Goal: Task Accomplishment & Management: Complete application form

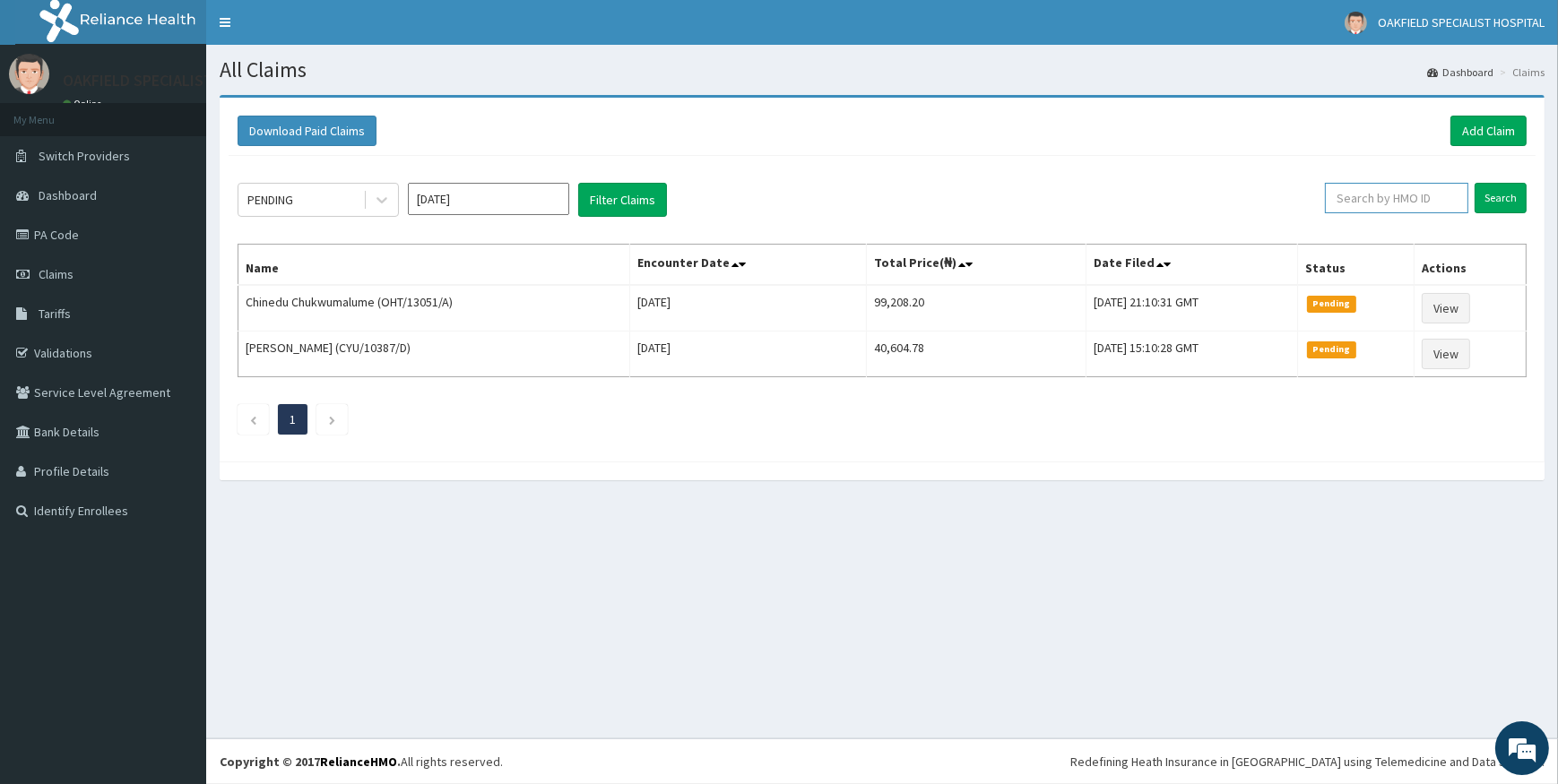
click at [1389, 191] on input "text" at bounding box center [1396, 197] width 143 height 30
paste input "SFA/13442/A"
click at [1497, 193] on input "Search" at bounding box center [1500, 197] width 52 height 30
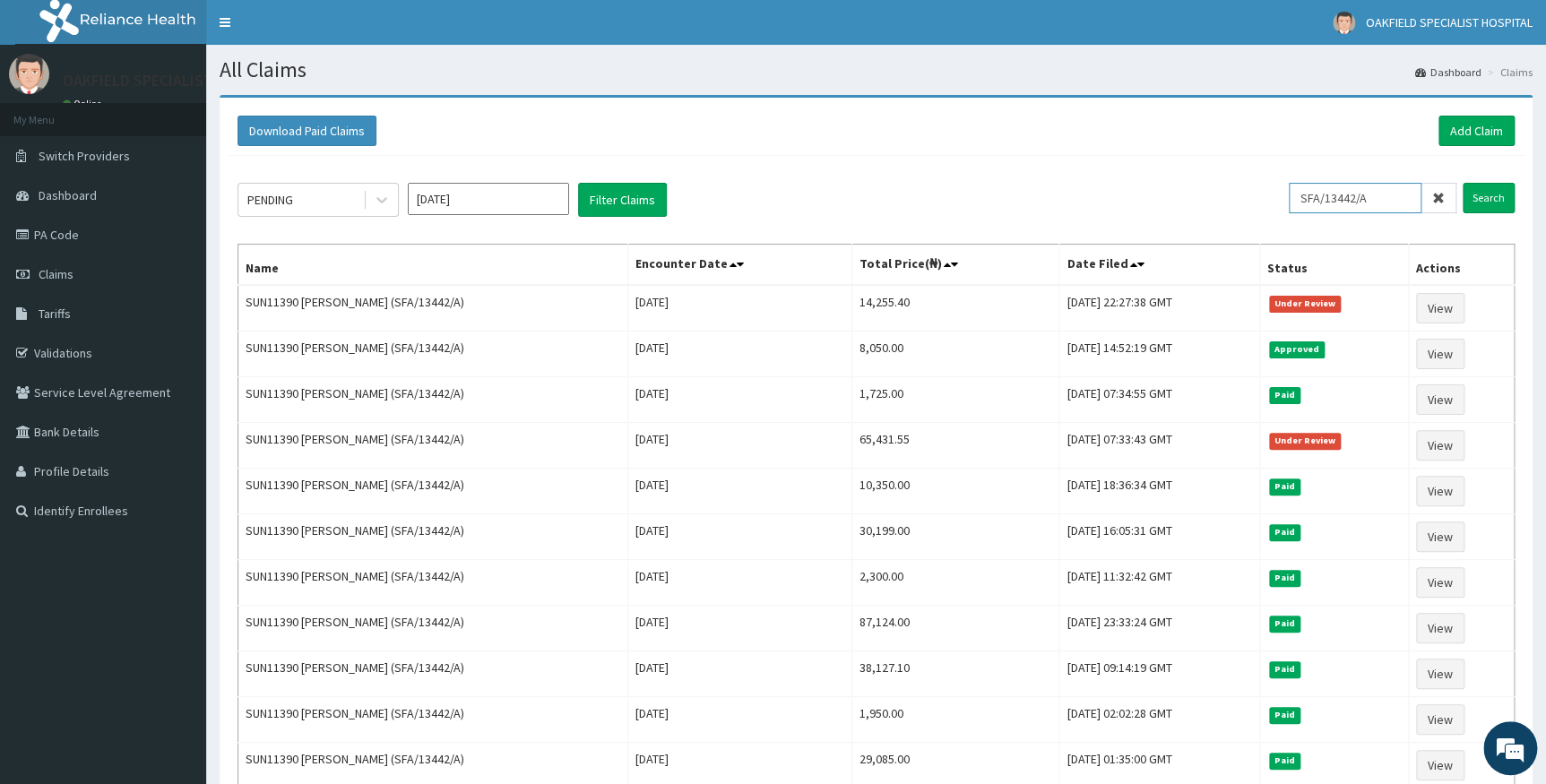
drag, startPoint x: 1383, startPoint y: 197, endPoint x: 1154, endPoint y: 195, distance: 229.0
click at [1154, 195] on div "PENDING Sep 2025 Filter Claims SFA/13442/A Search" at bounding box center [876, 199] width 1278 height 34
paste input "NIT/10017"
type input "NIT/10017/A"
click at [1476, 198] on input "Search" at bounding box center [1488, 197] width 52 height 30
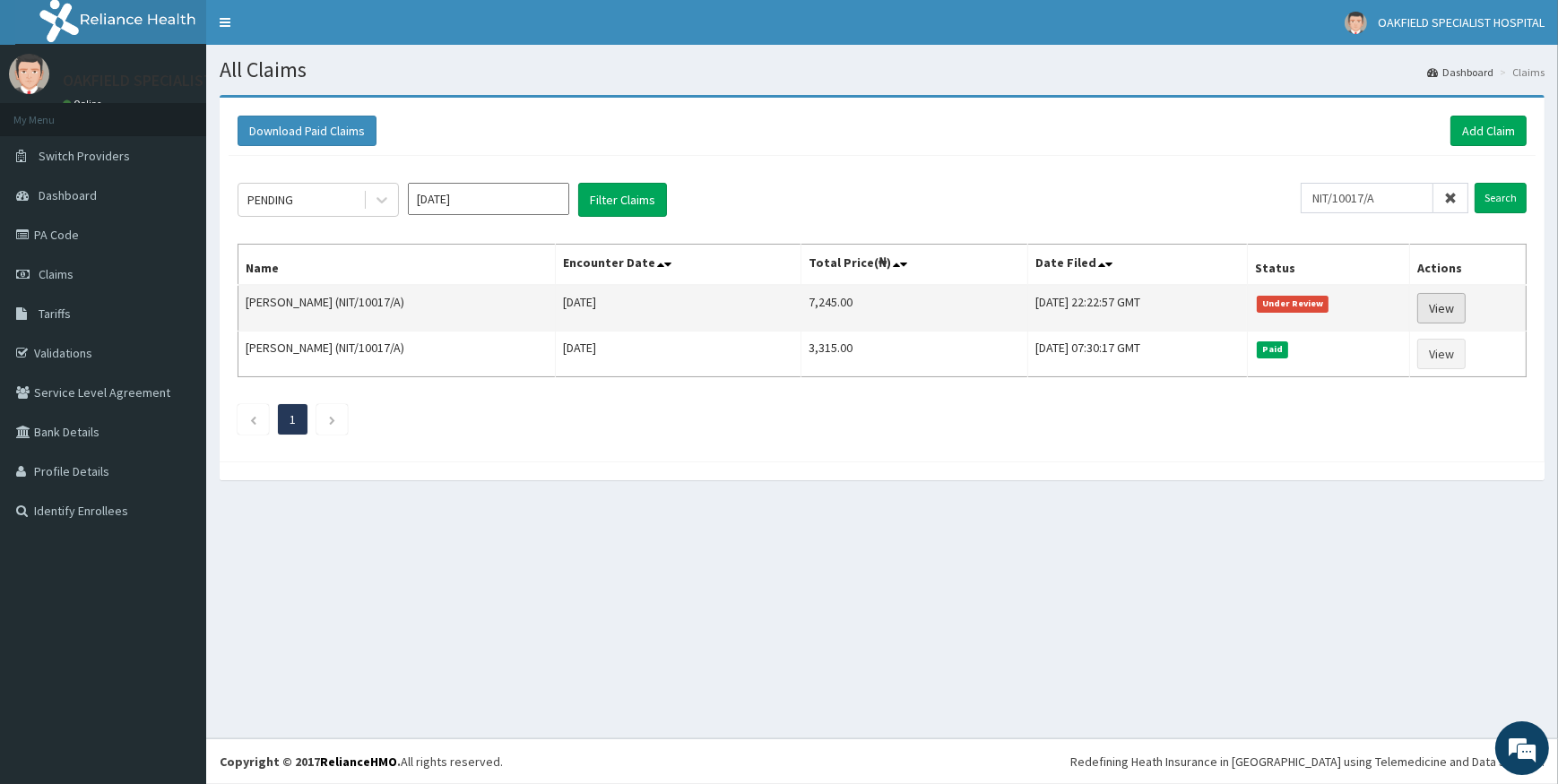
click at [1443, 303] on link "View" at bounding box center [1441, 308] width 48 height 30
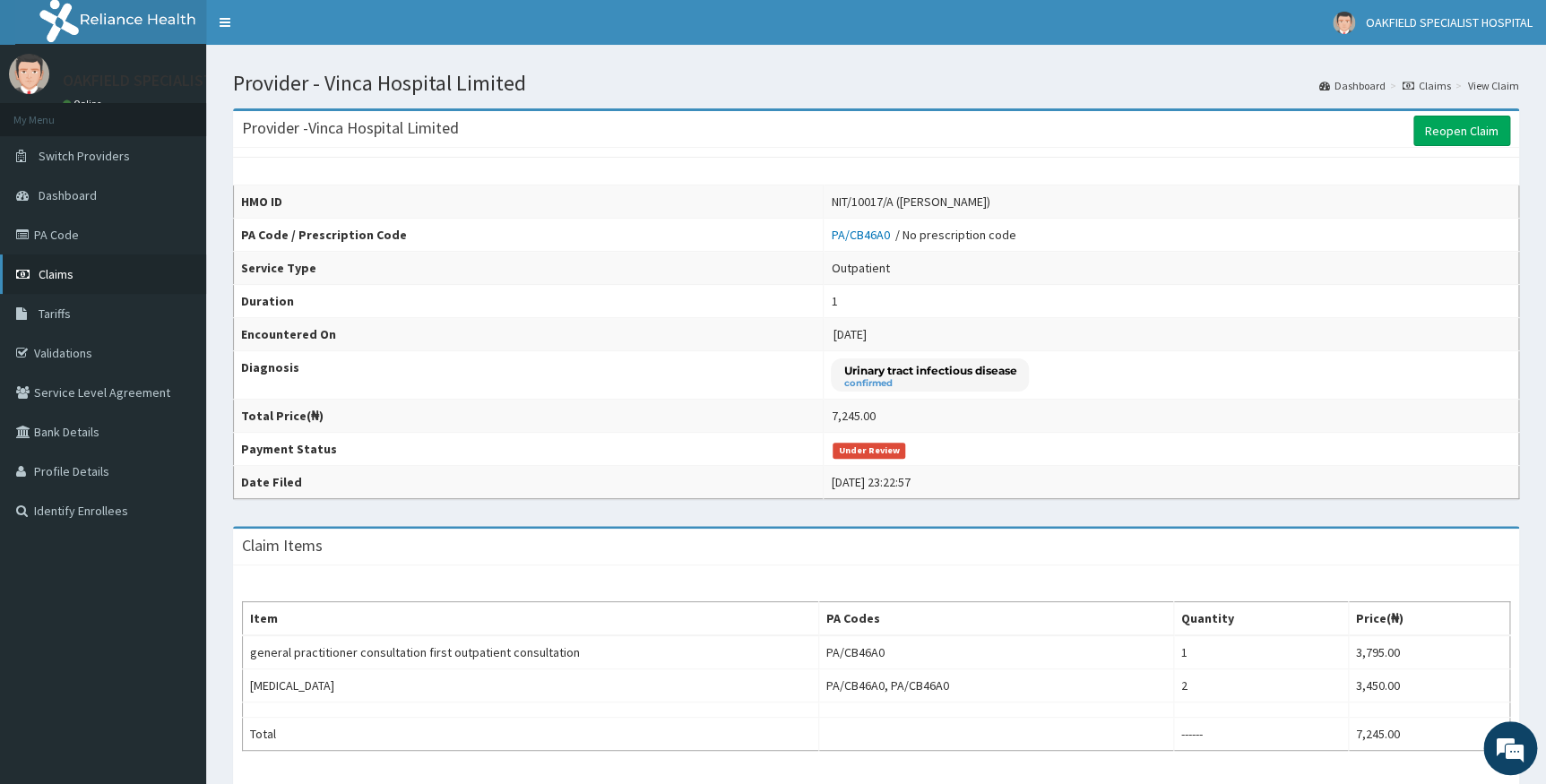
click at [62, 273] on span "Claims" at bounding box center [56, 275] width 35 height 16
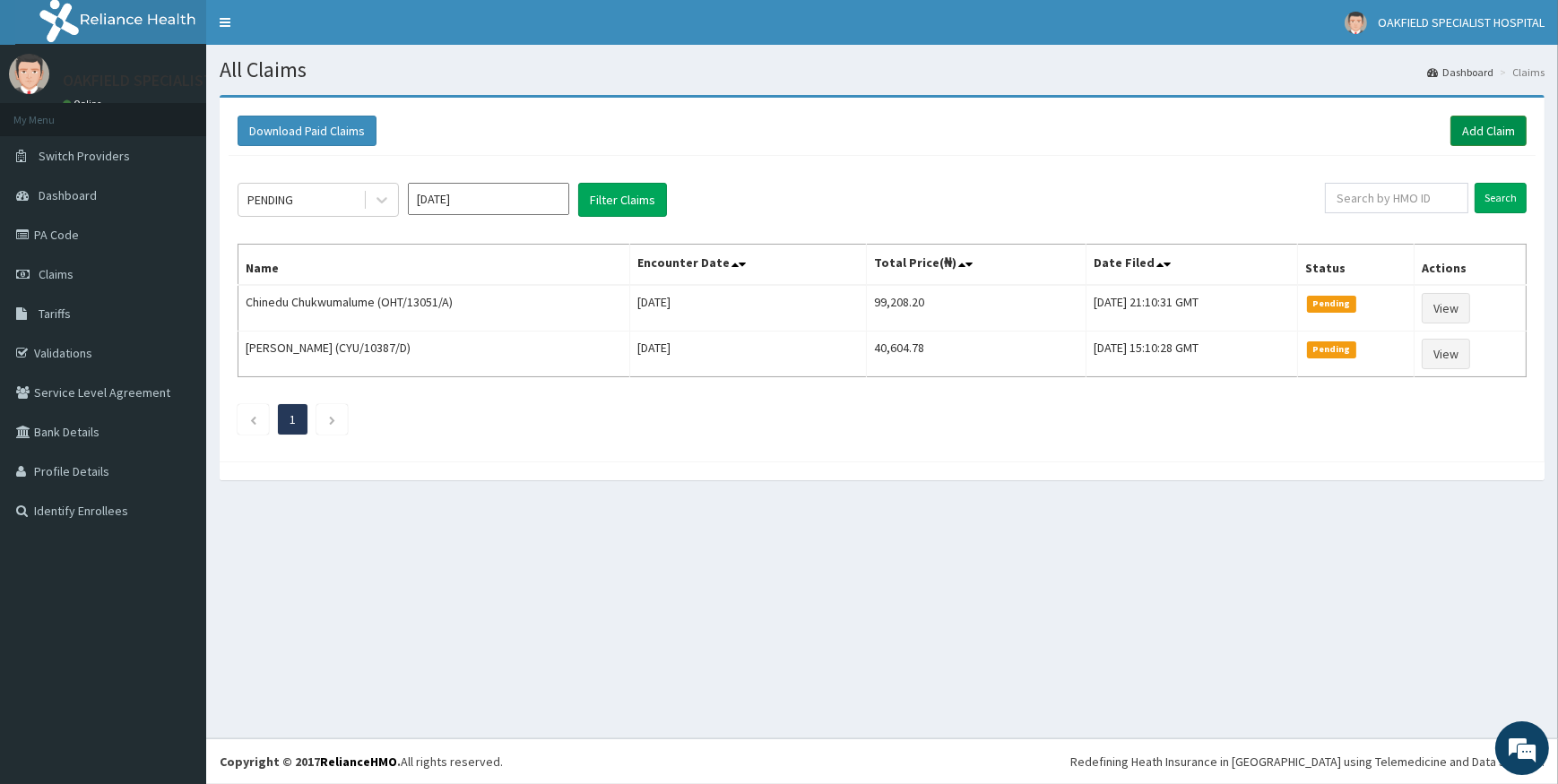
click at [1490, 131] on link "Add Claim" at bounding box center [1488, 131] width 76 height 30
click at [1478, 125] on link "Add Claim" at bounding box center [1488, 131] width 76 height 30
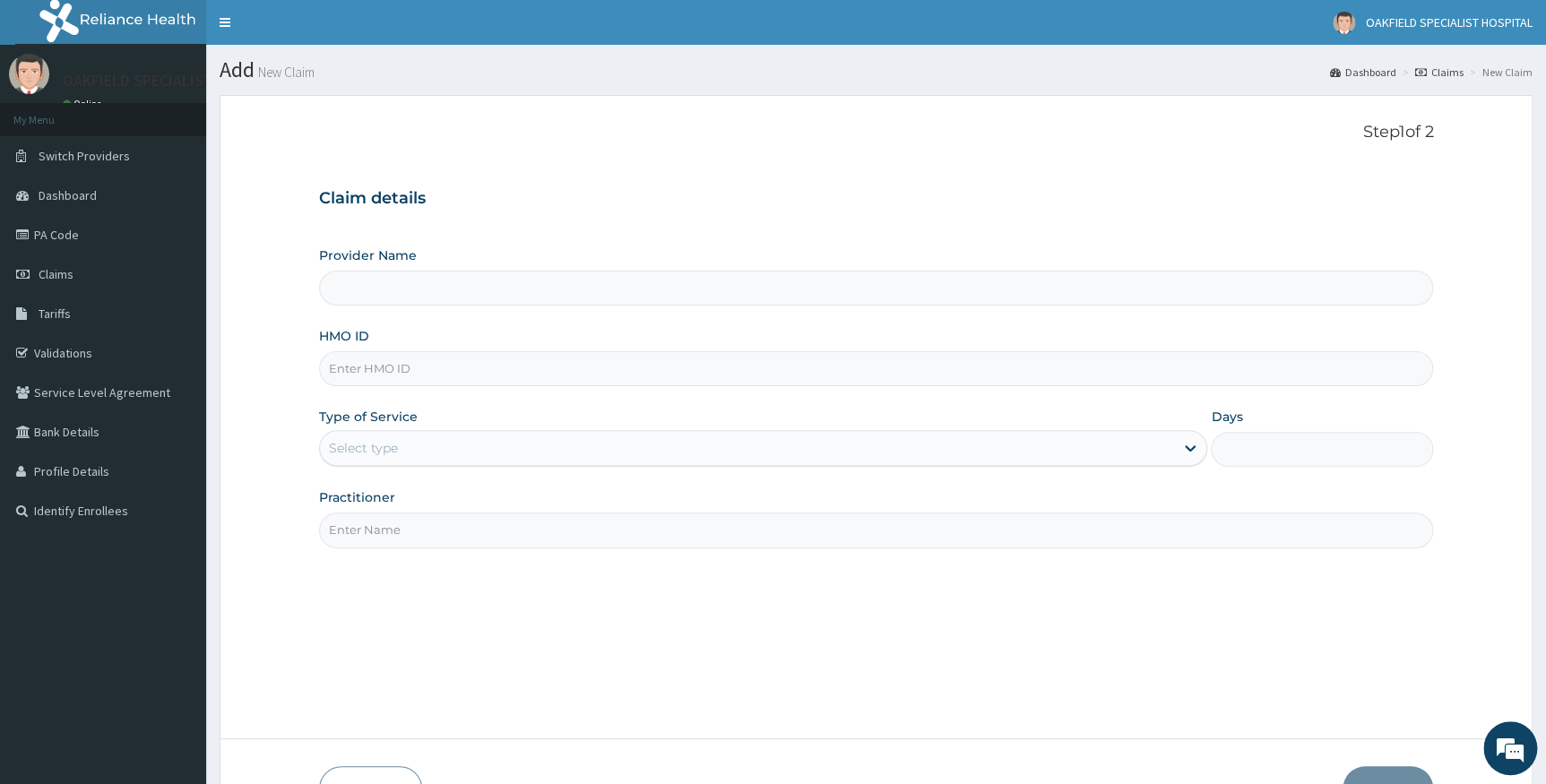
click at [380, 366] on input "HMO ID" at bounding box center [876, 369] width 1115 height 35
paste input "NIT/10017/A"
type input "NIT/10017/A"
type input "Vinca Hospital Limited"
type input "NIT/10017/A"
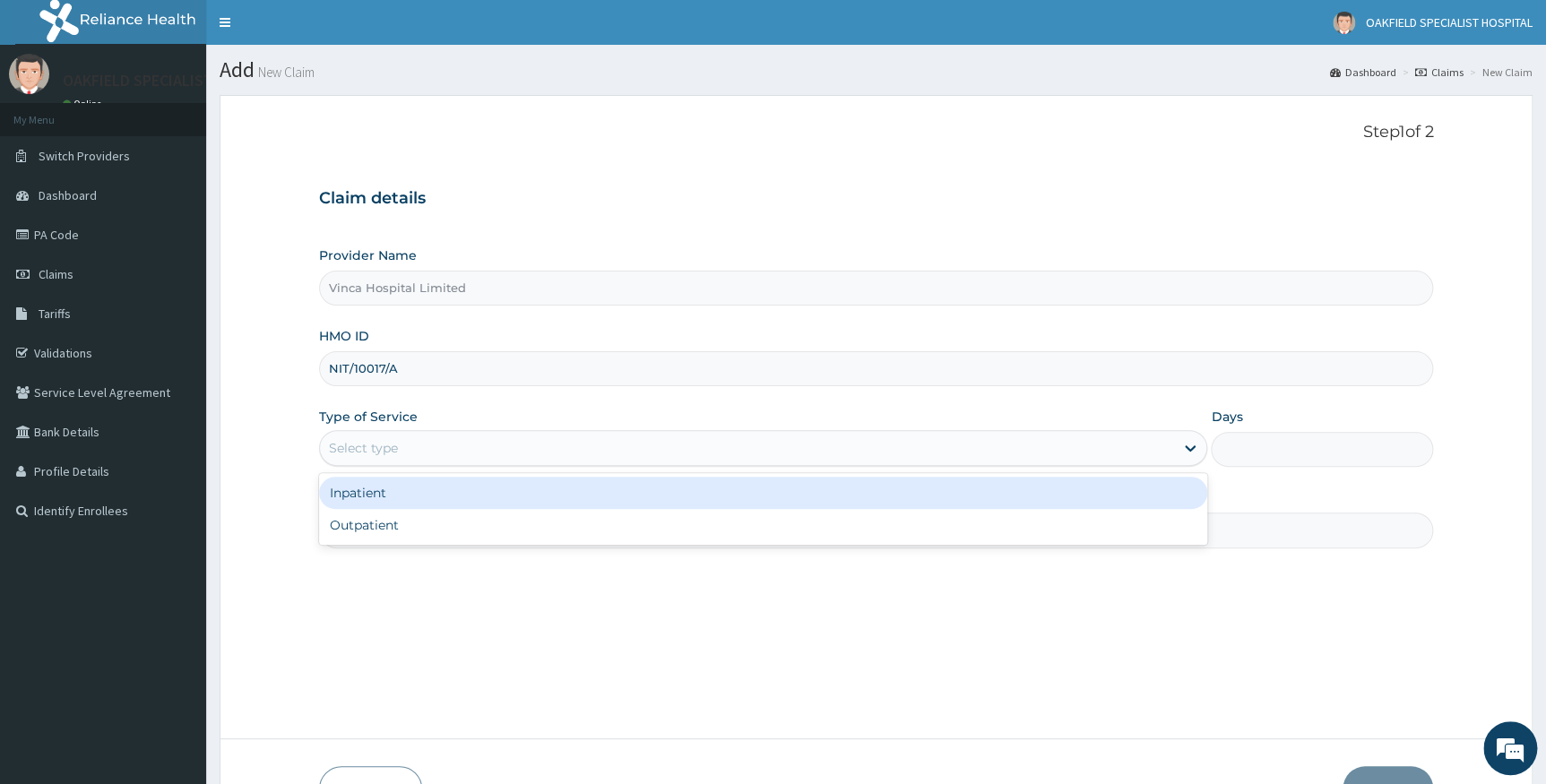
click at [372, 455] on div "Select type" at bounding box center [363, 448] width 69 height 18
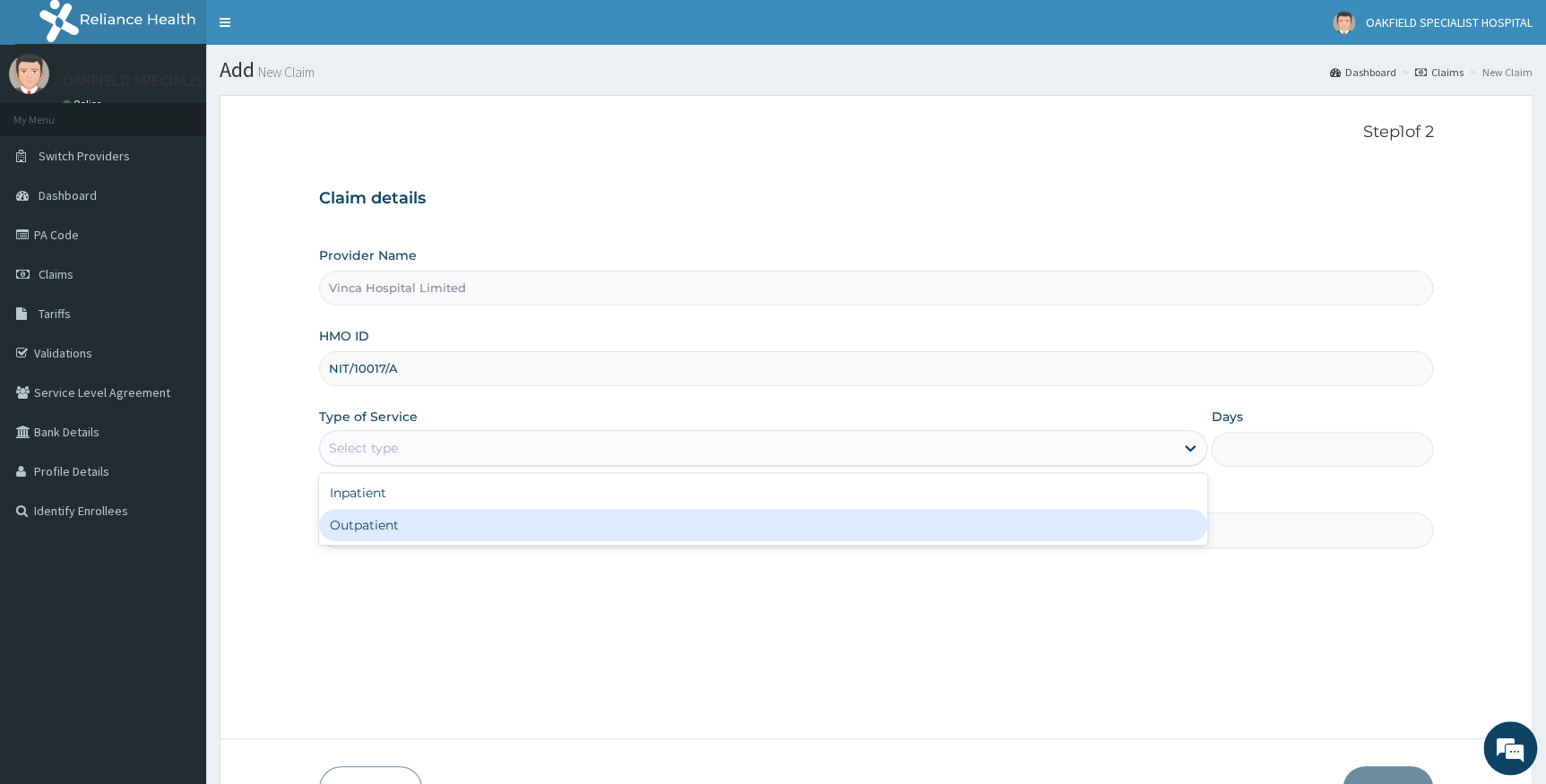
click at [352, 525] on div "Outpatient" at bounding box center [763, 525] width 889 height 32
type input "1"
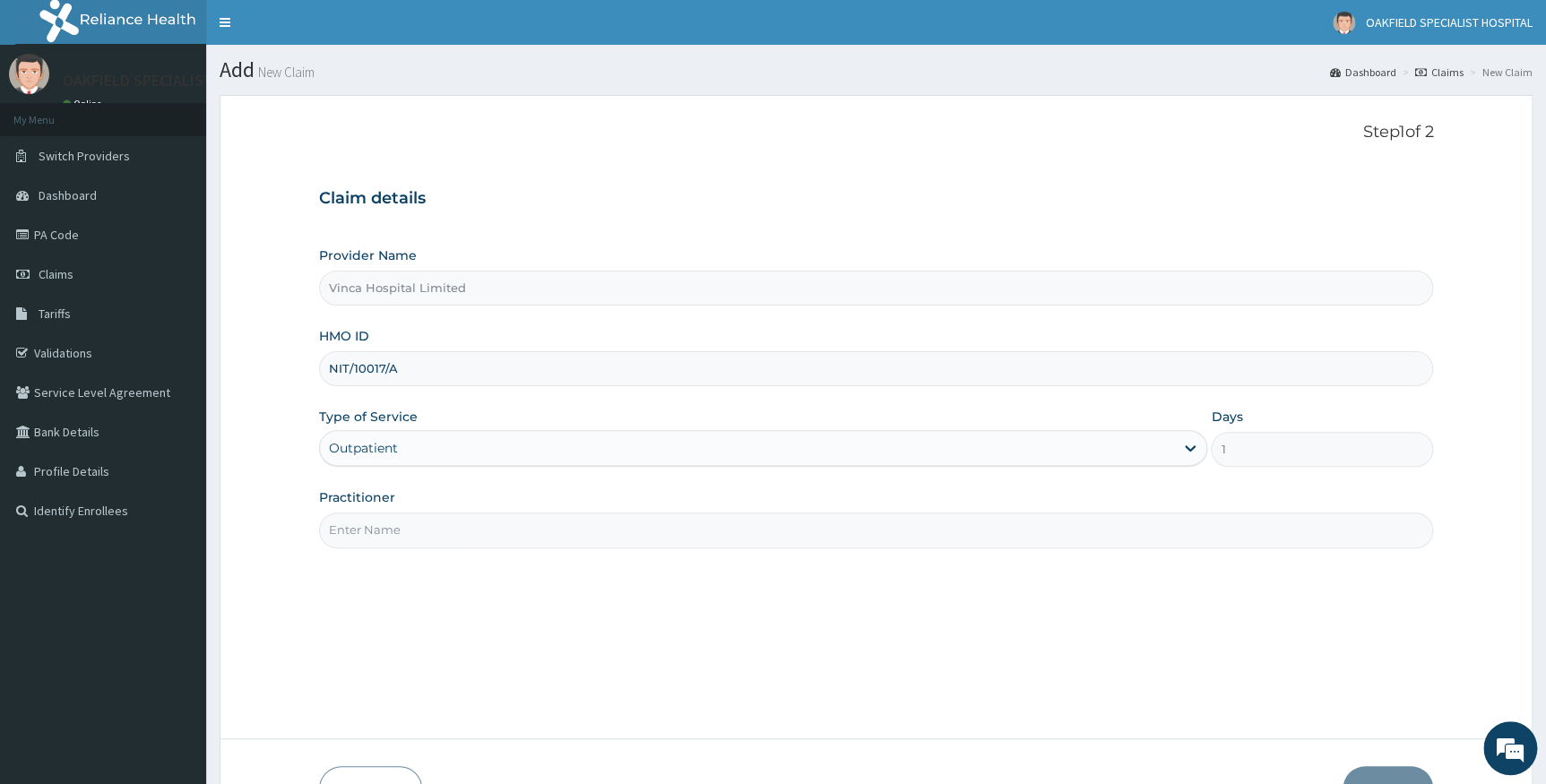
click at [394, 544] on input "Practitioner" at bounding box center [876, 529] width 1115 height 35
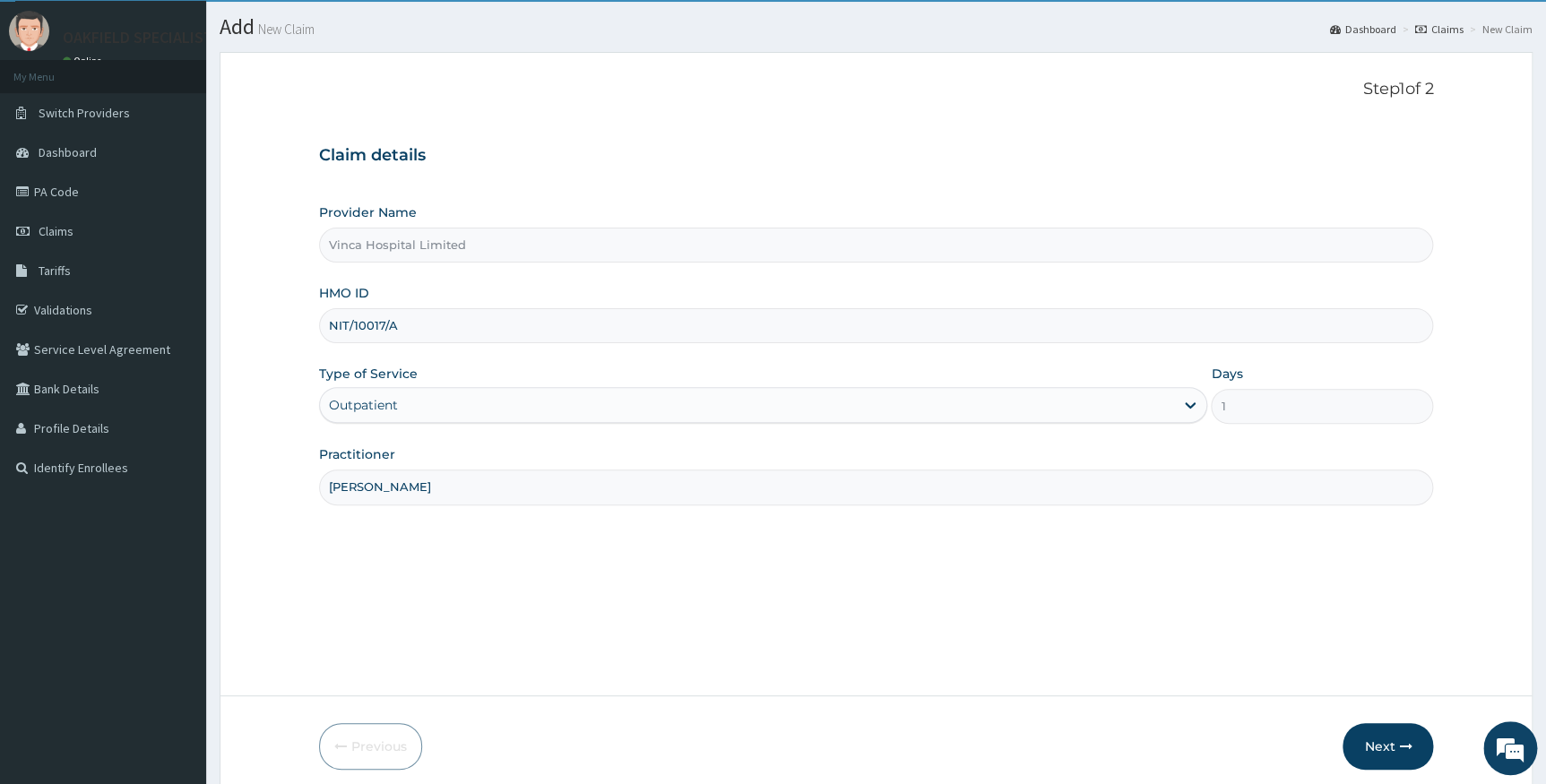
scroll to position [115, 0]
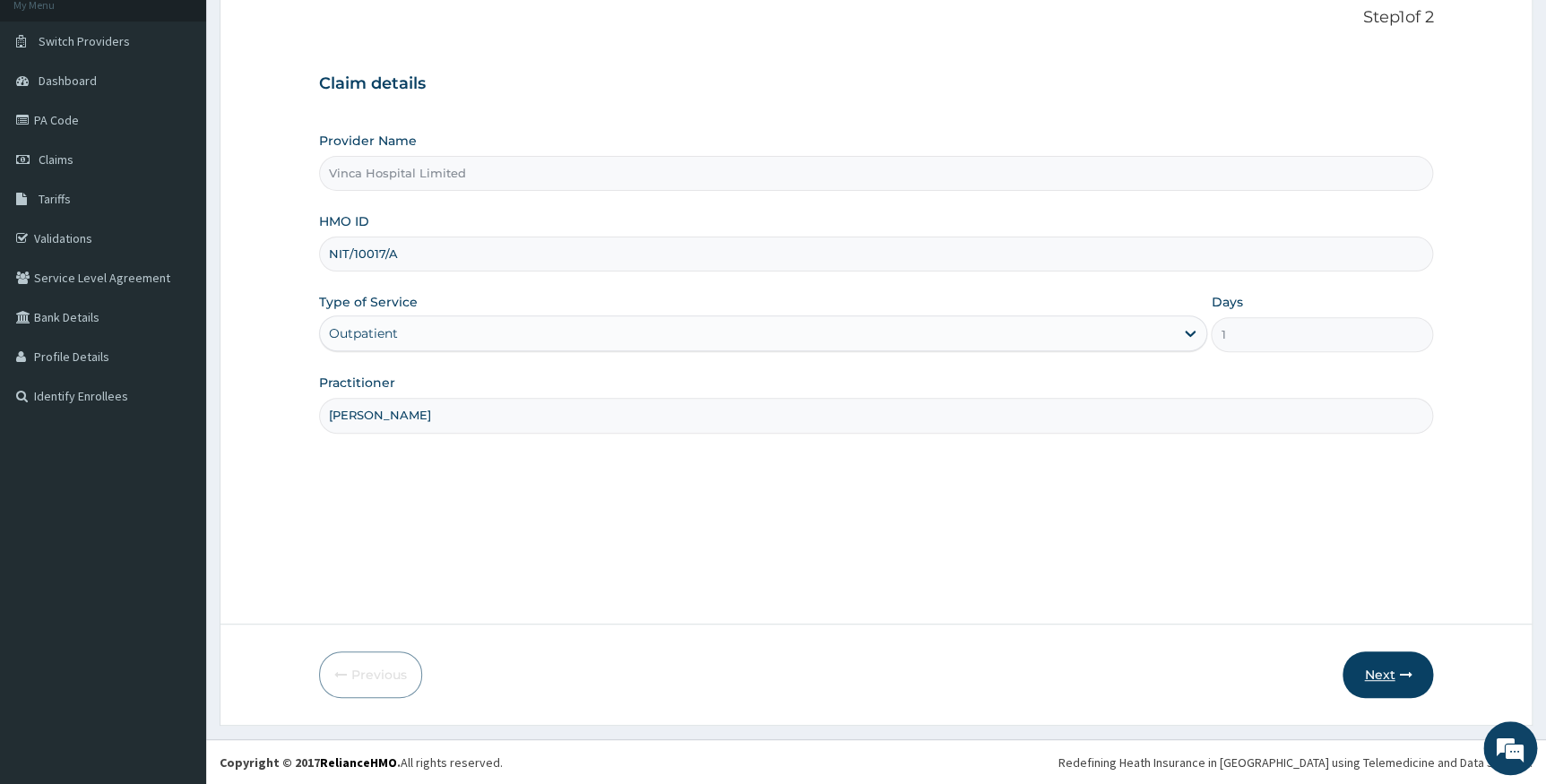
type input "DR CHUKS"
click at [1374, 670] on button "Next" at bounding box center [1387, 674] width 90 height 47
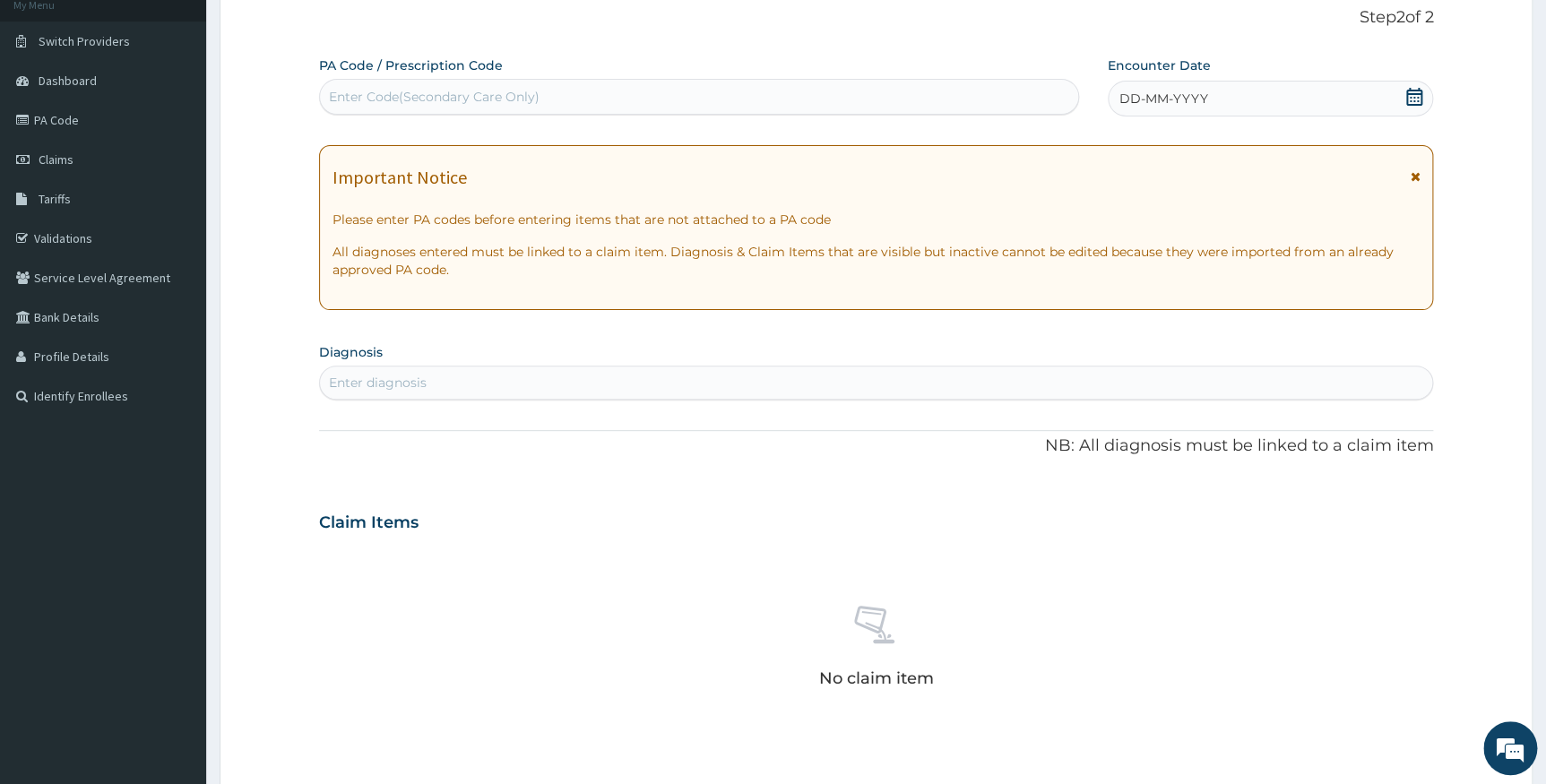
scroll to position [0, 0]
click at [414, 88] on div "Enter Code(Secondary Care Only)" at bounding box center [434, 97] width 211 height 18
paste input "PA/4A1609"
type input "PA/4A1609"
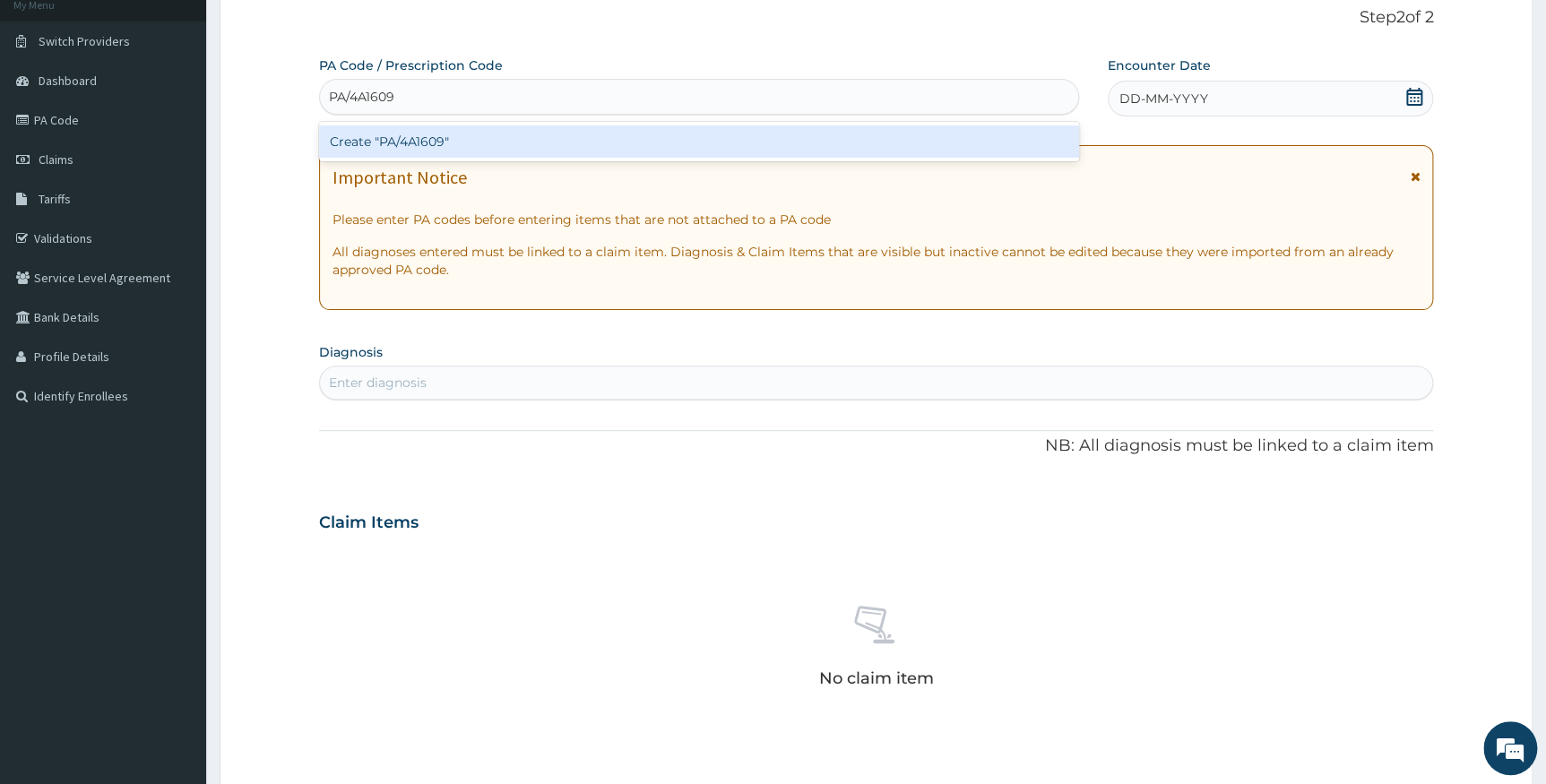
click at [417, 151] on div "Create "PA/4A1609"" at bounding box center [699, 141] width 760 height 32
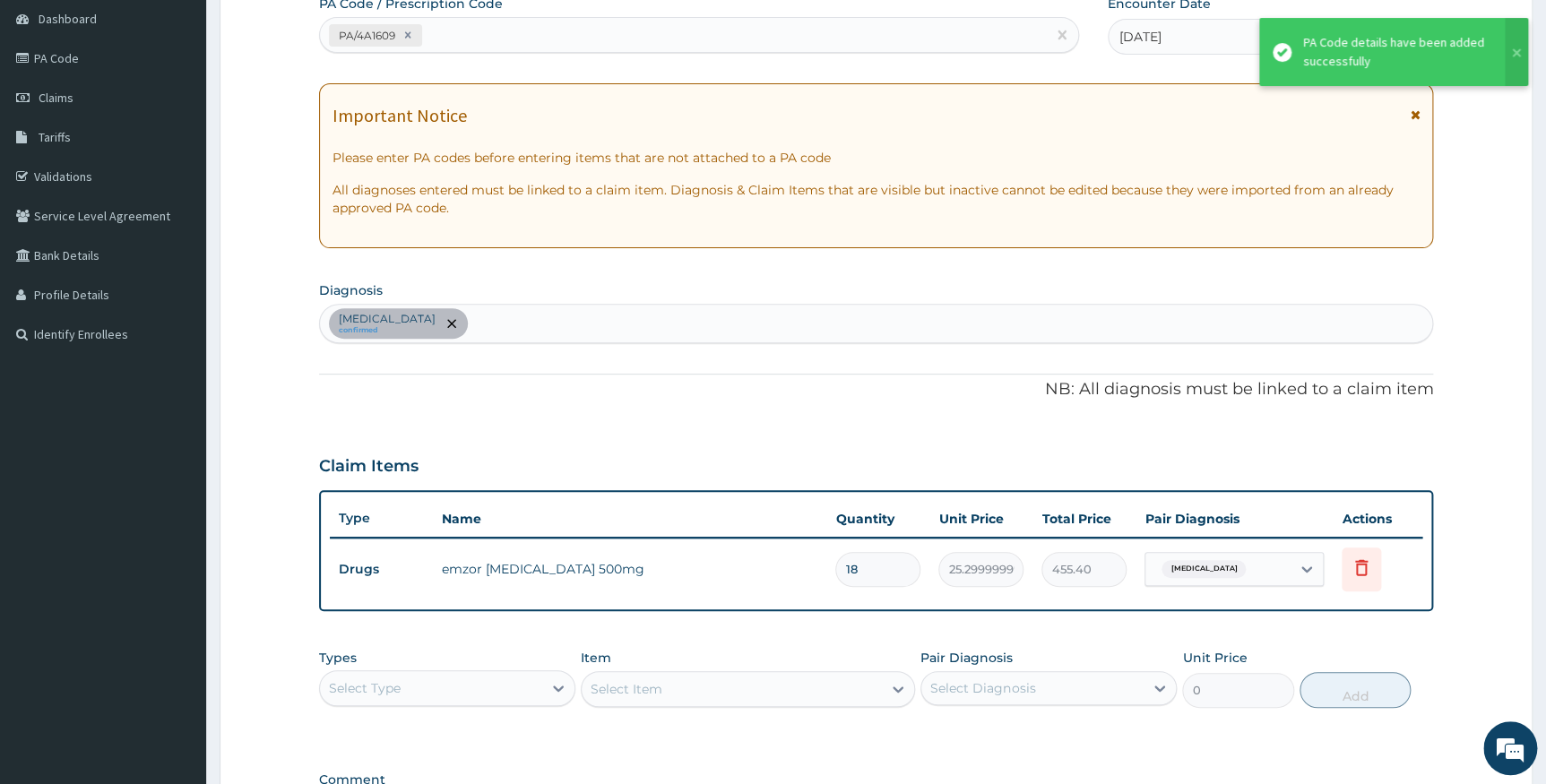
scroll to position [421, 0]
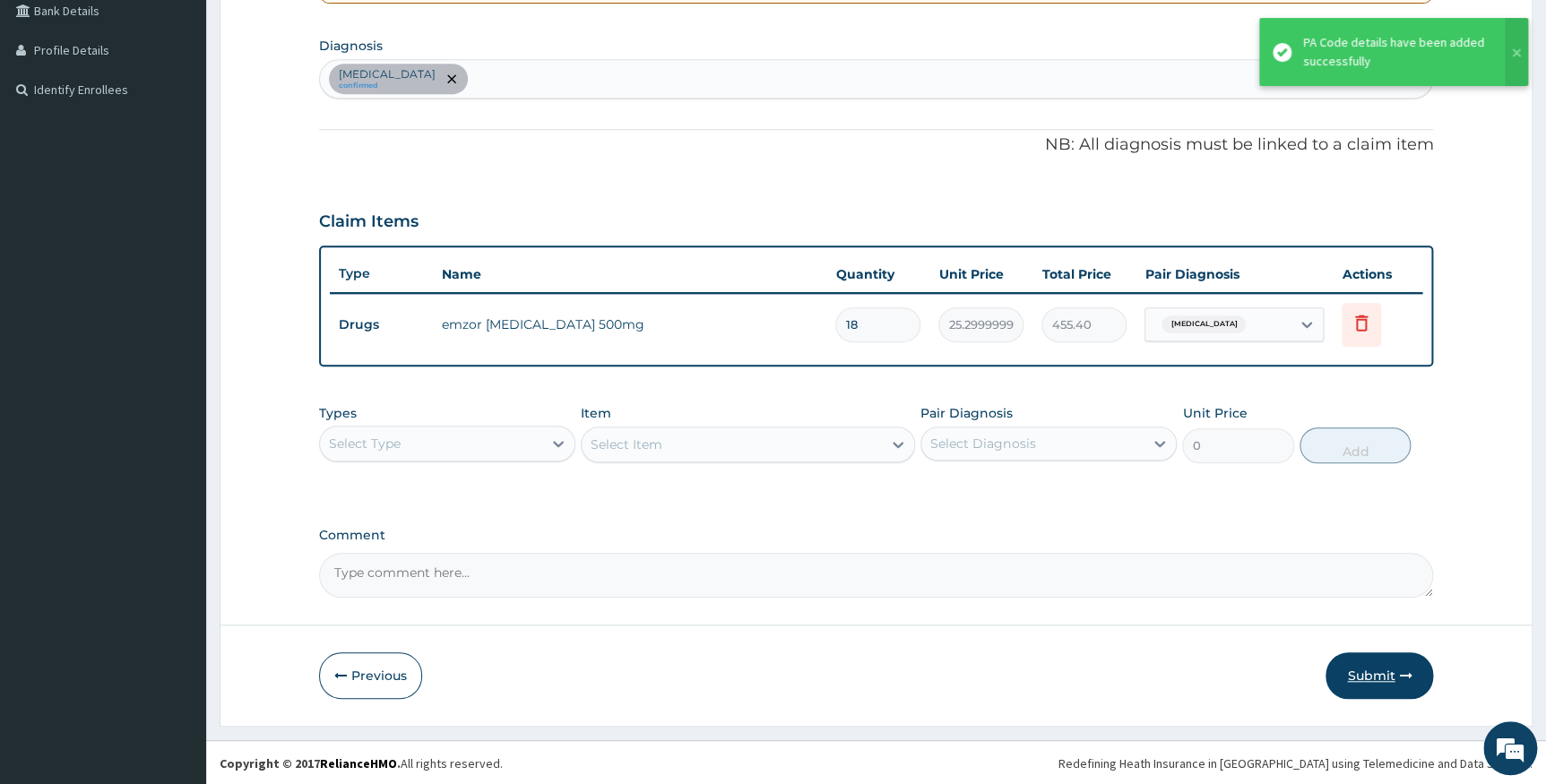
click at [1399, 671] on icon "button" at bounding box center [1405, 675] width 13 height 13
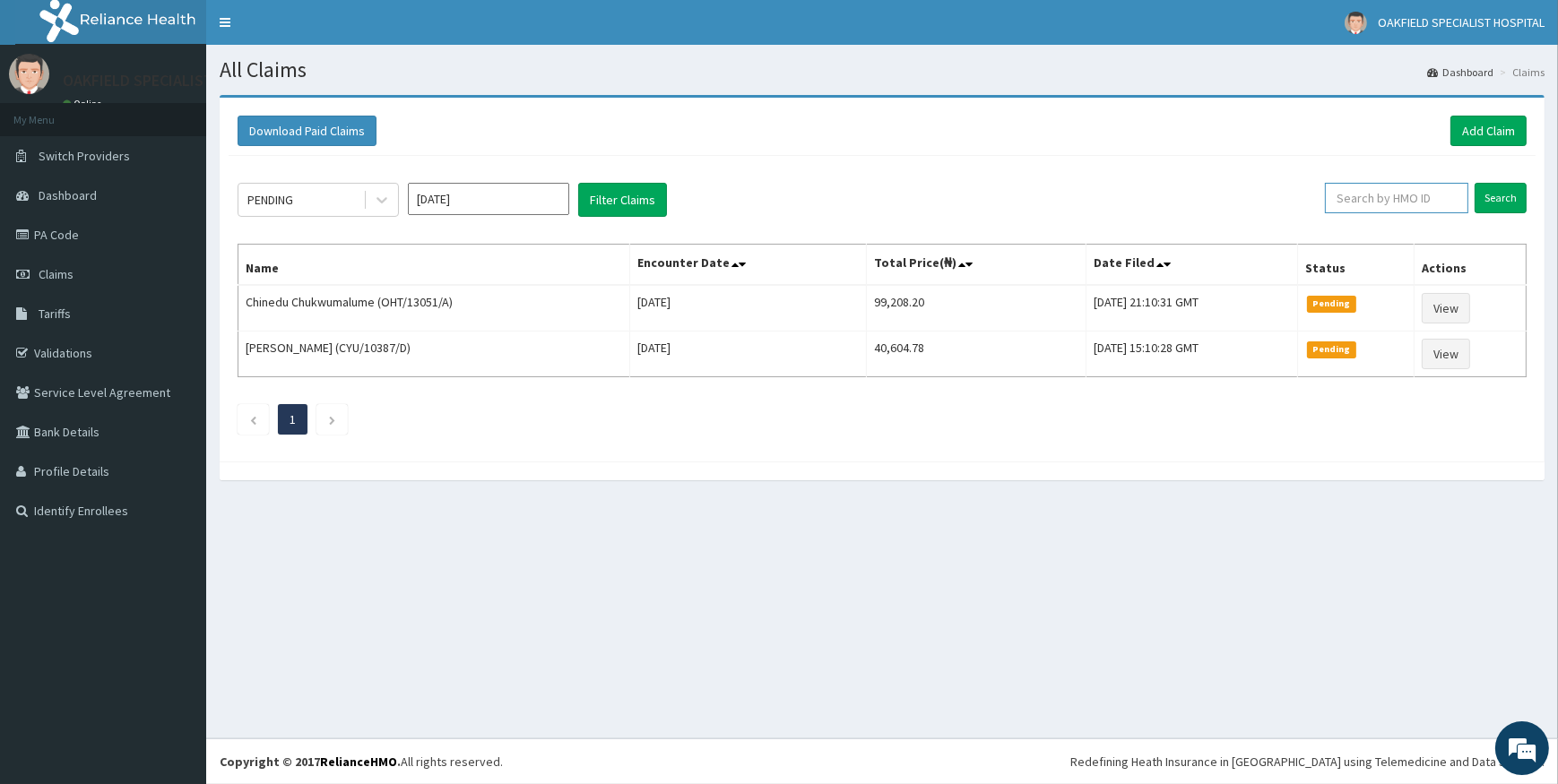
drag, startPoint x: 1385, startPoint y: 200, endPoint x: 1371, endPoint y: 188, distance: 18.4
click at [1384, 196] on input "text" at bounding box center [1396, 197] width 143 height 30
paste input "NIT/10017/C"
click at [1513, 189] on input "Search" at bounding box center [1500, 197] width 52 height 30
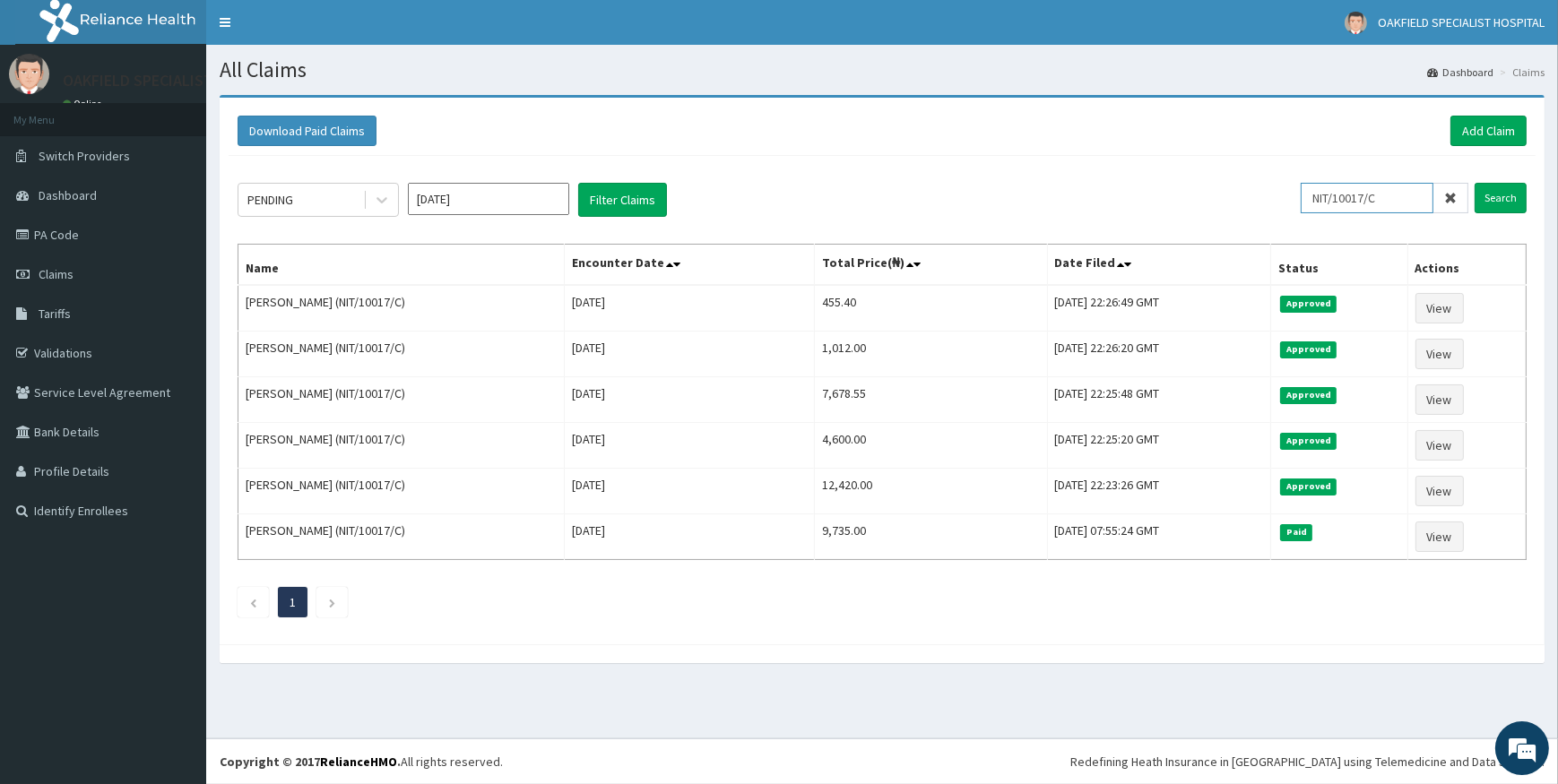
drag, startPoint x: 1395, startPoint y: 197, endPoint x: 1197, endPoint y: 196, distance: 198.0
click at [1202, 196] on div "PENDING Sep 2025 Filter Claims NIT/10017/C Search" at bounding box center [881, 199] width 1289 height 34
paste input "KML/10105/A"
type input "KML/10105/A"
click at [1514, 191] on input "Search" at bounding box center [1500, 197] width 52 height 30
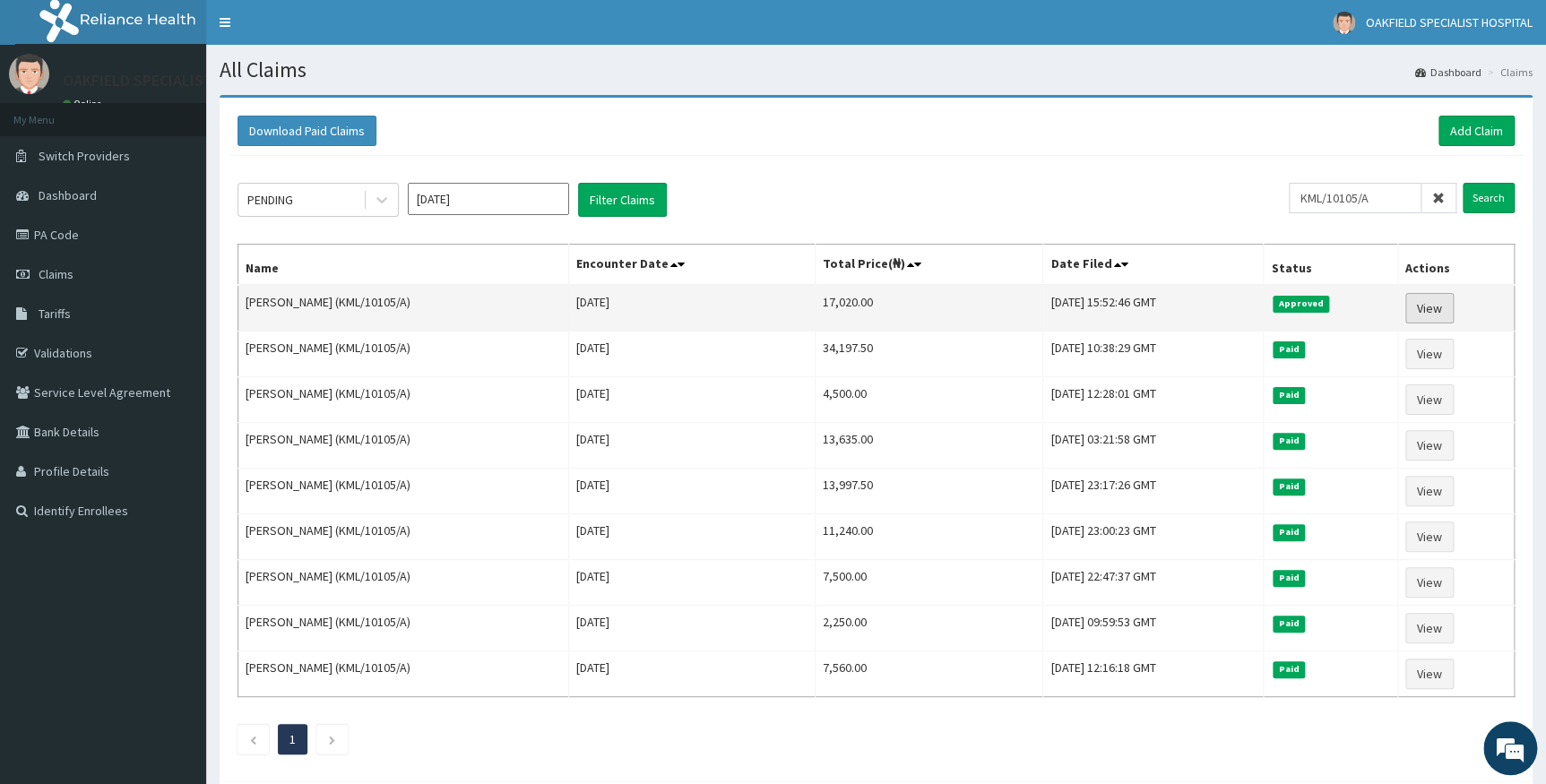
click at [1429, 304] on link "View" at bounding box center [1429, 308] width 48 height 30
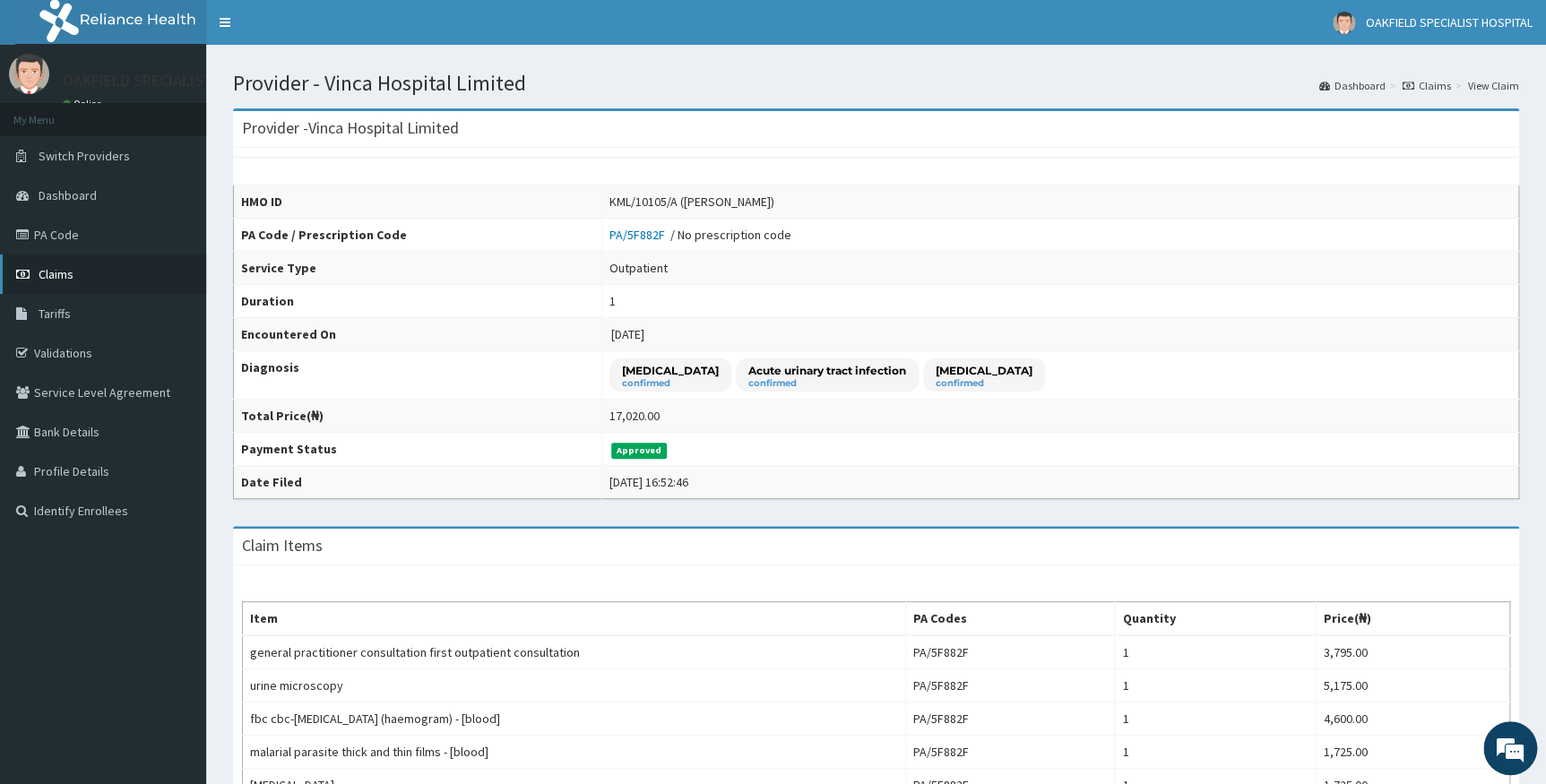
click at [55, 268] on span "Claims" at bounding box center [56, 275] width 35 height 16
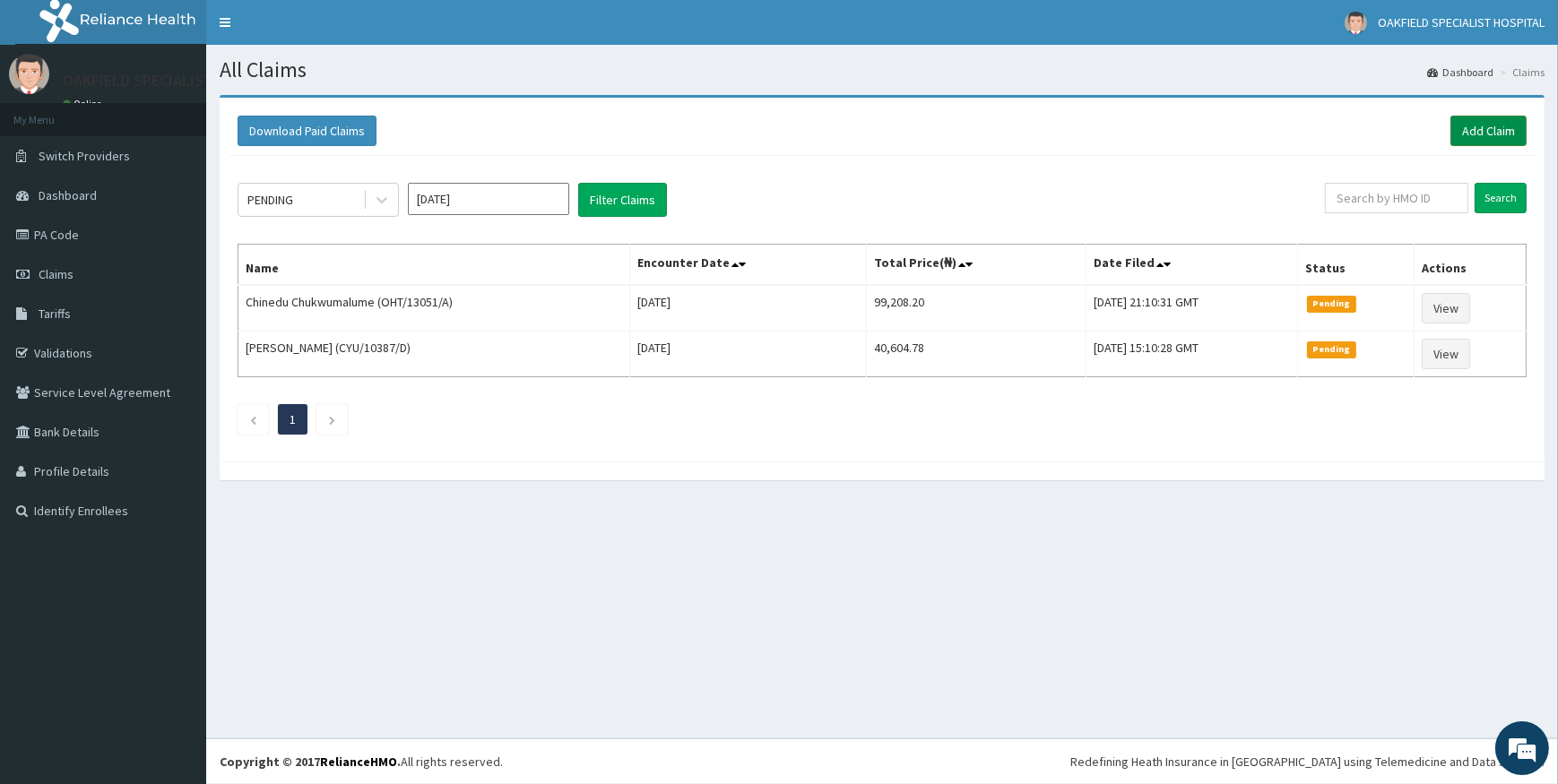
click at [1484, 123] on link "Add Claim" at bounding box center [1488, 131] width 76 height 30
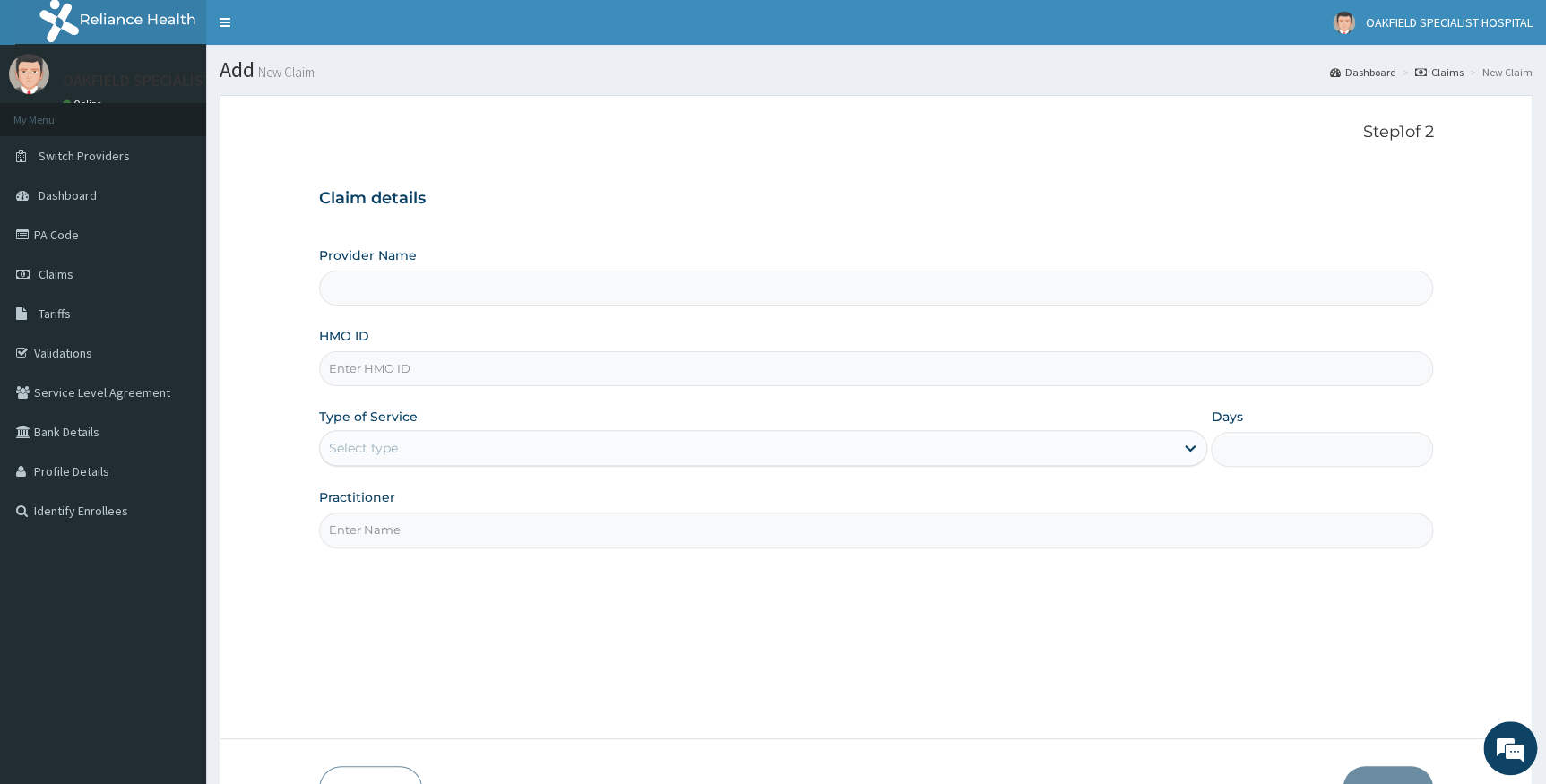
click at [363, 362] on input "HMO ID" at bounding box center [876, 369] width 1115 height 35
type input "Vinca Hospital Limited"
click at [376, 366] on input "HMO ID" at bounding box center [876, 369] width 1115 height 35
paste input "KML/10105/A"
type input "KML/10105/A"
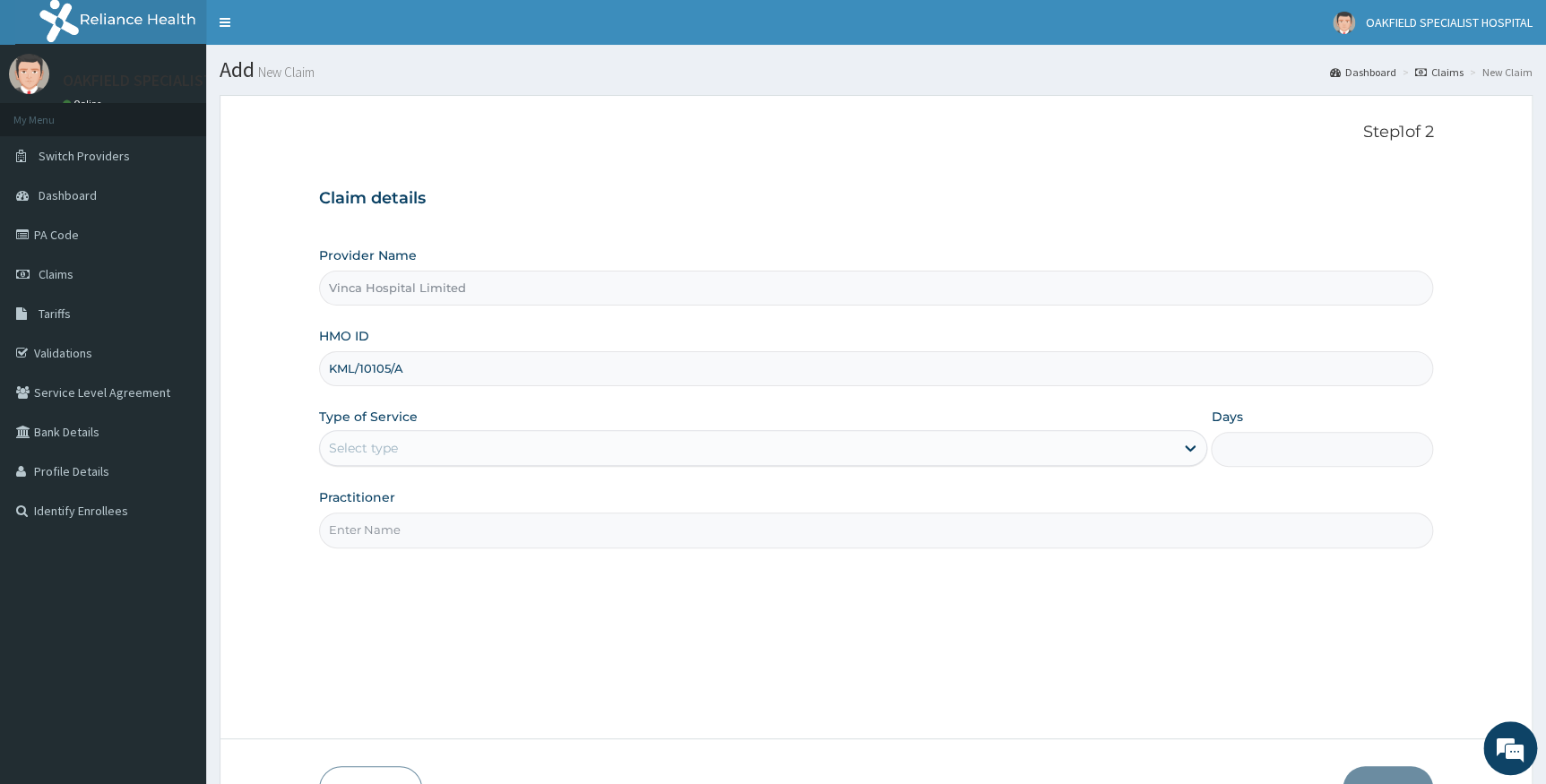
click at [374, 459] on div "Select type" at bounding box center [747, 447] width 855 height 28
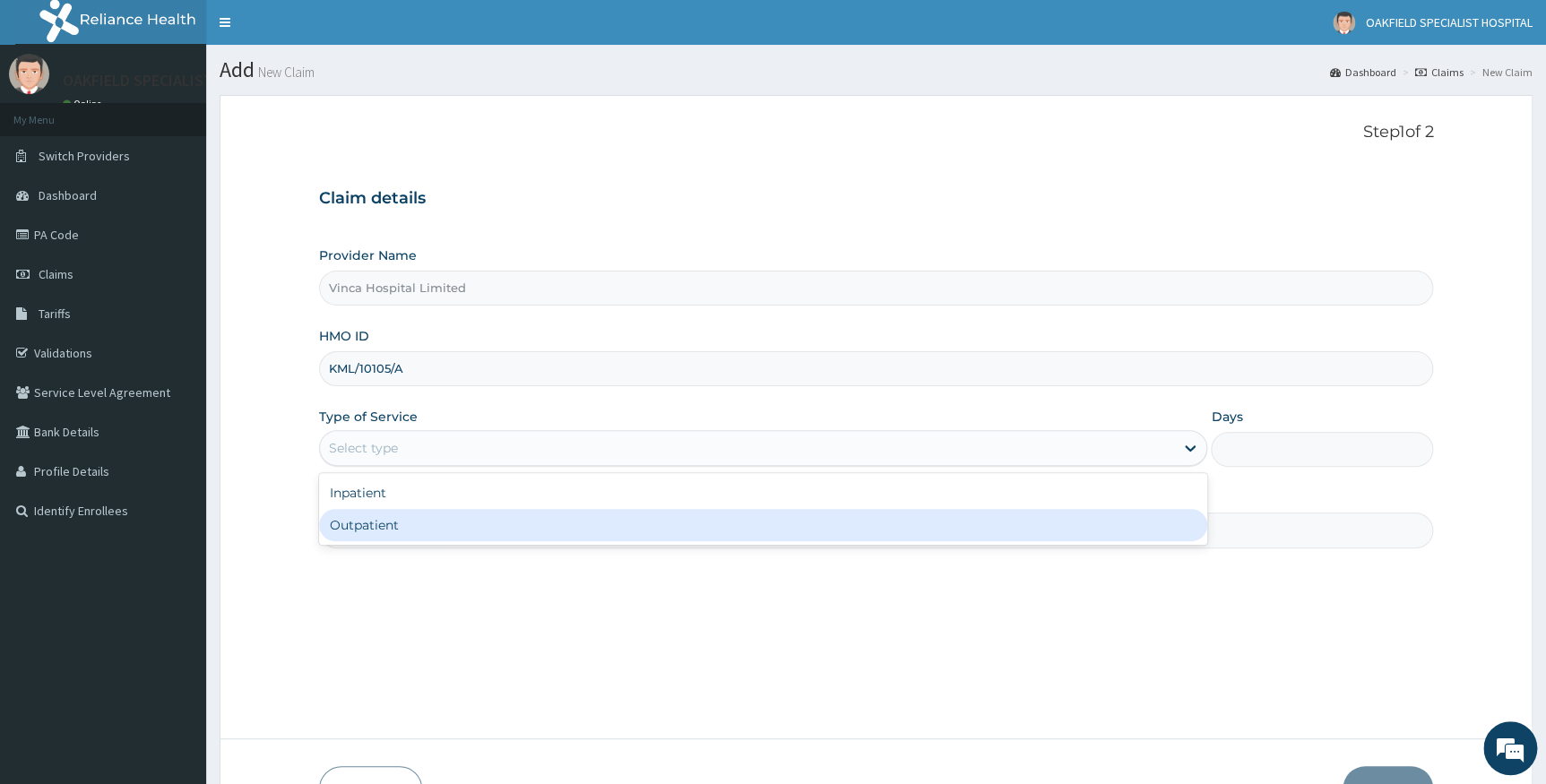
click at [374, 519] on div "Outpatient" at bounding box center [763, 525] width 889 height 32
type input "1"
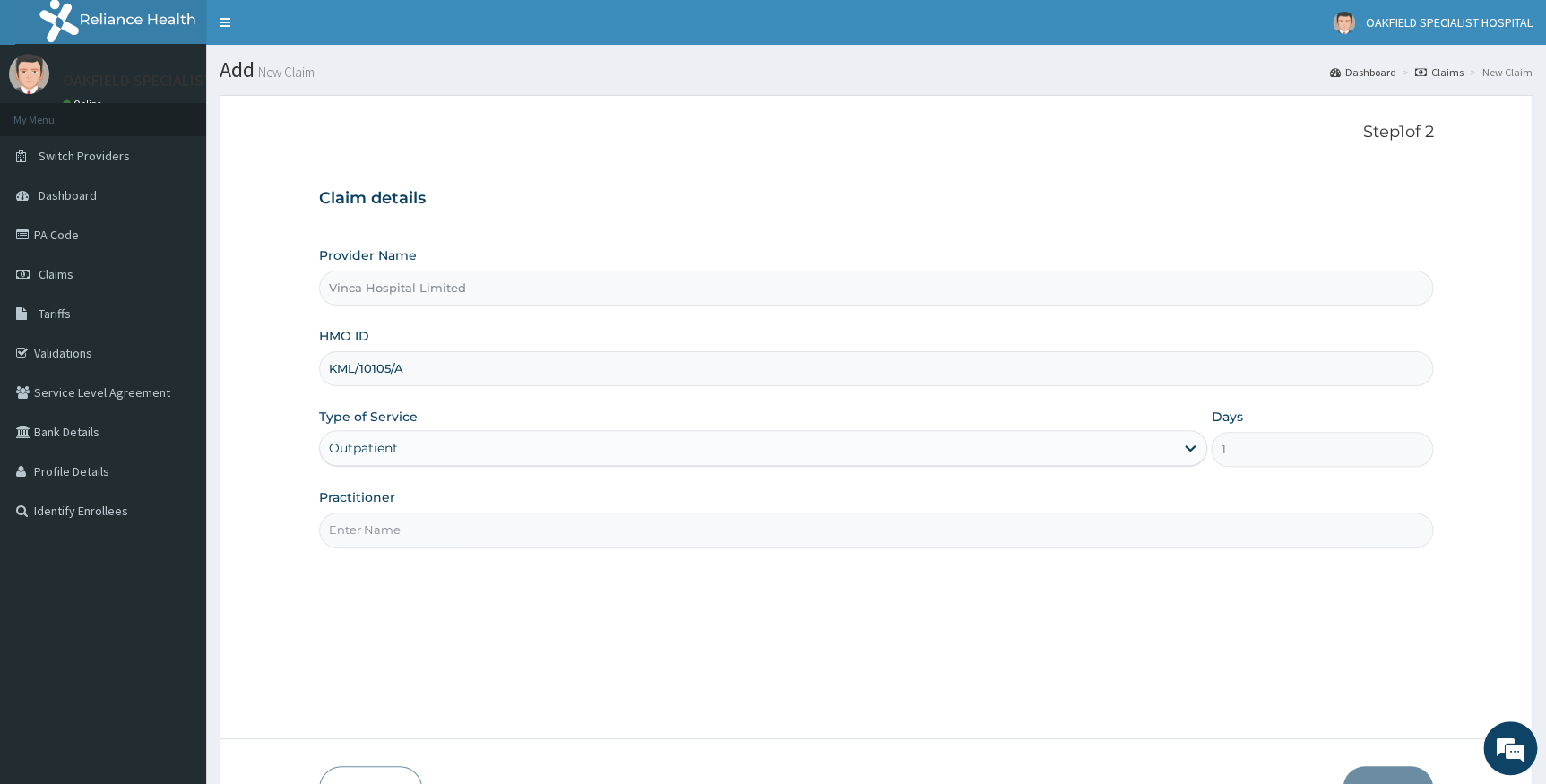
click at [378, 527] on input "Practitioner" at bounding box center [876, 529] width 1115 height 35
type input "DR CHUKS"
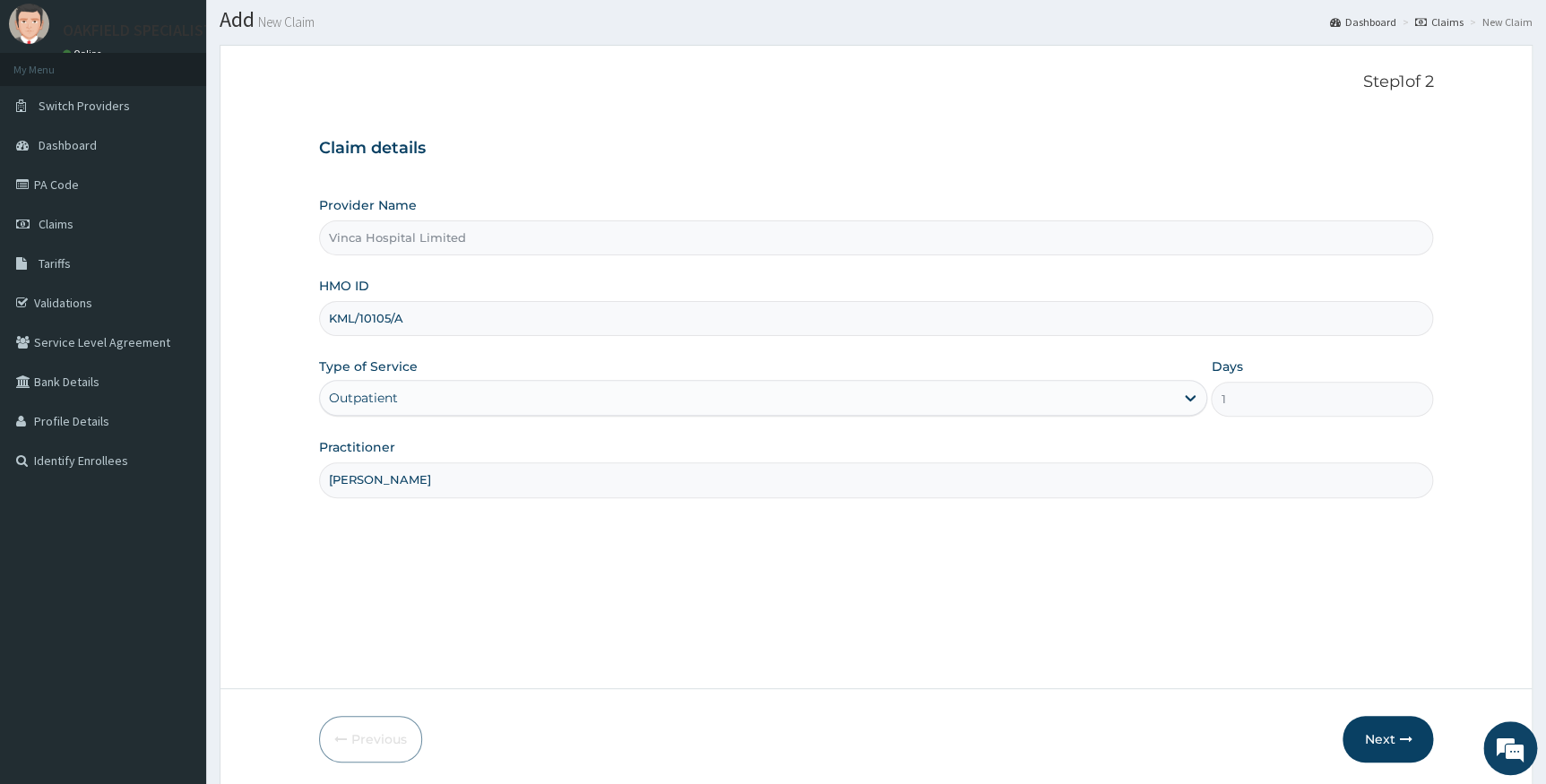
scroll to position [115, 0]
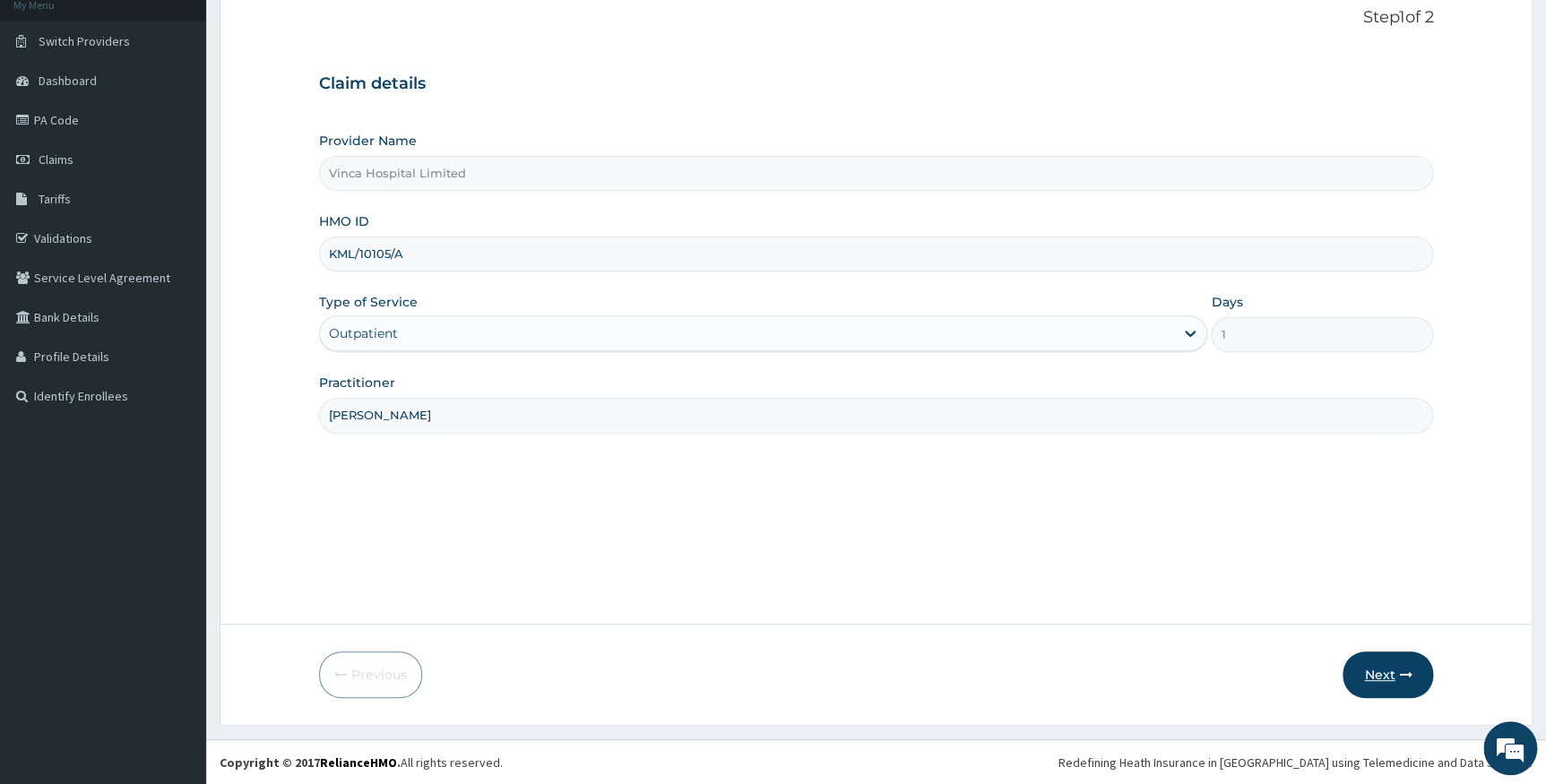
click at [1372, 665] on button "Next" at bounding box center [1387, 674] width 90 height 47
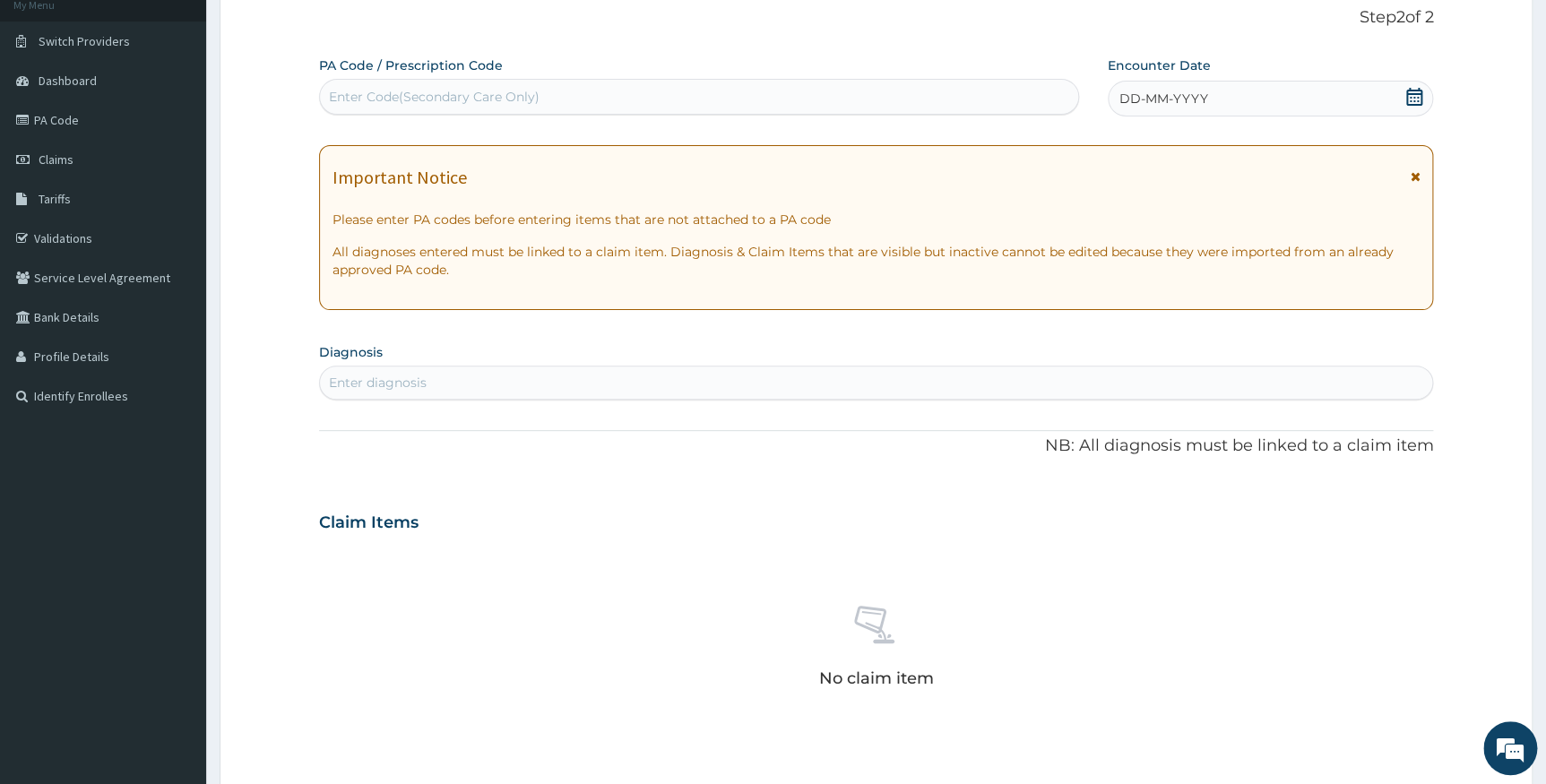
click at [384, 102] on div "Enter Code(Secondary Care Only)" at bounding box center [434, 97] width 211 height 18
paste input "PA/11C4B4"
type input "PA/11C4B4"
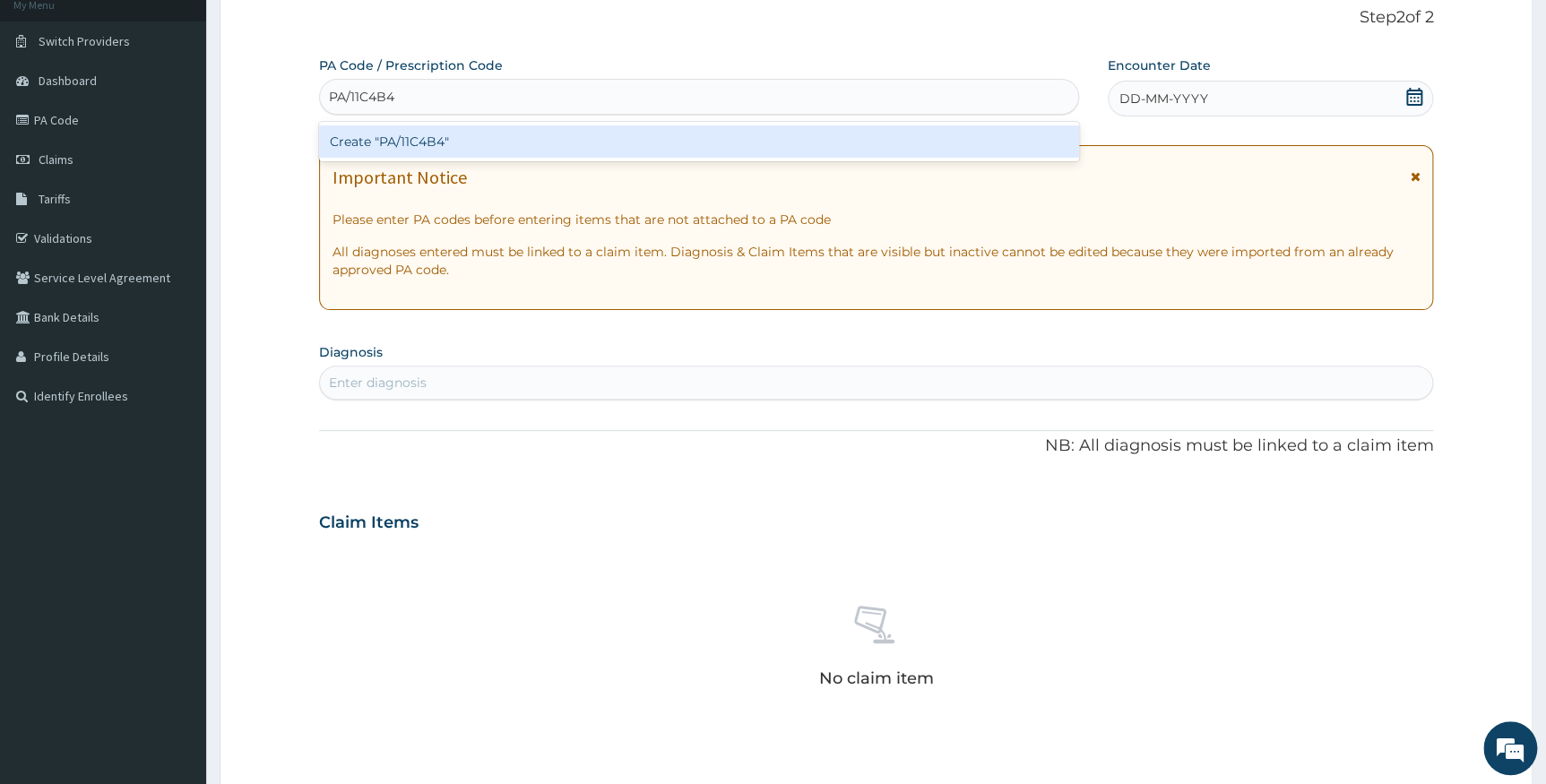
click at [396, 144] on div "Create "PA/11C4B4"" at bounding box center [699, 141] width 760 height 32
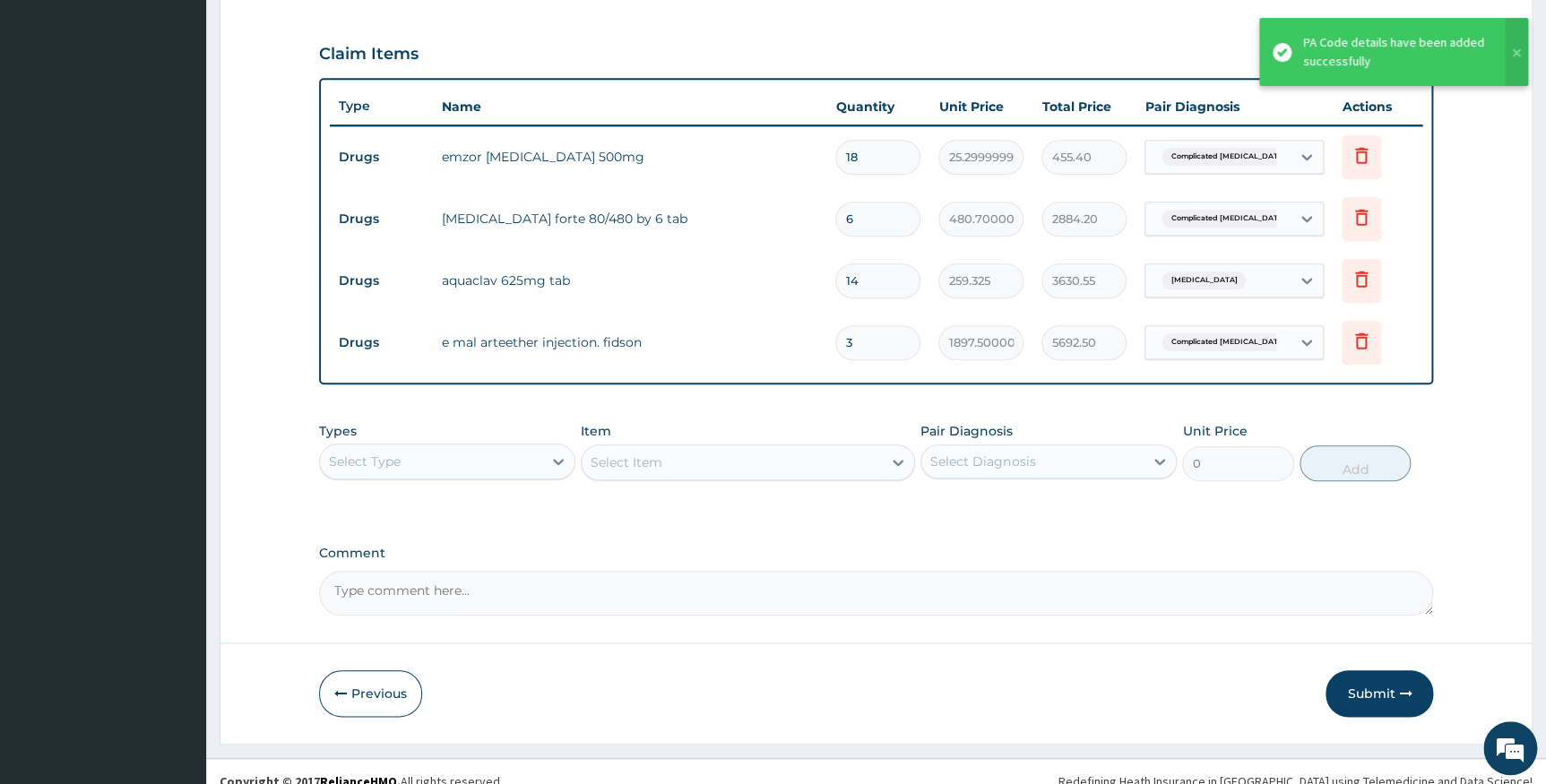
scroll to position [608, 0]
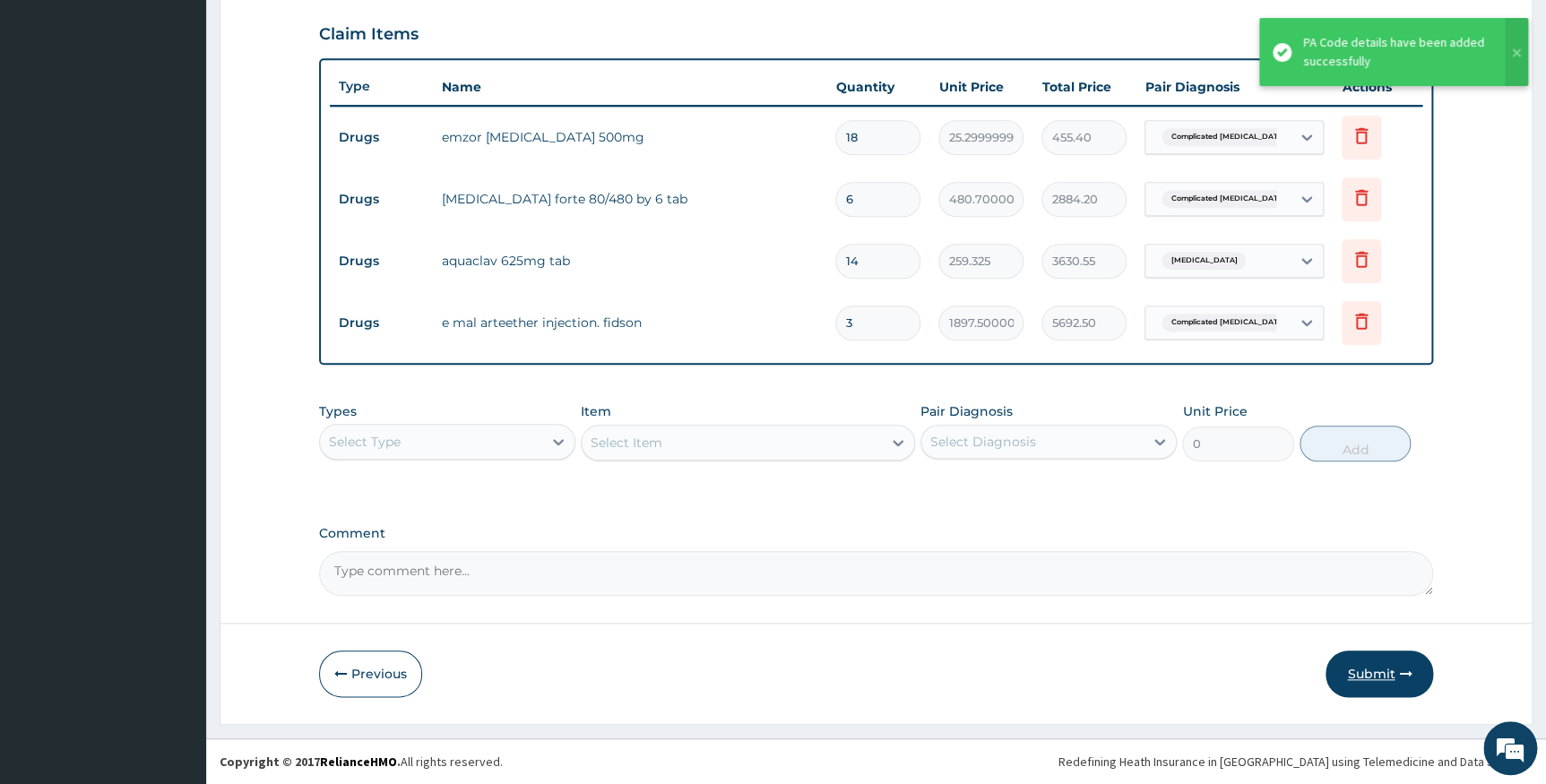
click at [1362, 664] on button "Submit" at bounding box center [1380, 674] width 108 height 47
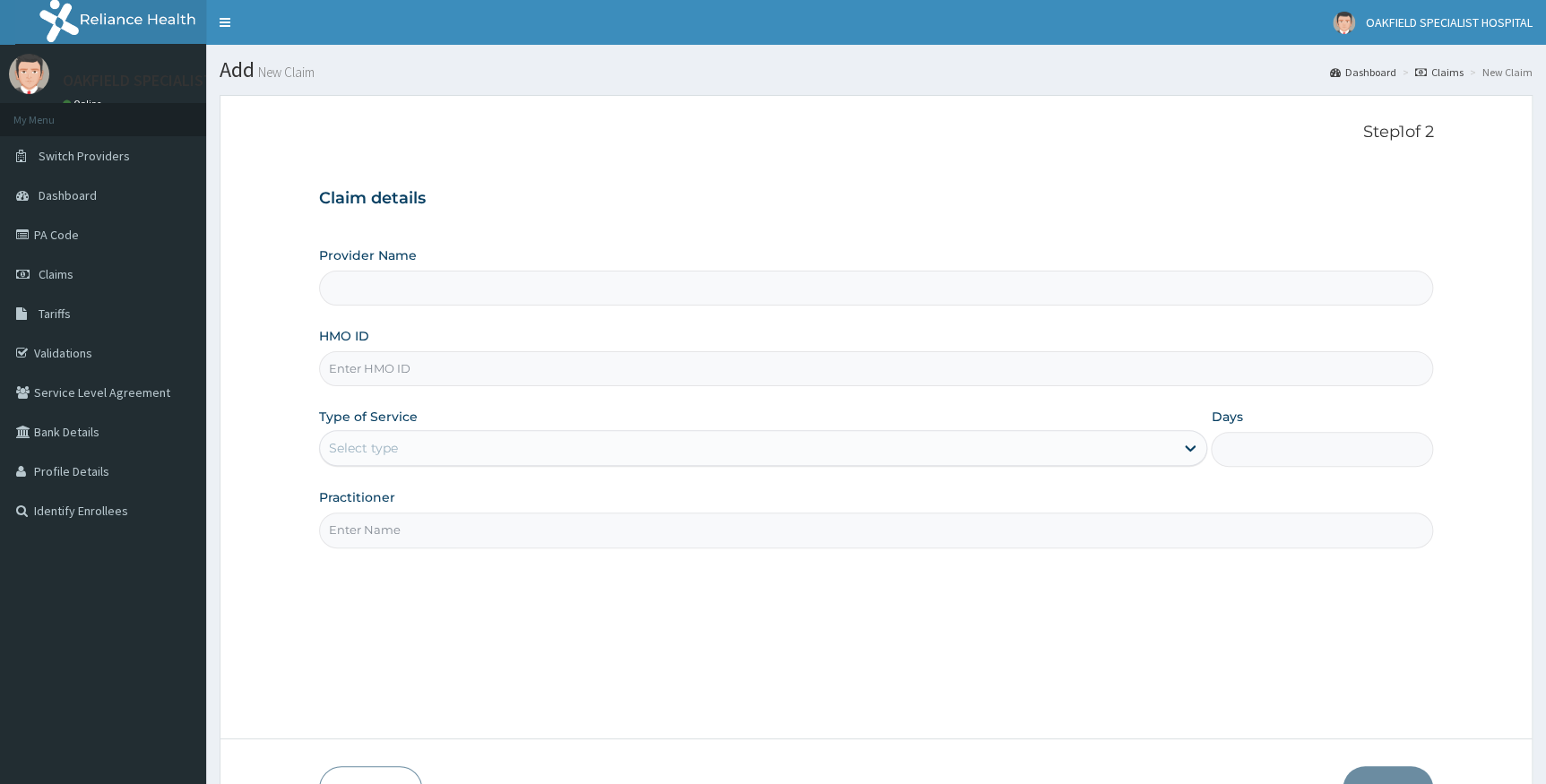
type input "Vinca Hospital Limited"
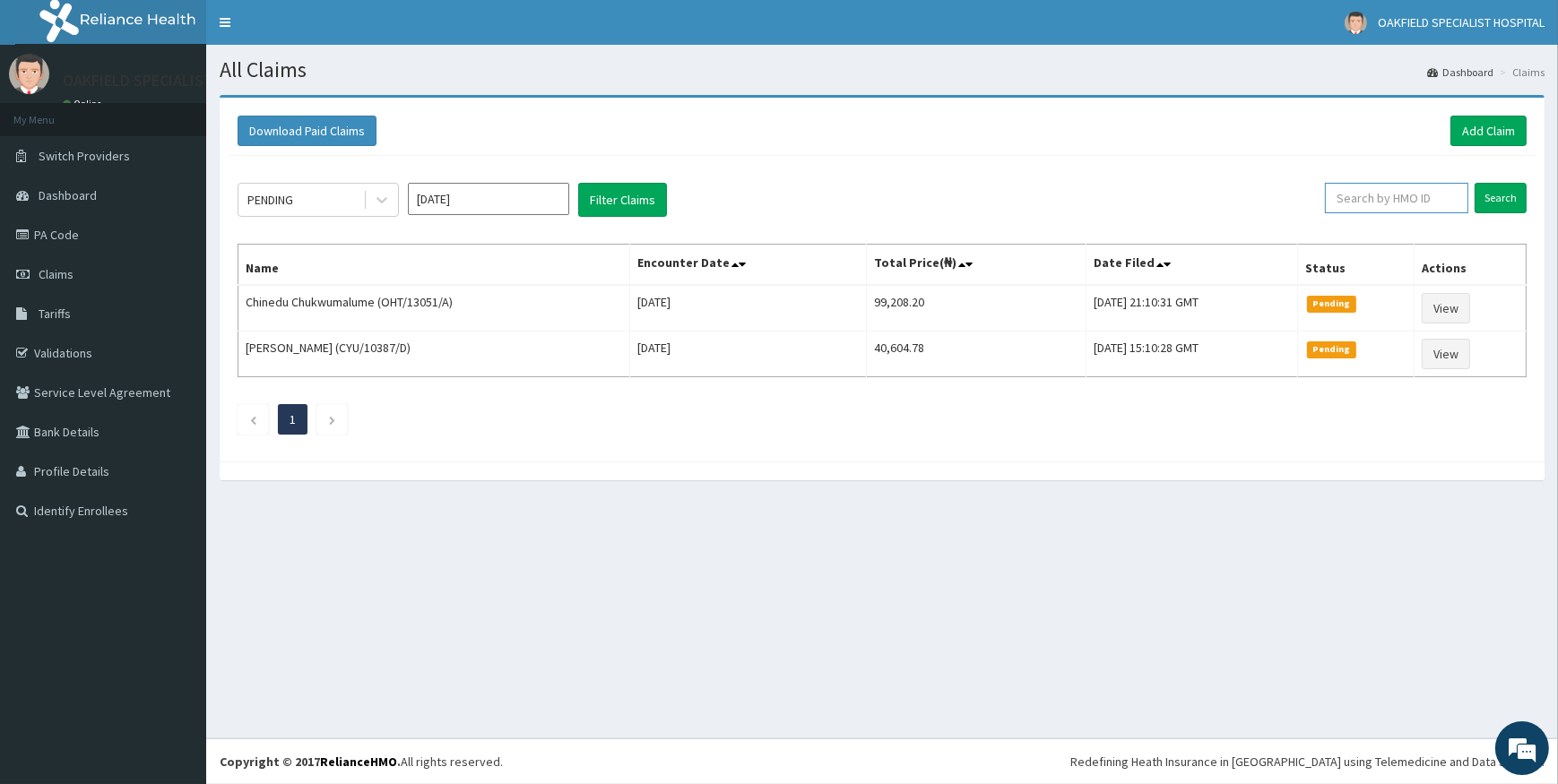
click at [1364, 202] on input "text" at bounding box center [1396, 197] width 143 height 30
paste input "ANS/10062/C"
click at [1510, 193] on input "Search" at bounding box center [1500, 197] width 52 height 30
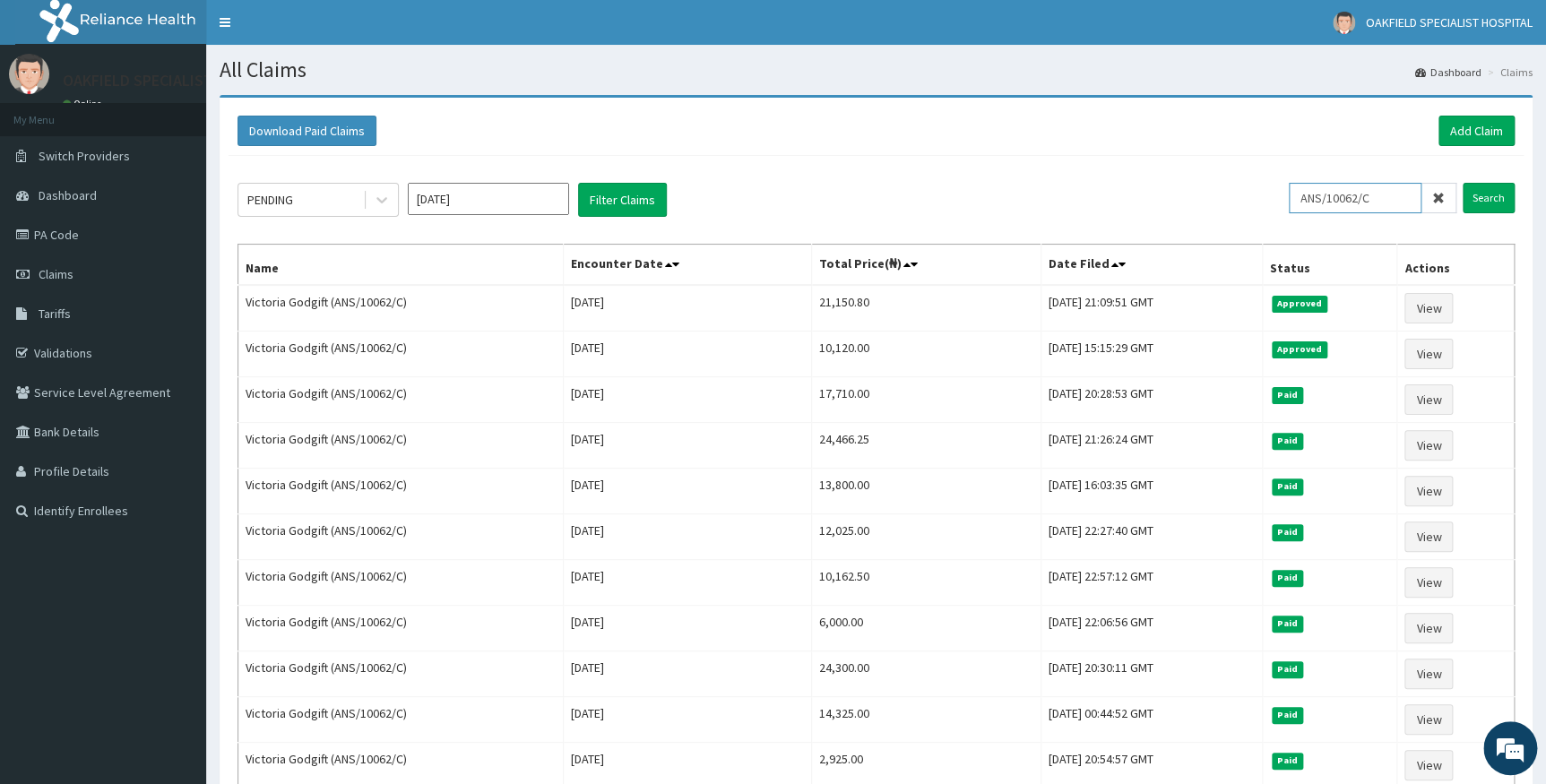
drag, startPoint x: 1394, startPoint y: 193, endPoint x: 1224, endPoint y: 205, distance: 170.4
click at [1225, 206] on div "PENDING Sep 2025 Filter Claims ANS/10062/C Search" at bounding box center [876, 199] width 1278 height 34
paste input "NEM/10016/A"
type input "NEM/10016/A"
click at [1494, 190] on input "Search" at bounding box center [1488, 197] width 52 height 30
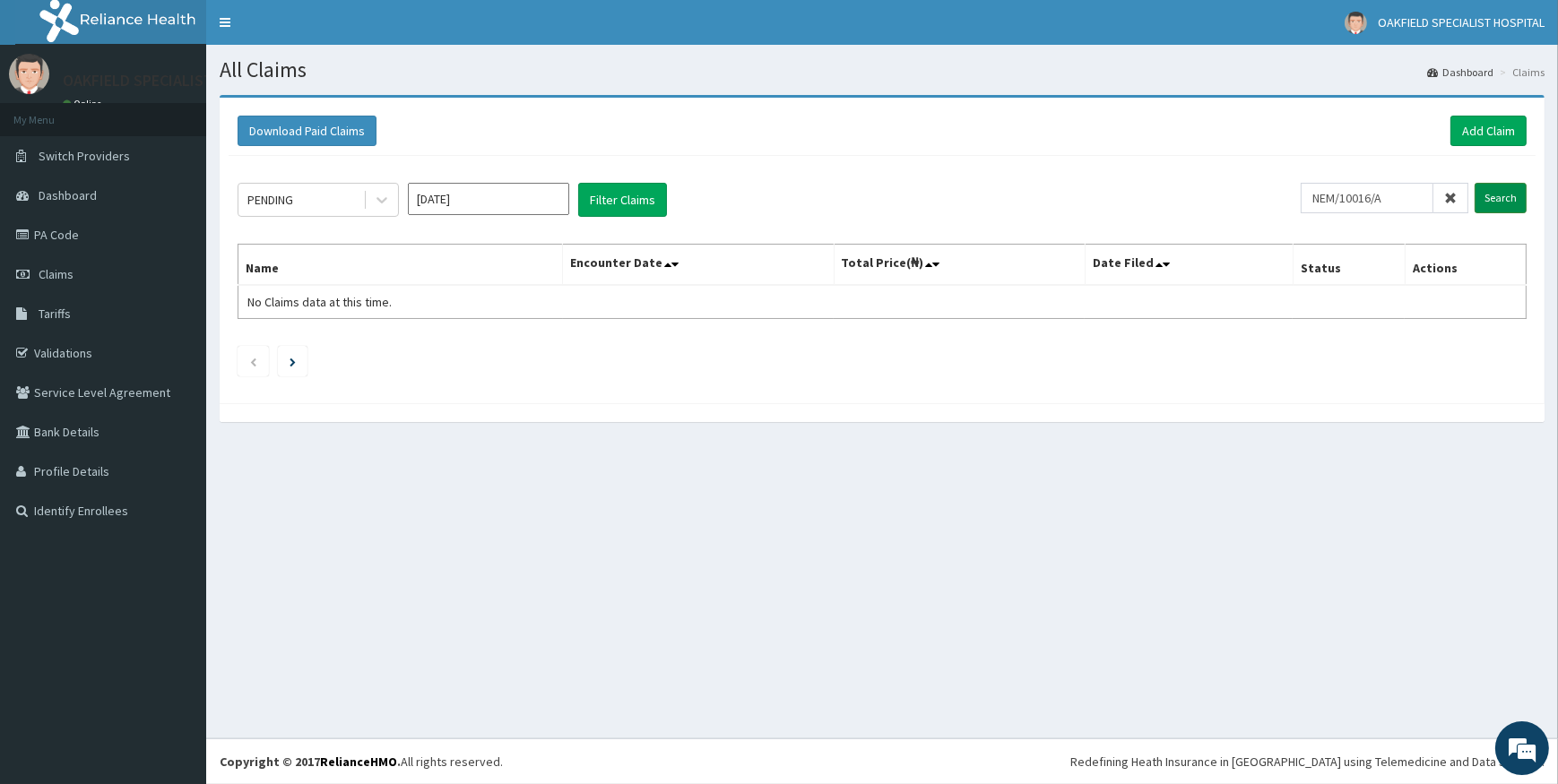
click at [1493, 192] on input "Search" at bounding box center [1500, 197] width 52 height 30
click at [1328, 196] on input "NEM/10016/A" at bounding box center [1366, 197] width 132 height 30
click at [1500, 201] on input "Search" at bounding box center [1500, 197] width 52 height 30
drag, startPoint x: 1412, startPoint y: 196, endPoint x: 1285, endPoint y: 196, distance: 127.0
click at [1287, 196] on div "PENDING Sep 2025 Filter Claims NEM/10016/A Search" at bounding box center [881, 199] width 1289 height 34
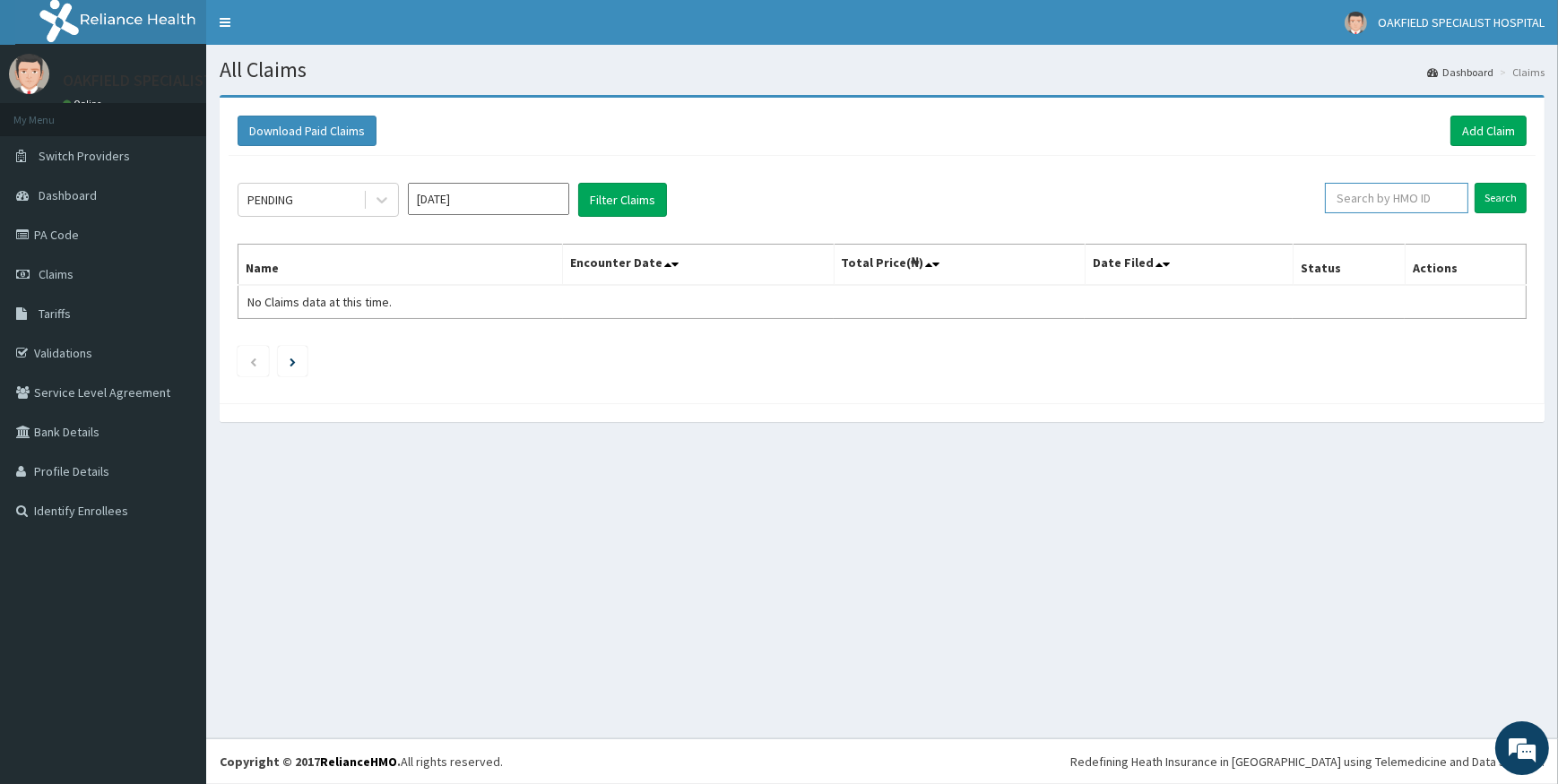
paste input "NEM/10016/A"
type input "NEM/10016/A"
click at [1501, 197] on input "Search" at bounding box center [1500, 197] width 52 height 30
click at [1479, 127] on link "Add Claim" at bounding box center [1488, 131] width 76 height 30
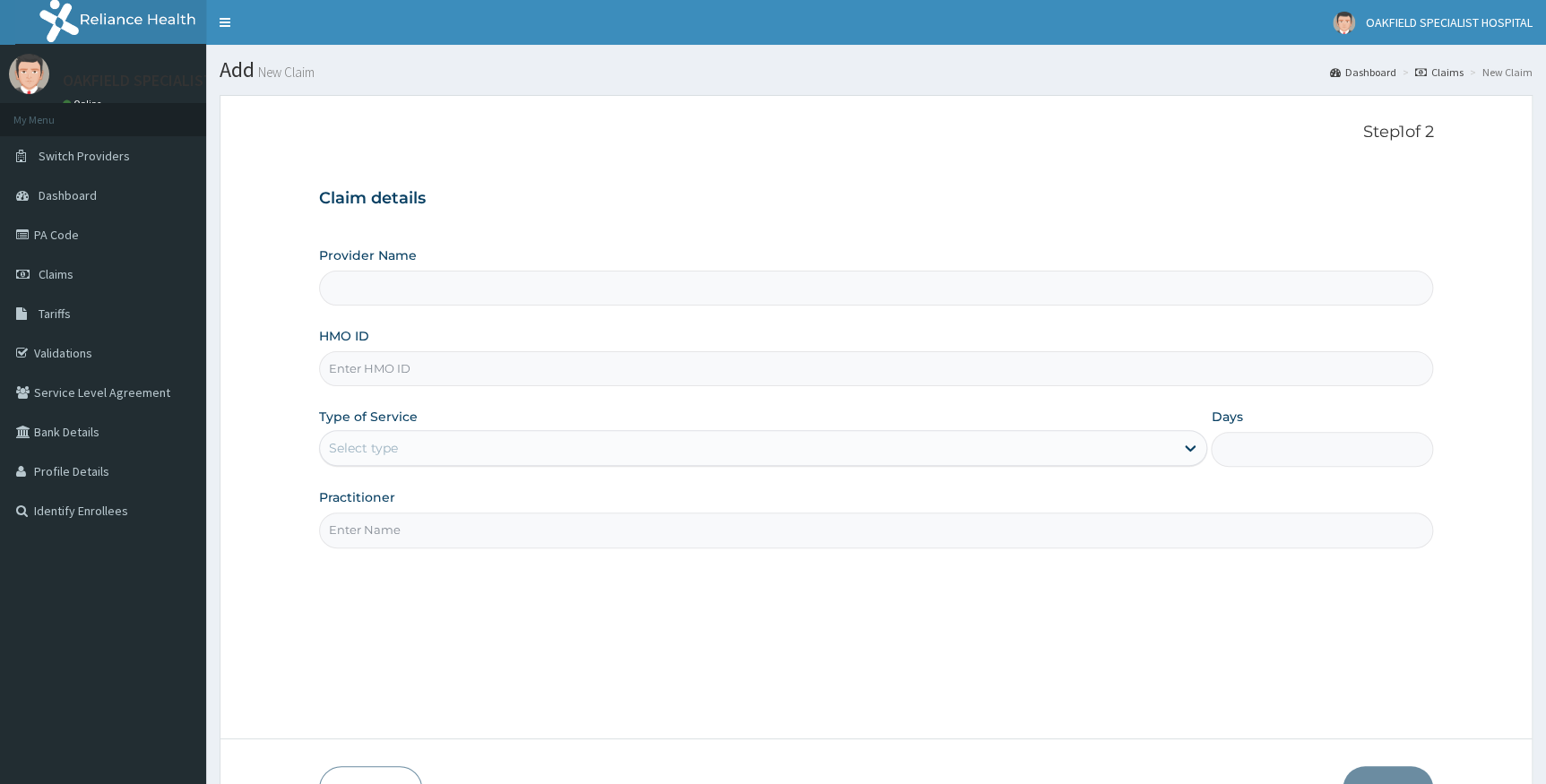
click at [376, 369] on input "HMO ID" at bounding box center [876, 369] width 1115 height 35
paste input "NEM/10016/A"
type input "NEM/10016/A"
type input "Vinca Hospital Limited"
type input "NEM/10016/A"
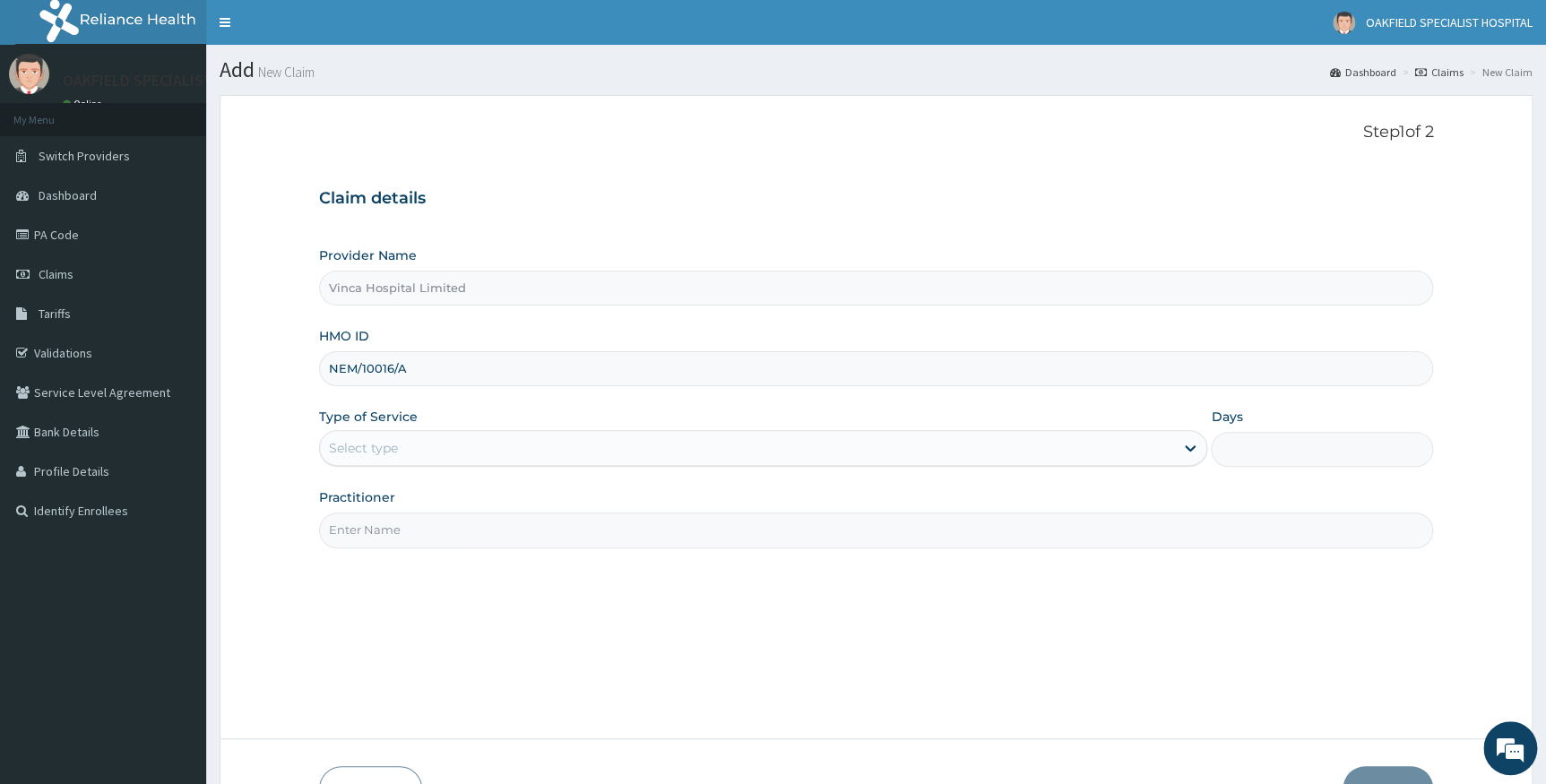
click at [370, 444] on div "Select type" at bounding box center [363, 448] width 69 height 18
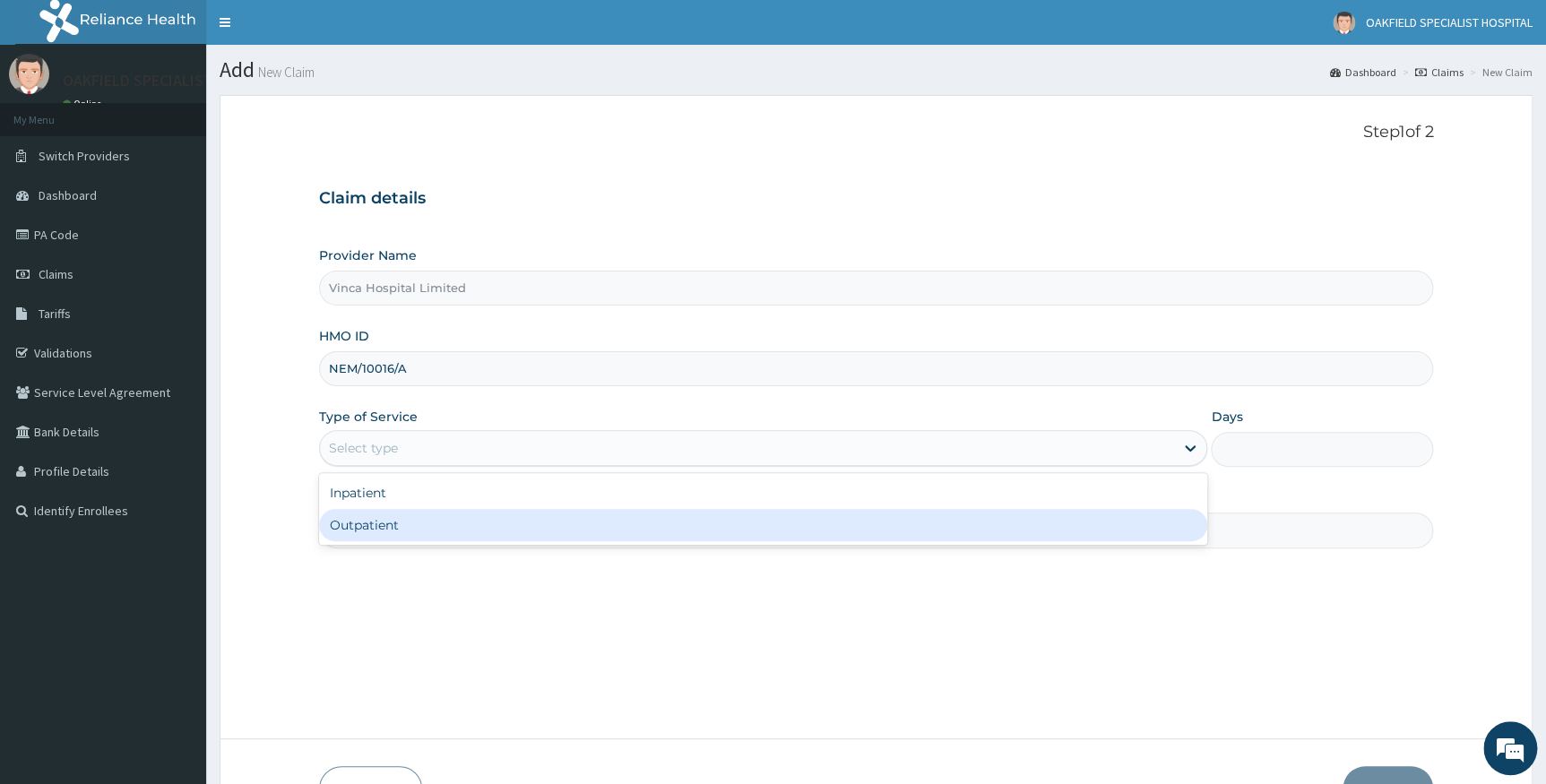
click at [368, 525] on div "Outpatient" at bounding box center [763, 525] width 889 height 32
type input "1"
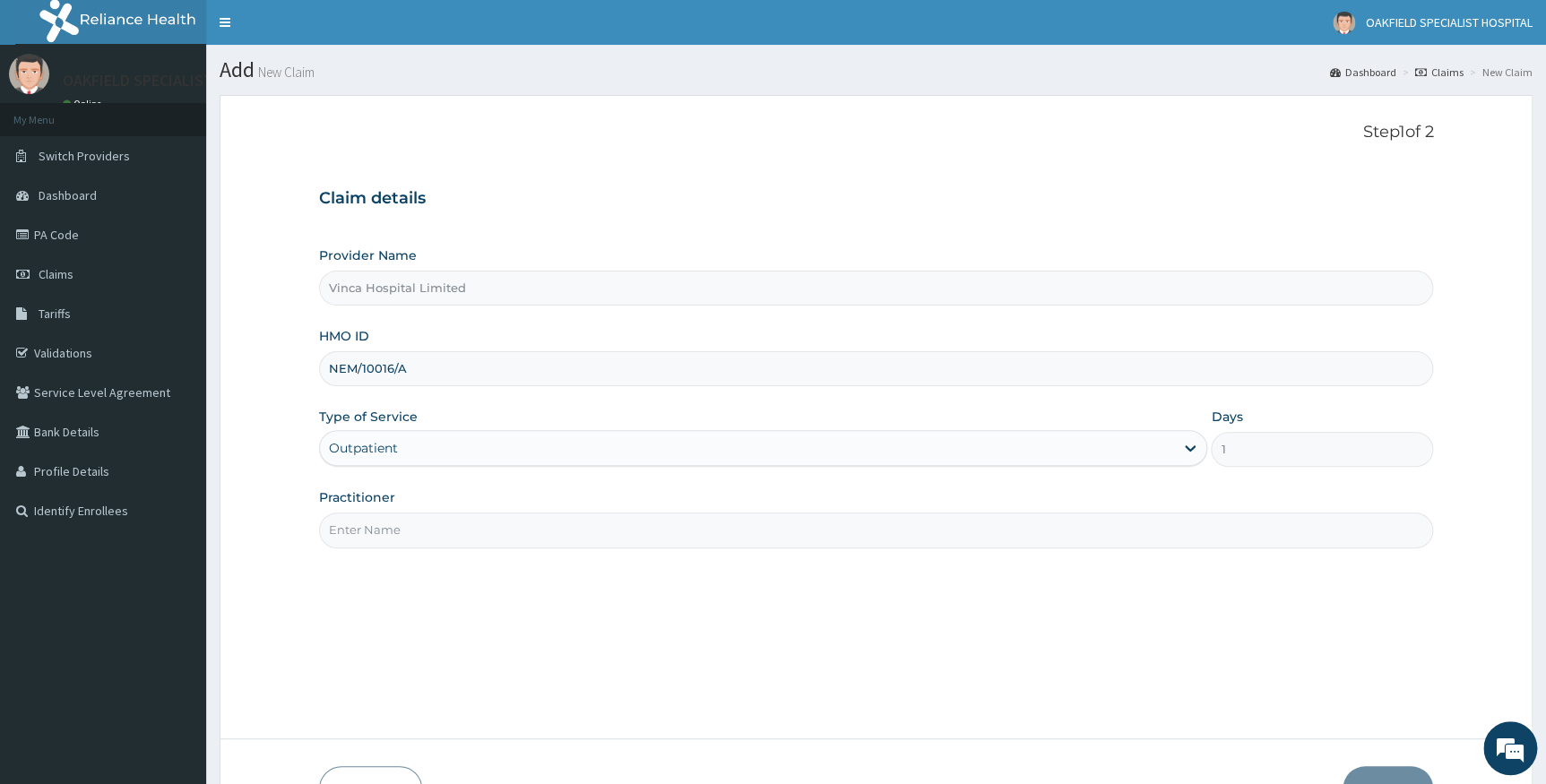
drag, startPoint x: 374, startPoint y: 525, endPoint x: 371, endPoint y: 512, distance: 13.3
click at [374, 525] on input "Practitioner" at bounding box center [876, 529] width 1115 height 35
type input "[PERSON_NAME]"
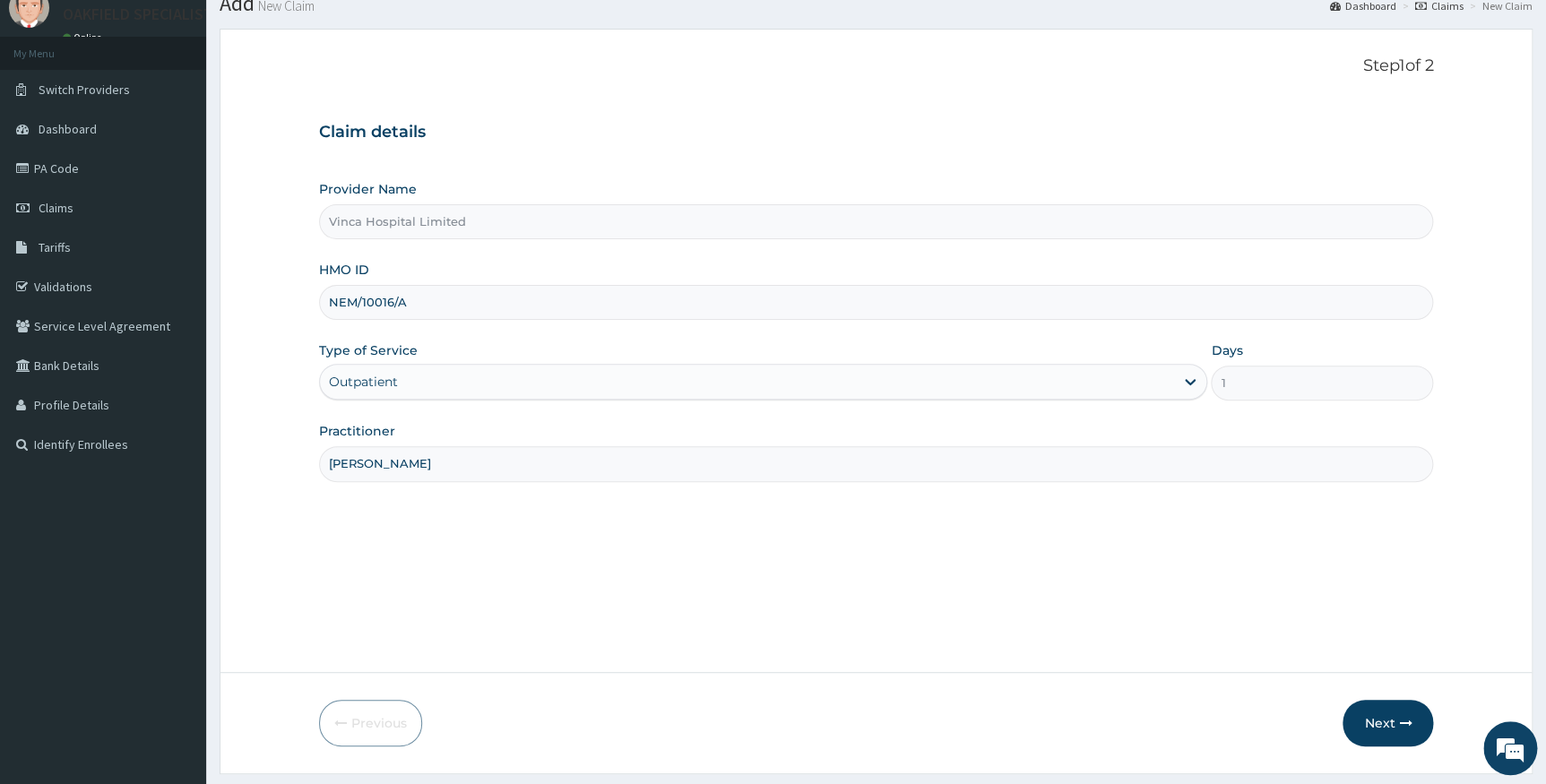
scroll to position [115, 0]
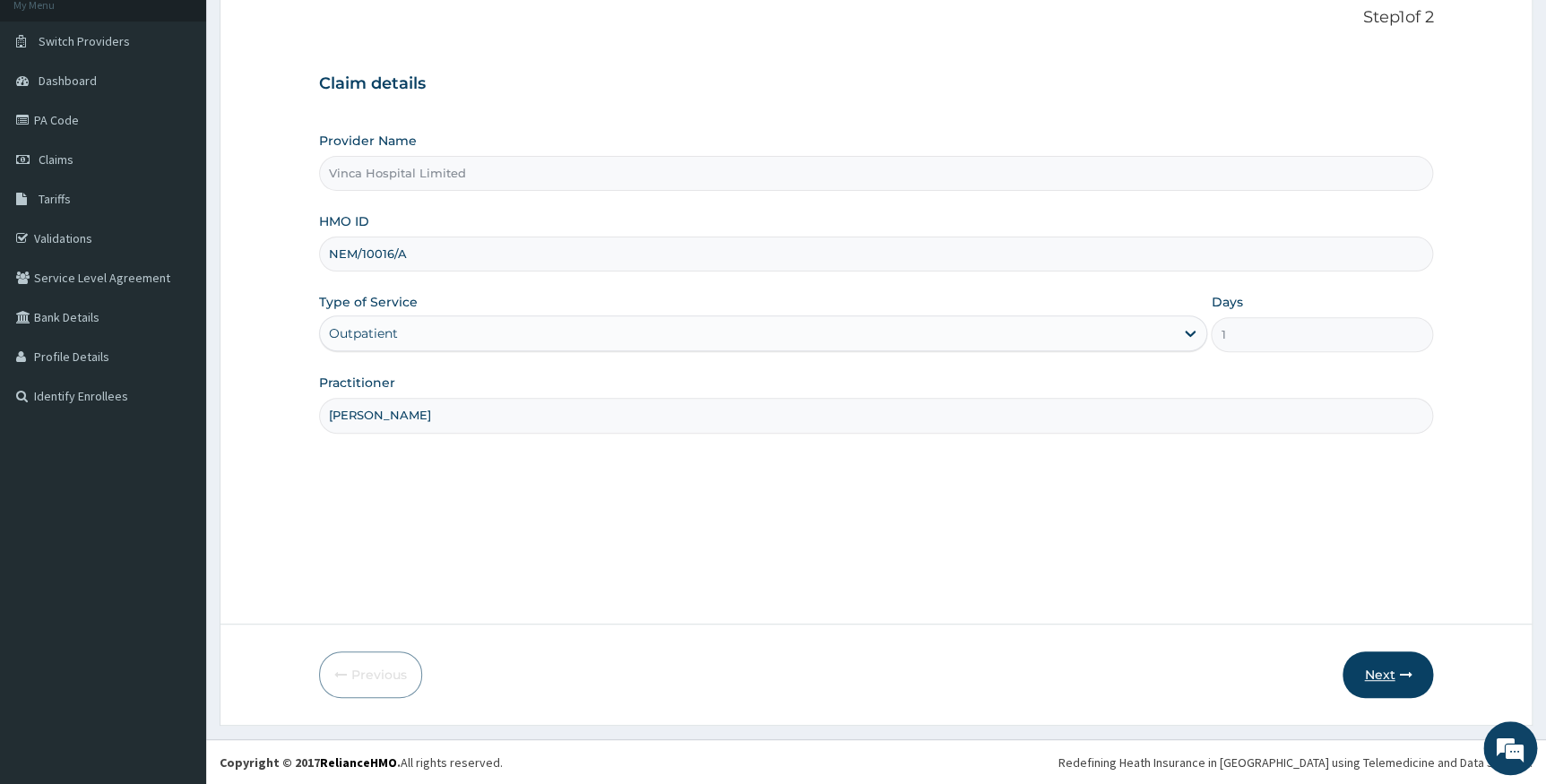
click at [1363, 667] on button "Next" at bounding box center [1387, 674] width 90 height 47
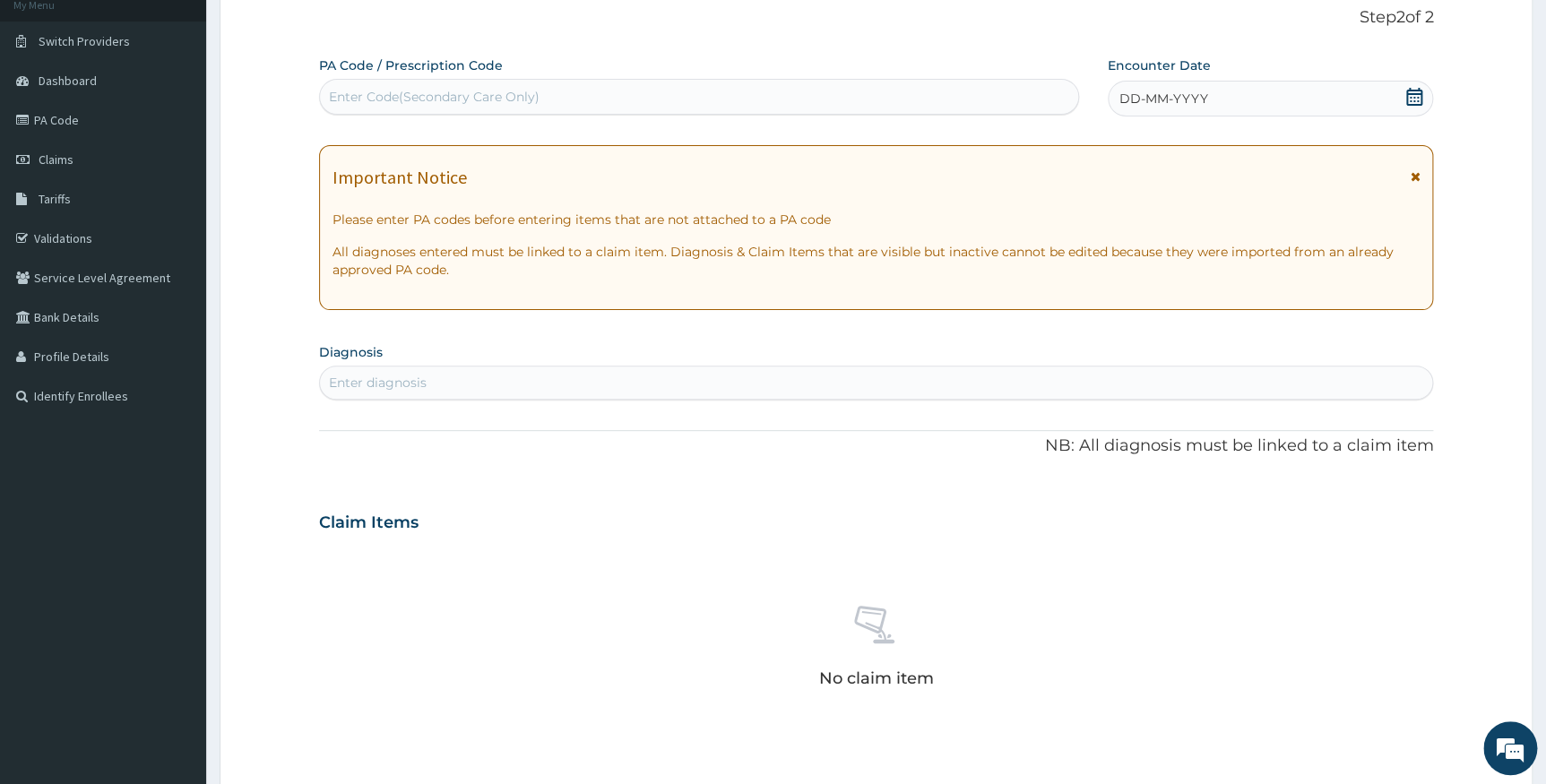
scroll to position [0, 0]
click at [378, 95] on div "Enter Code(Secondary Care Only)" at bounding box center [434, 97] width 211 height 18
paste input "PA/A0E0A5"
type input "PA/A0E0A5"
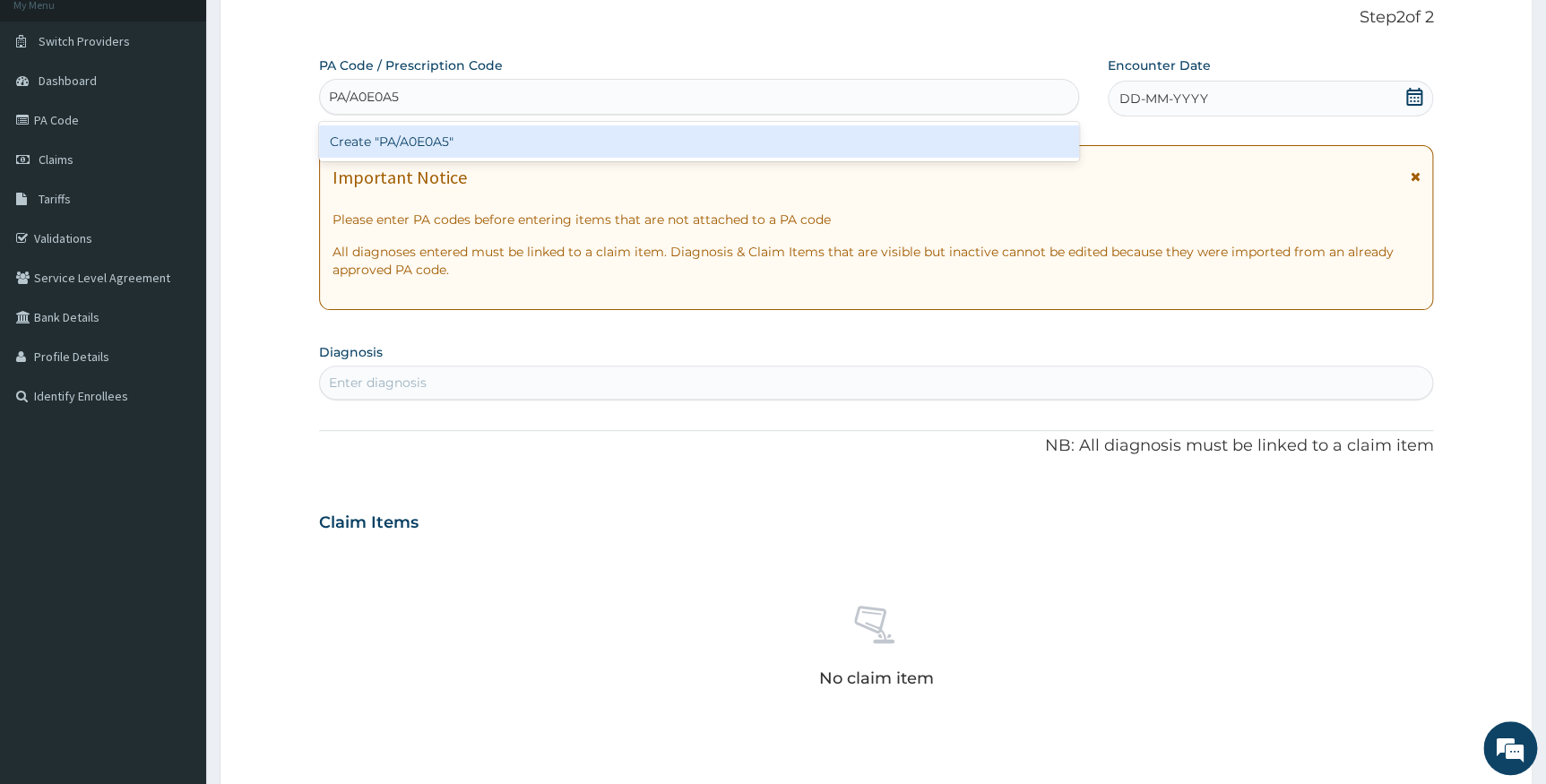
click at [395, 138] on div "Create "PA/A0E0A5"" at bounding box center [699, 141] width 760 height 32
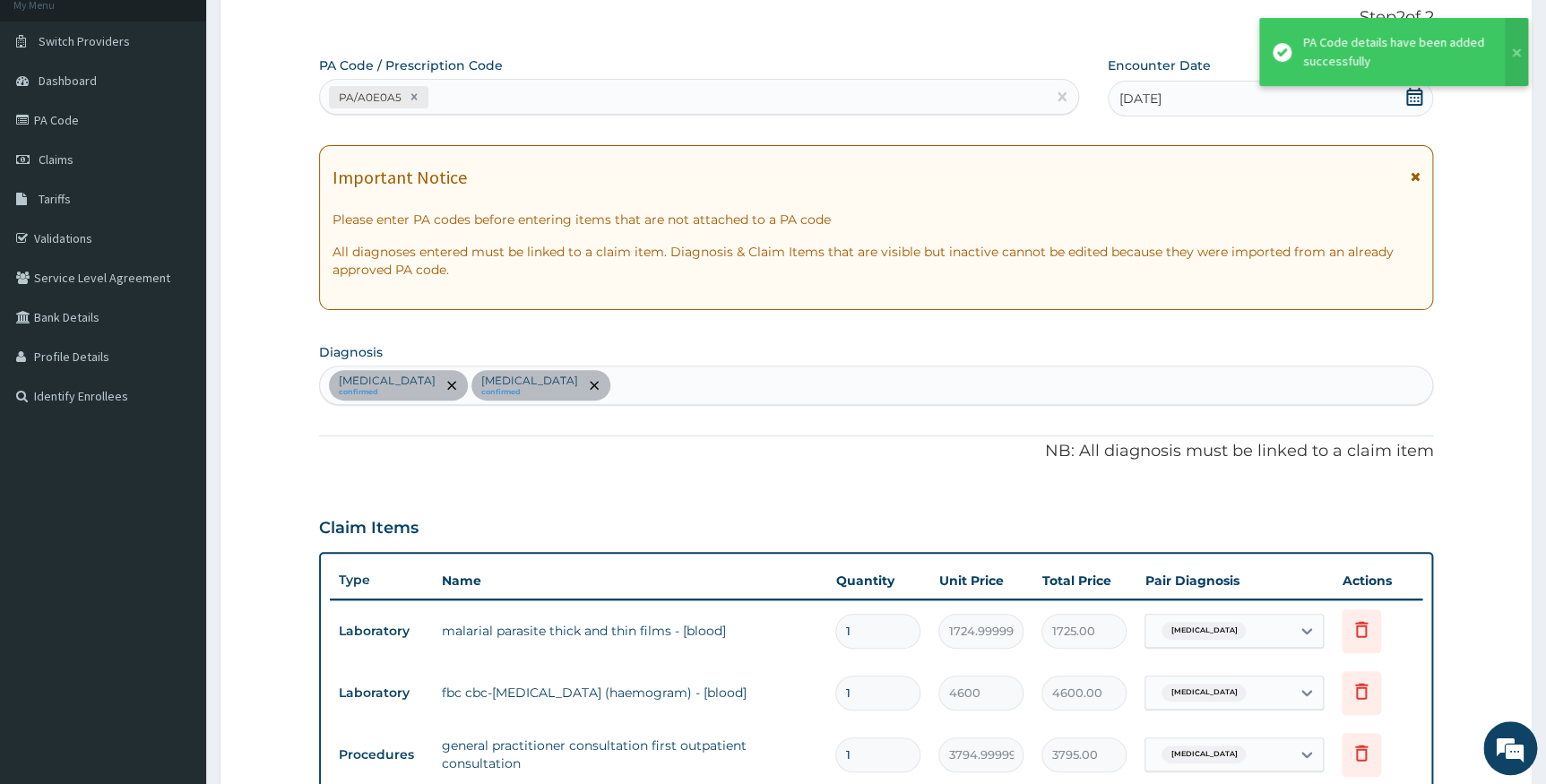
scroll to position [359, 0]
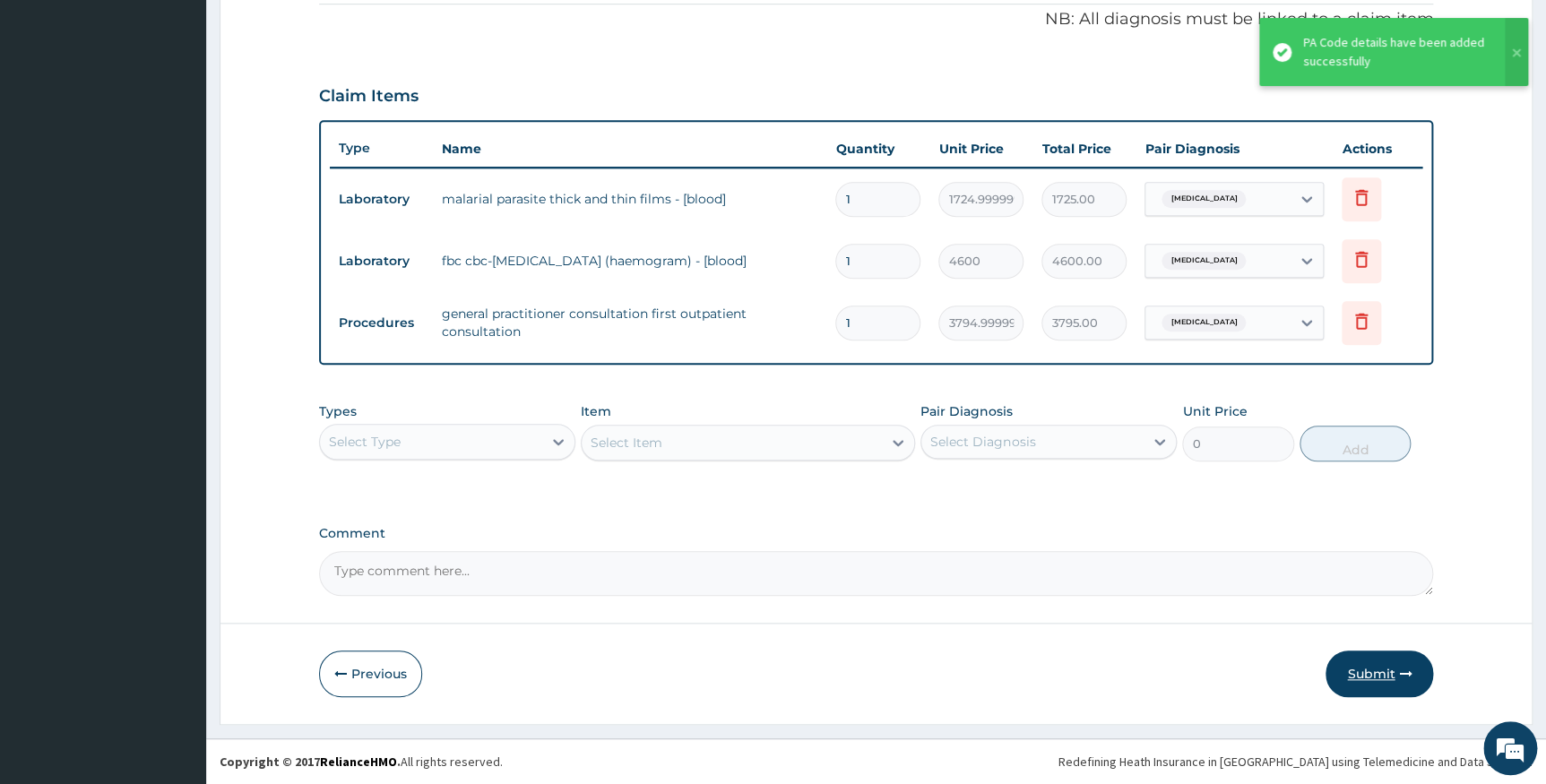
click at [1363, 665] on button "Submit" at bounding box center [1380, 674] width 108 height 47
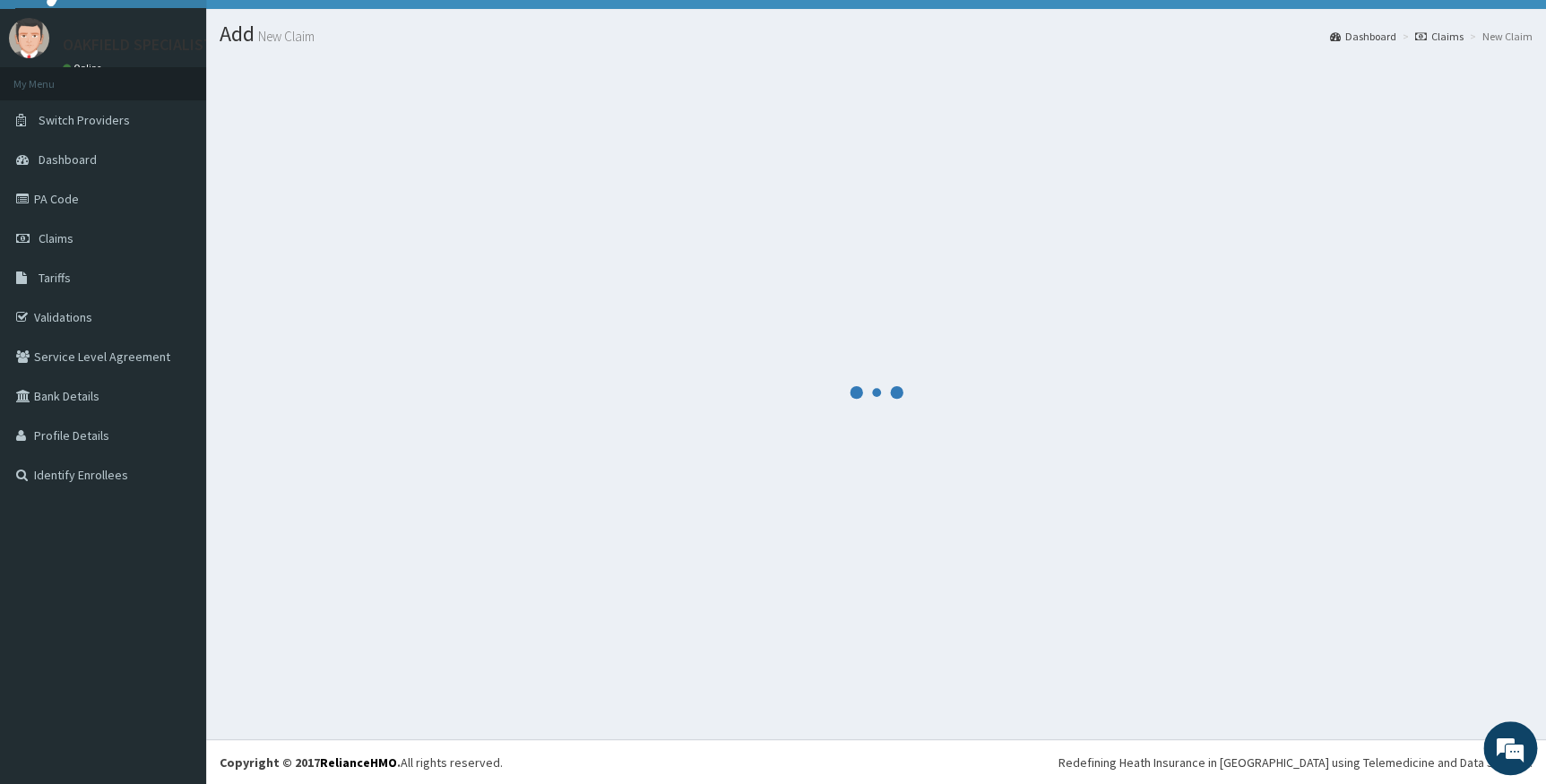
scroll to position [547, 0]
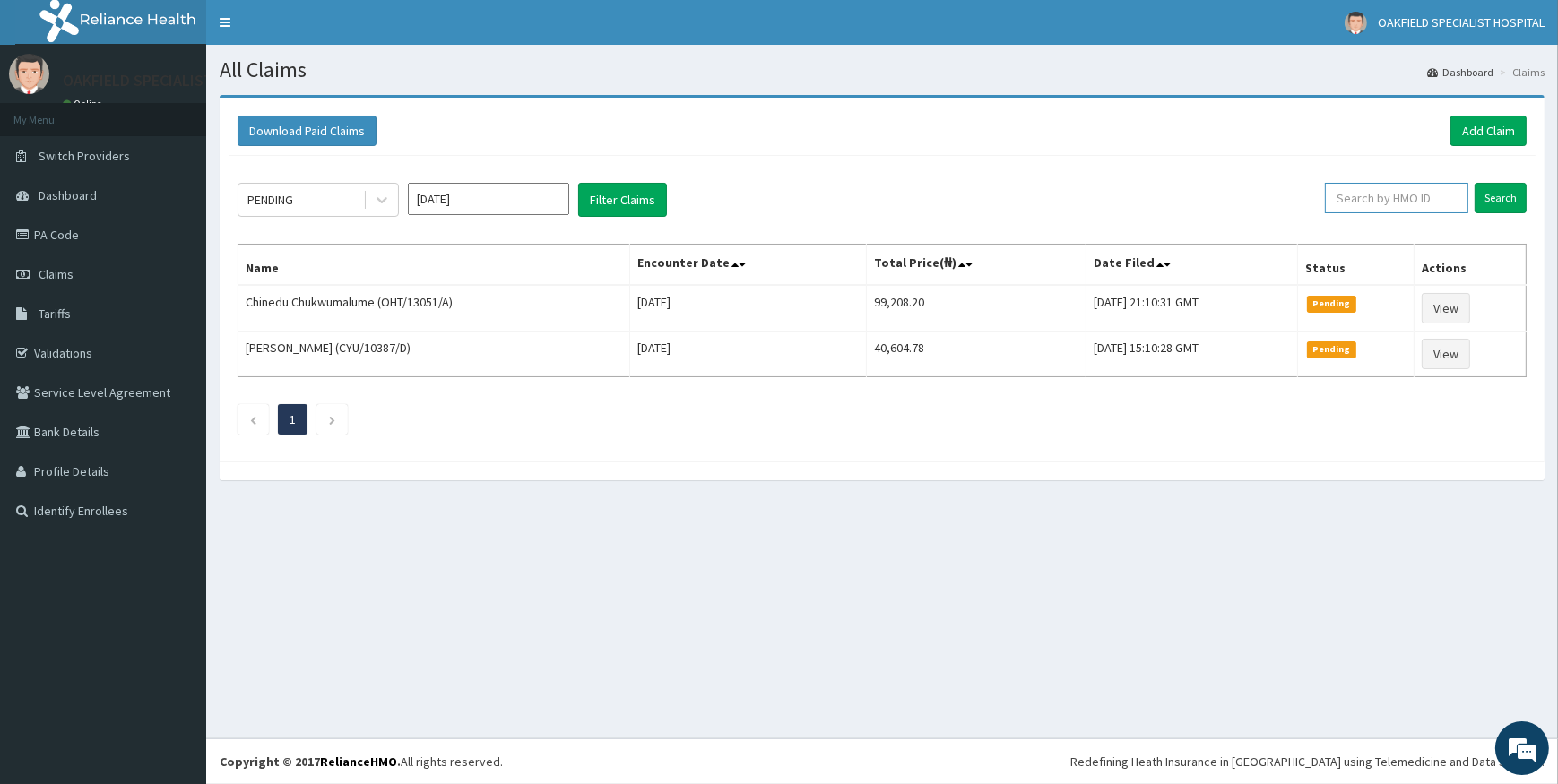
click at [1364, 192] on input "text" at bounding box center [1396, 197] width 143 height 30
paste input "PA/A0E0A5"
type input "PA/A0E0A5"
click at [1456, 199] on icon at bounding box center [1450, 198] width 13 height 13
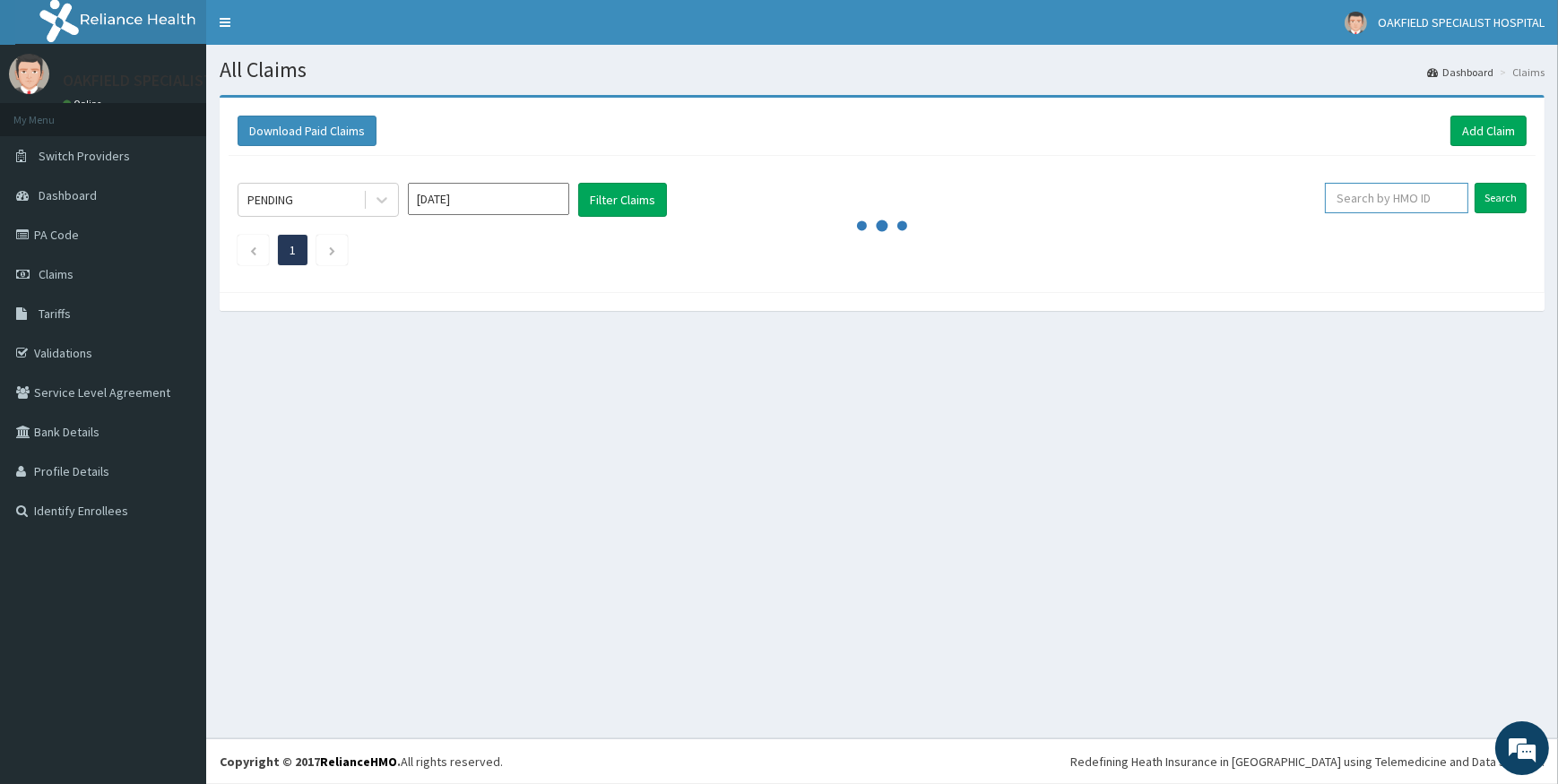
click at [1345, 195] on input "text" at bounding box center [1396, 197] width 143 height 30
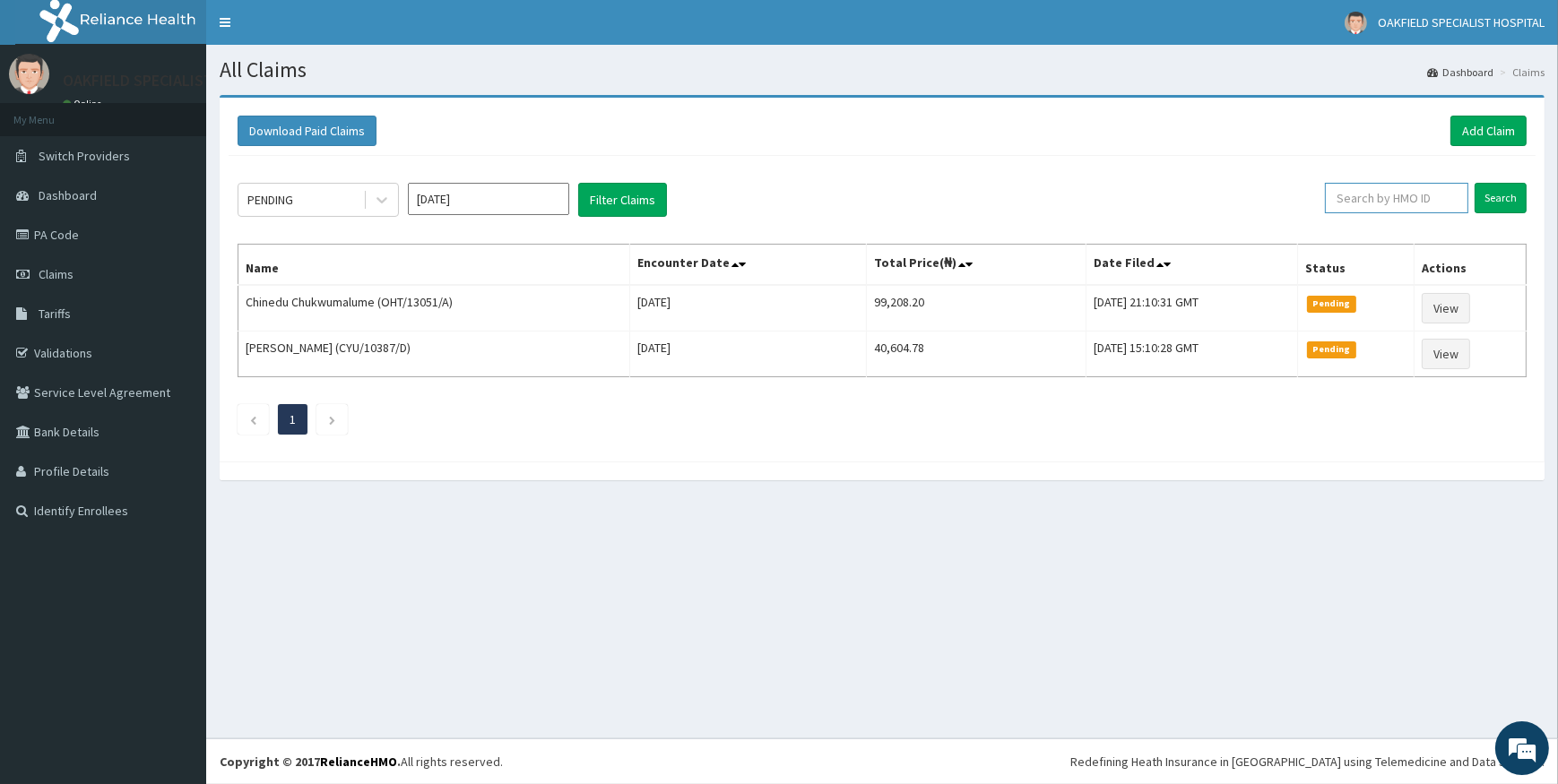
paste input "NEM/10016/A"
type input "NEM/10016/A"
click at [1488, 198] on input "Search" at bounding box center [1500, 197] width 52 height 30
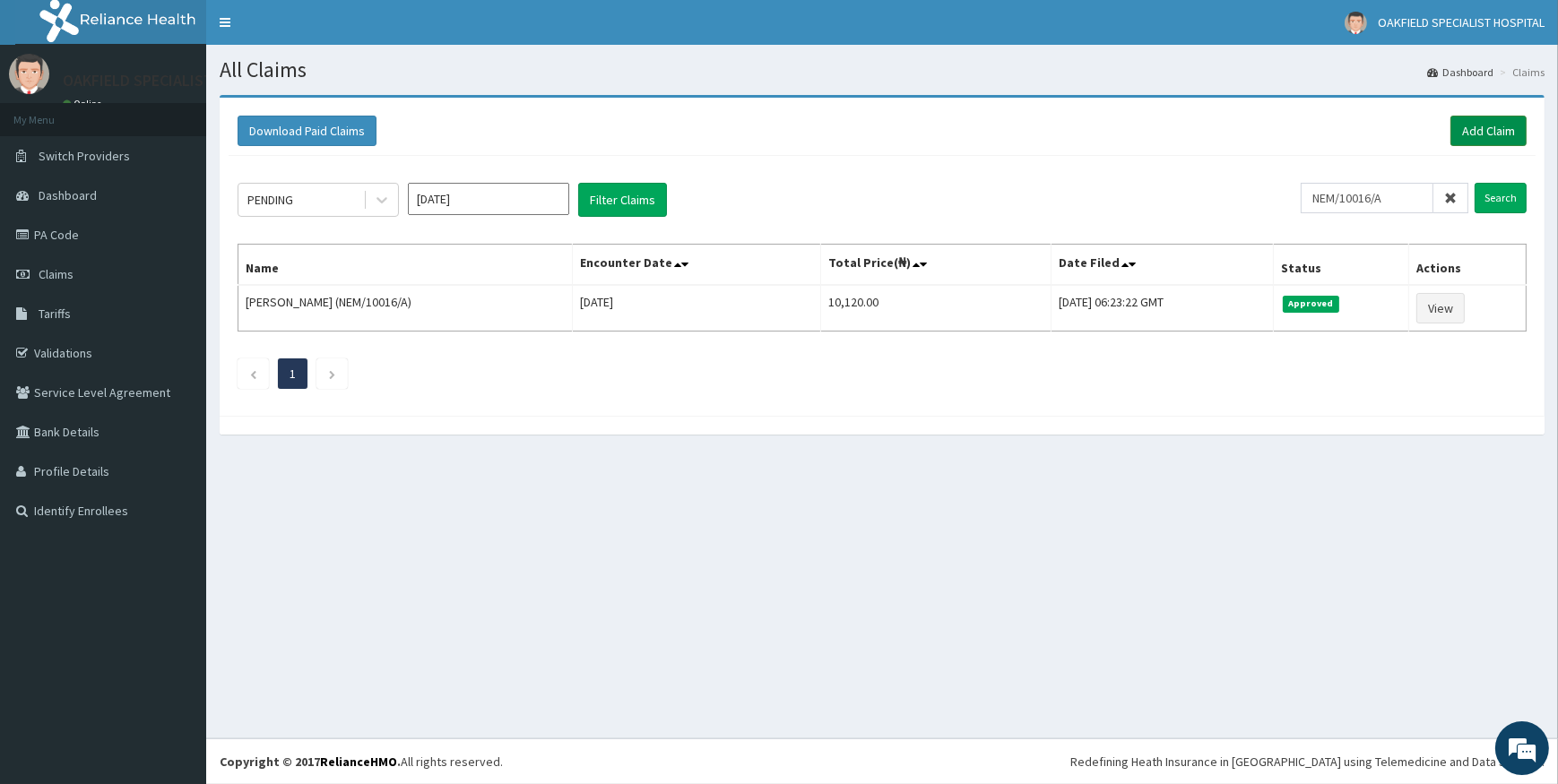
click at [1475, 126] on link "Add Claim" at bounding box center [1488, 131] width 76 height 30
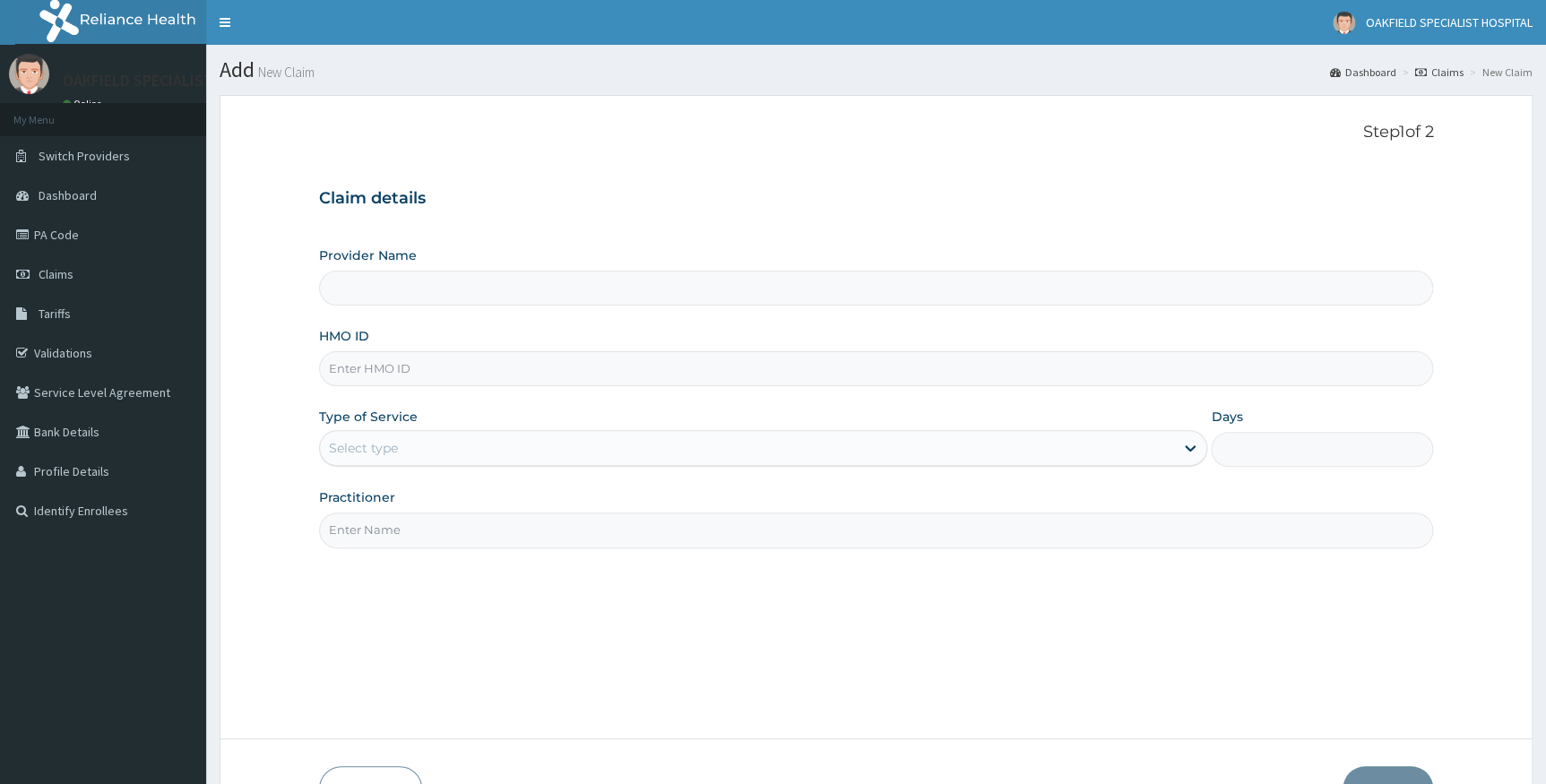
click at [387, 371] on input "HMO ID" at bounding box center [876, 369] width 1115 height 35
type input "Vinca Hospital Limited"
paste input "NEM/10016/A"
type input "NEM/10016/A"
click at [376, 443] on div "Select type" at bounding box center [363, 448] width 69 height 18
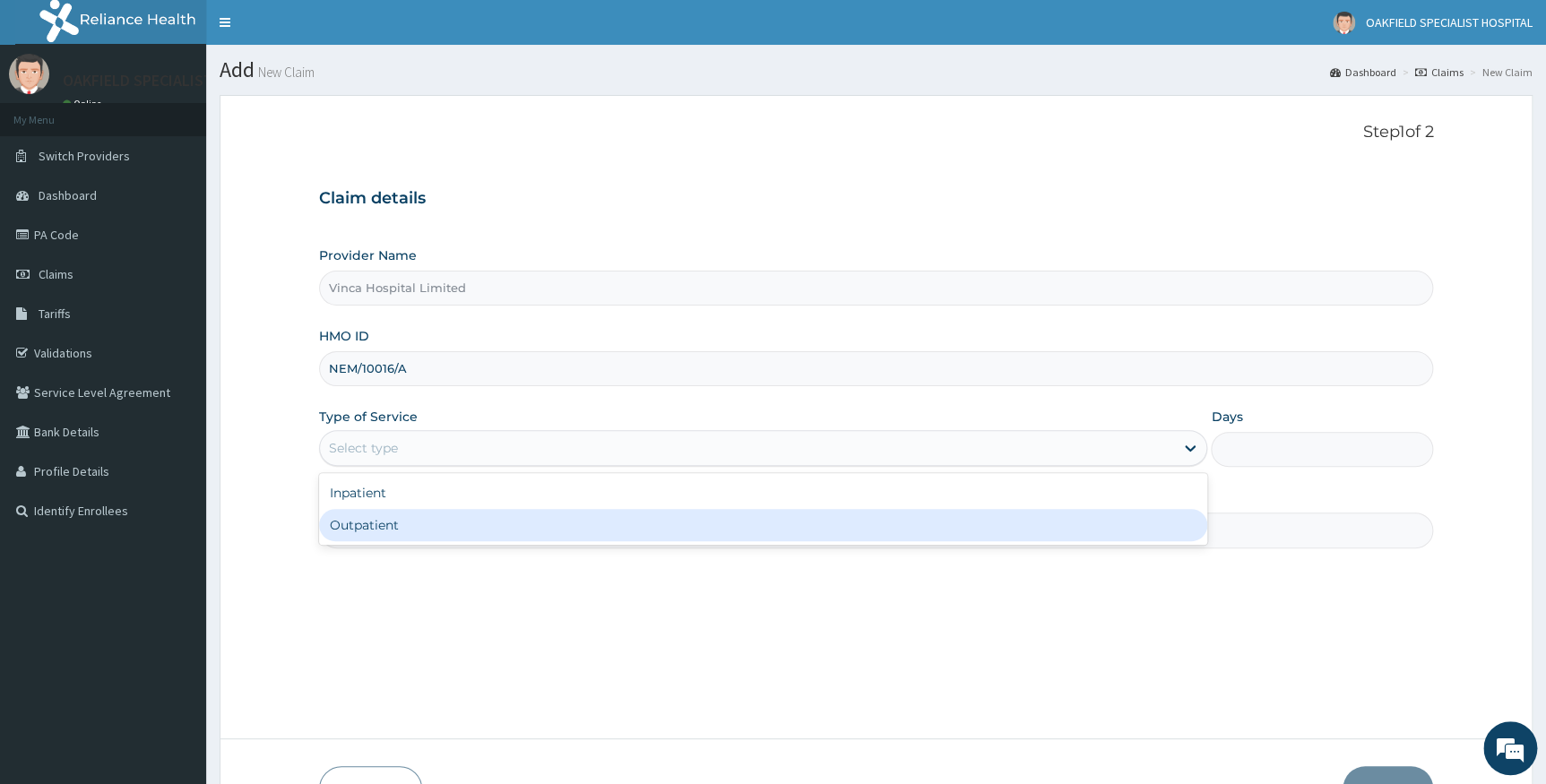
click at [371, 519] on div "Outpatient" at bounding box center [763, 525] width 889 height 32
type input "1"
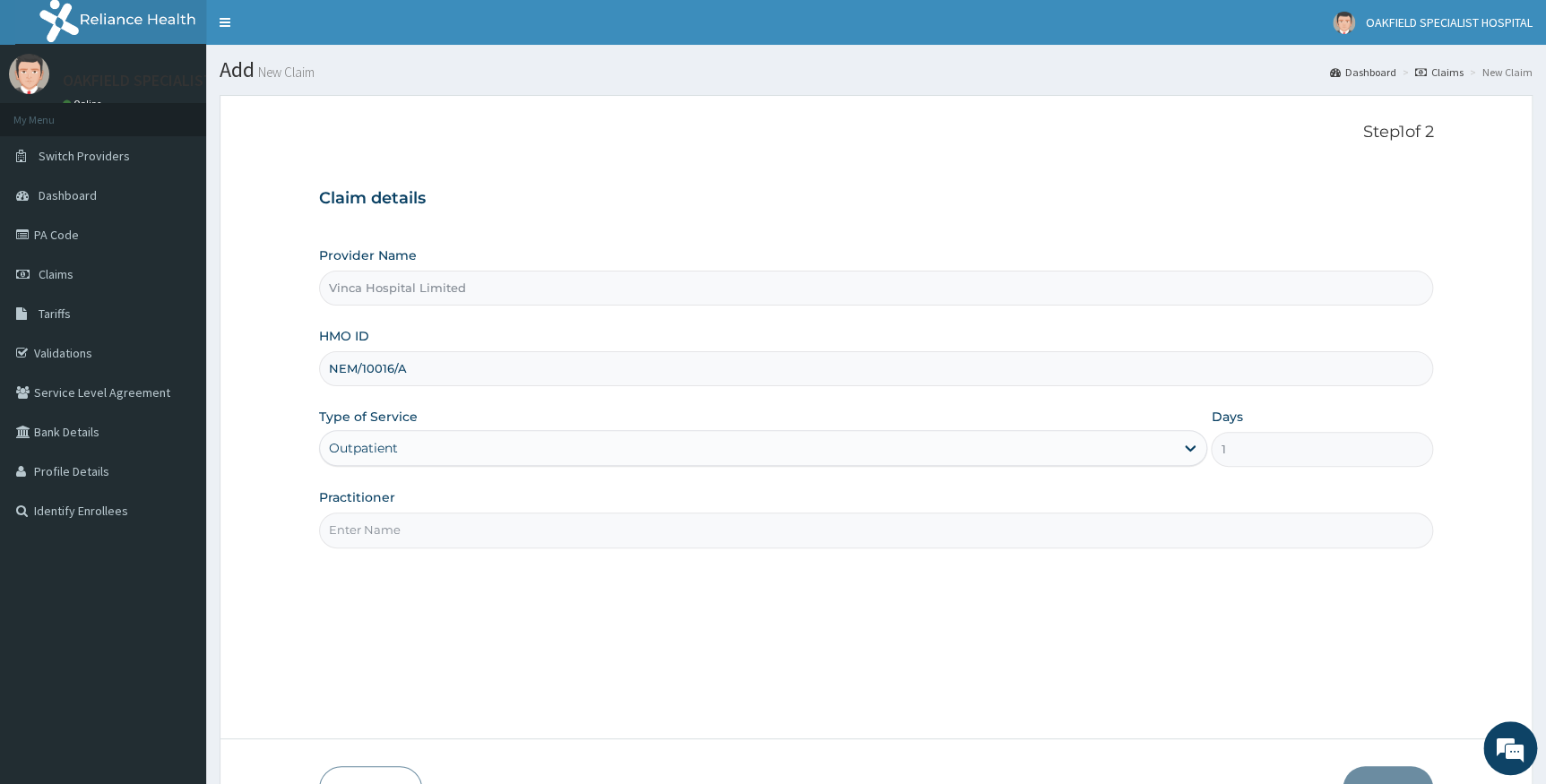
click at [377, 525] on input "Practitioner" at bounding box center [876, 529] width 1115 height 35
type input "DR CHUKS"
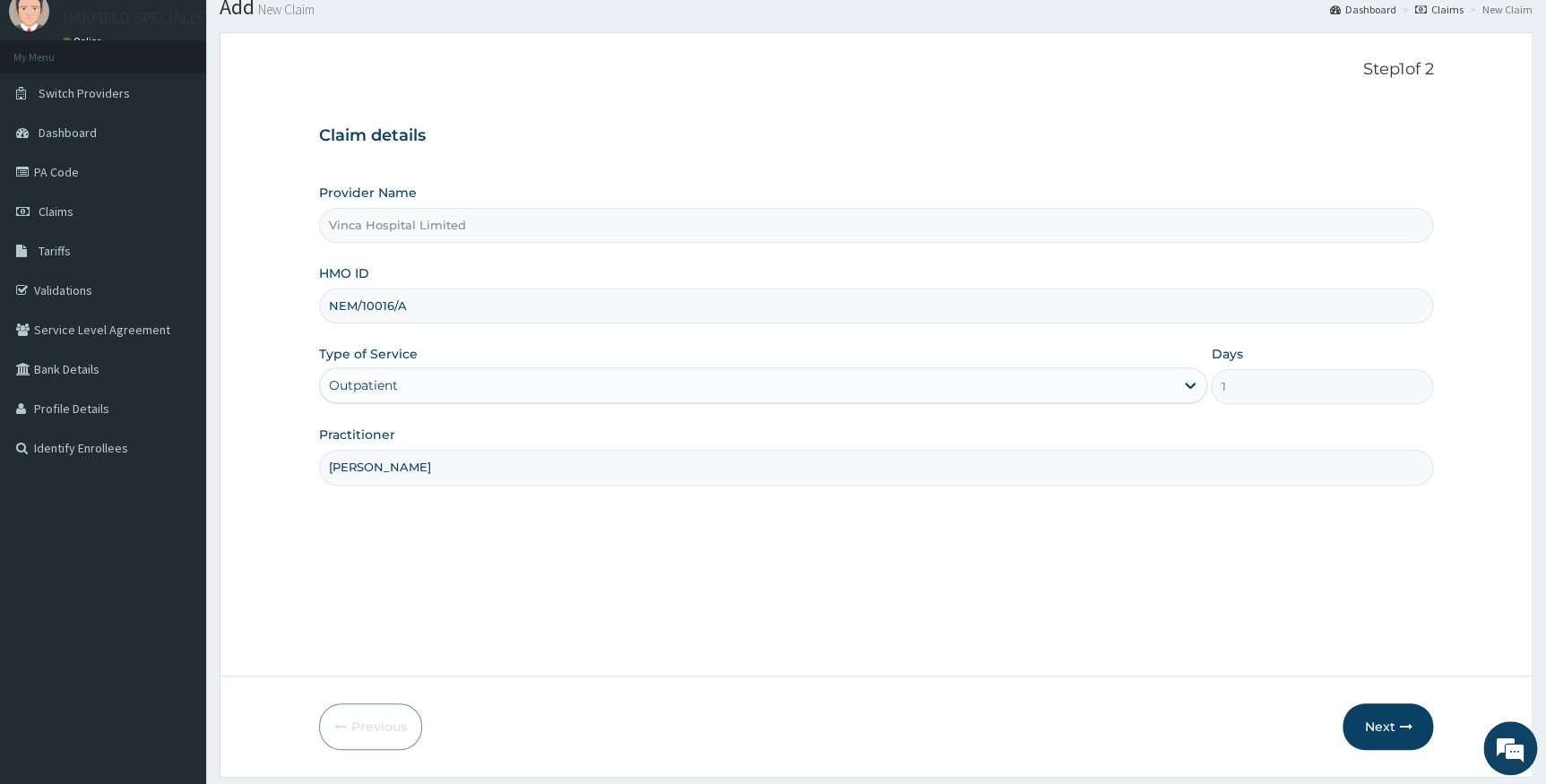
scroll to position [115, 0]
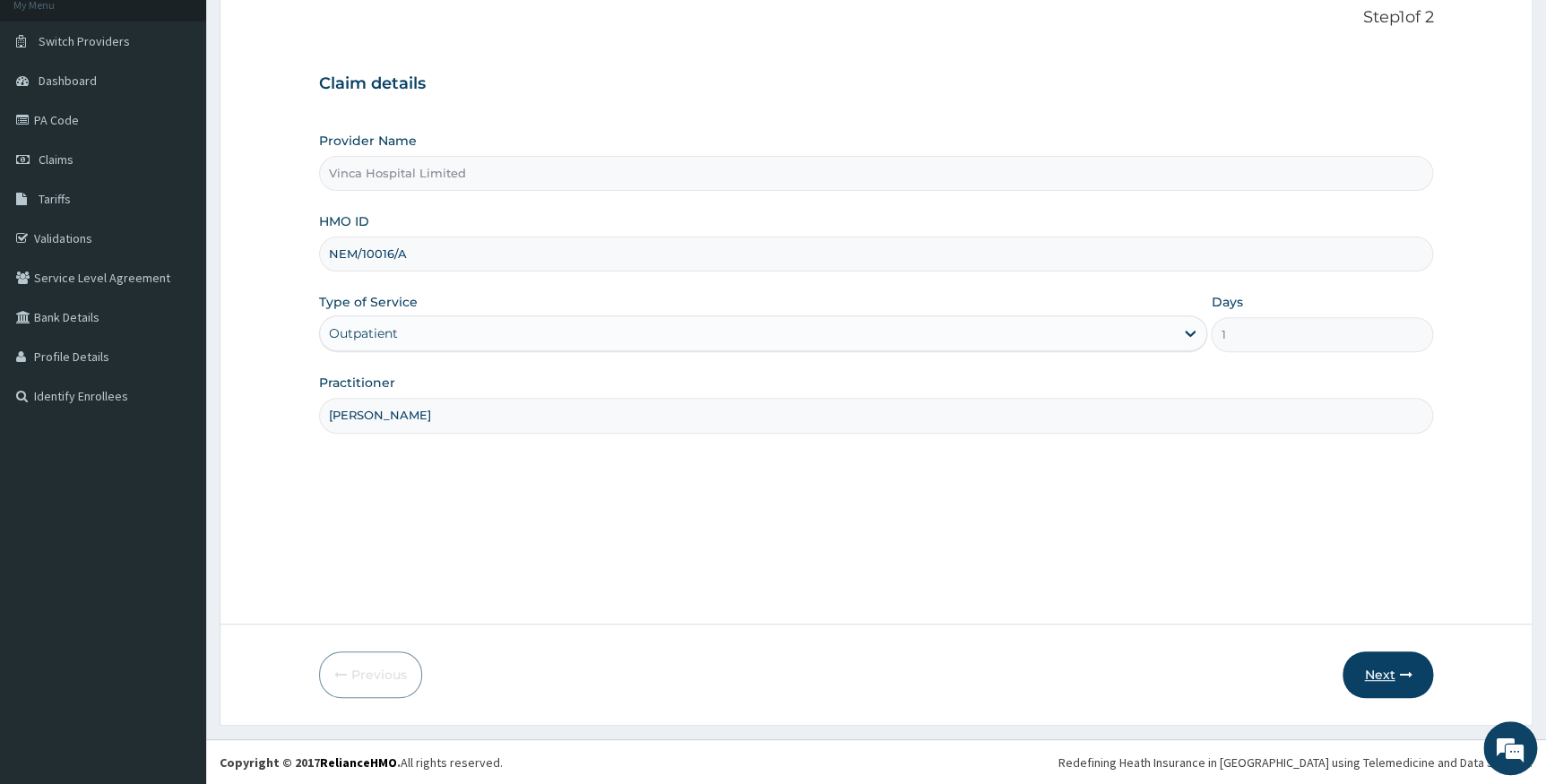
click at [1381, 680] on button "Next" at bounding box center [1387, 674] width 90 height 47
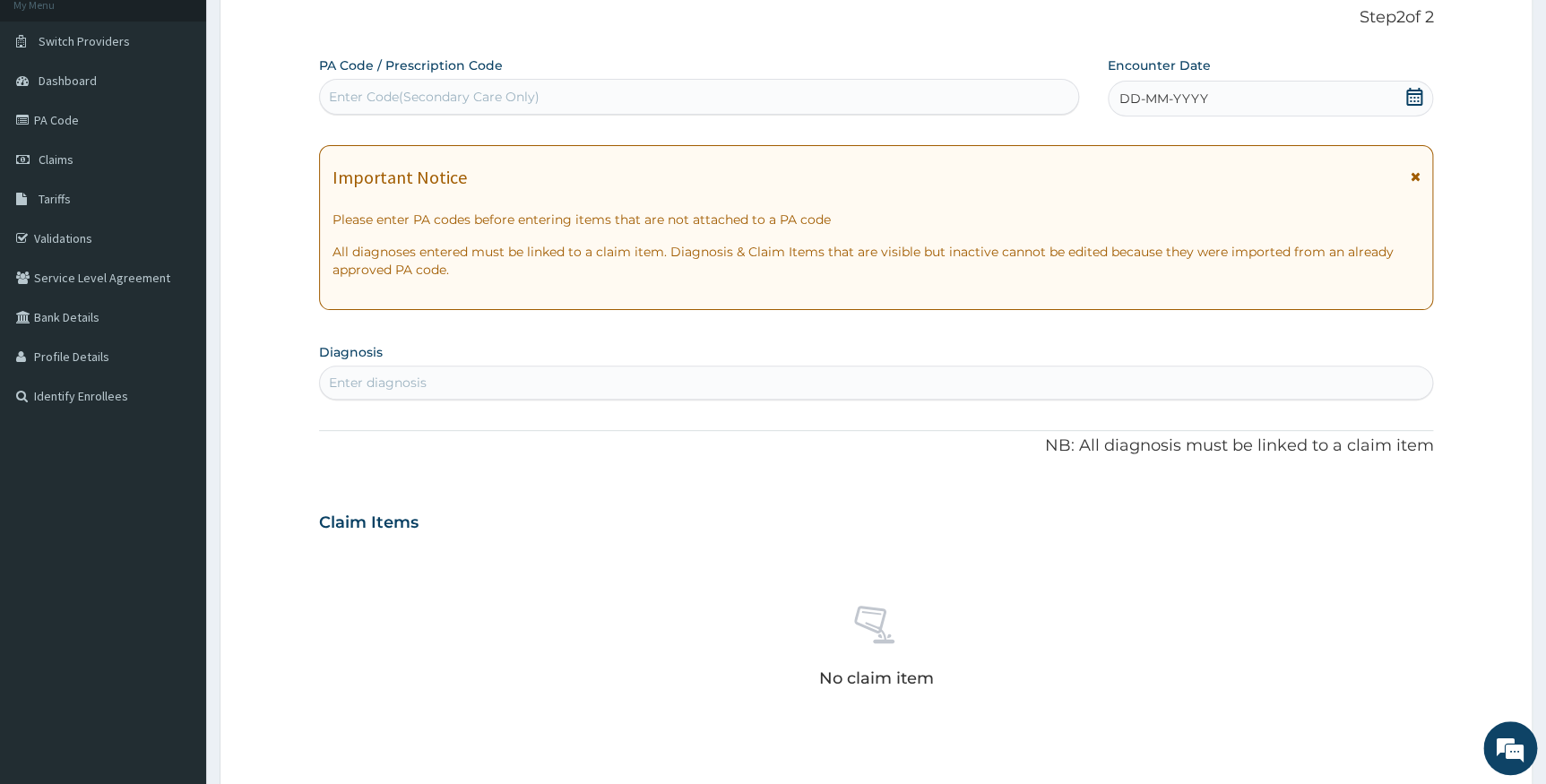
scroll to position [0, 0]
click at [379, 89] on div "Enter Code(Secondary Care Only)" at bounding box center [434, 97] width 211 height 18
paste input "PA/66EF8F"
type input "PA/66EF8F"
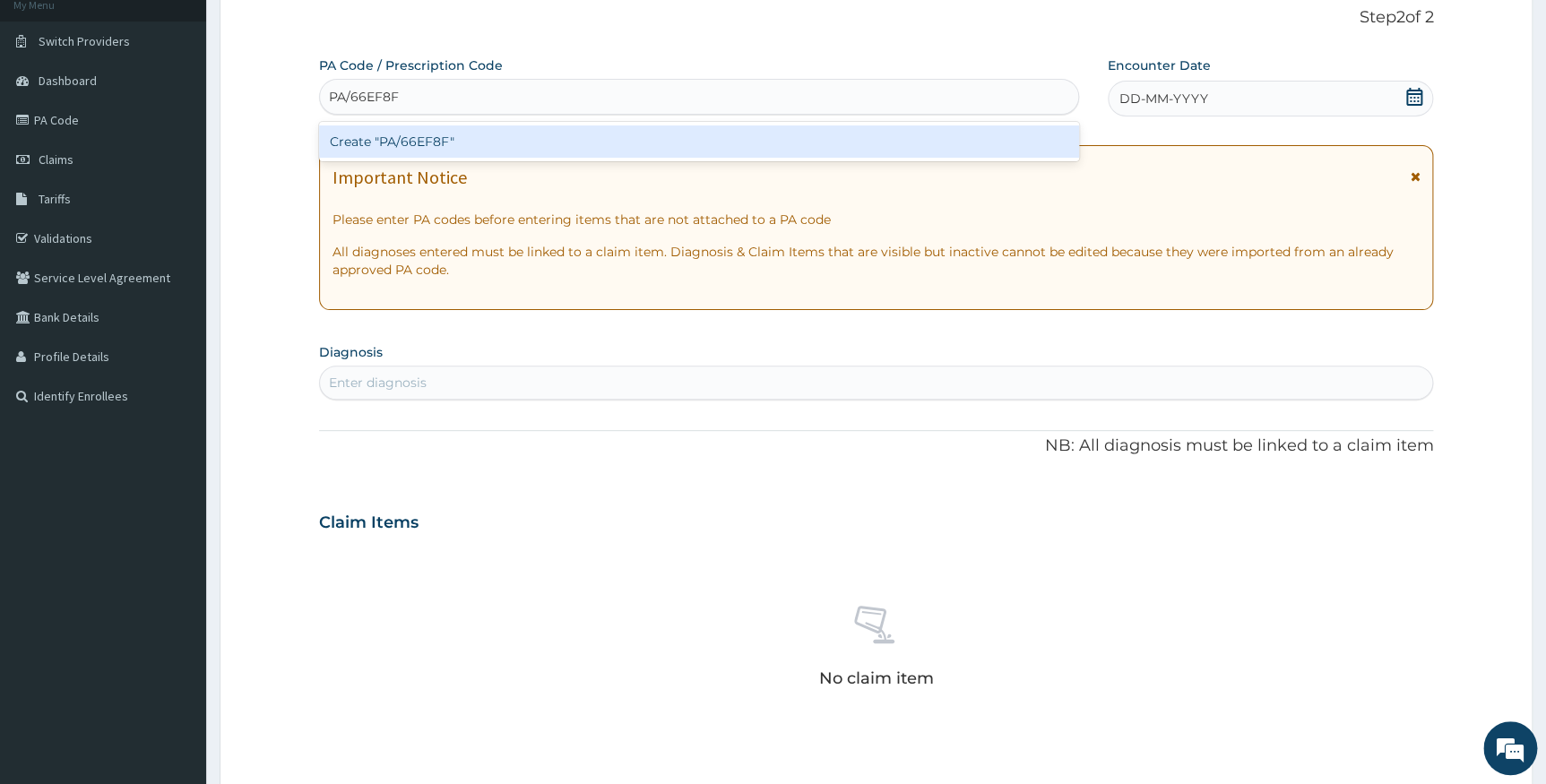
click at [397, 143] on div "Create "PA/66EF8F"" at bounding box center [699, 141] width 760 height 32
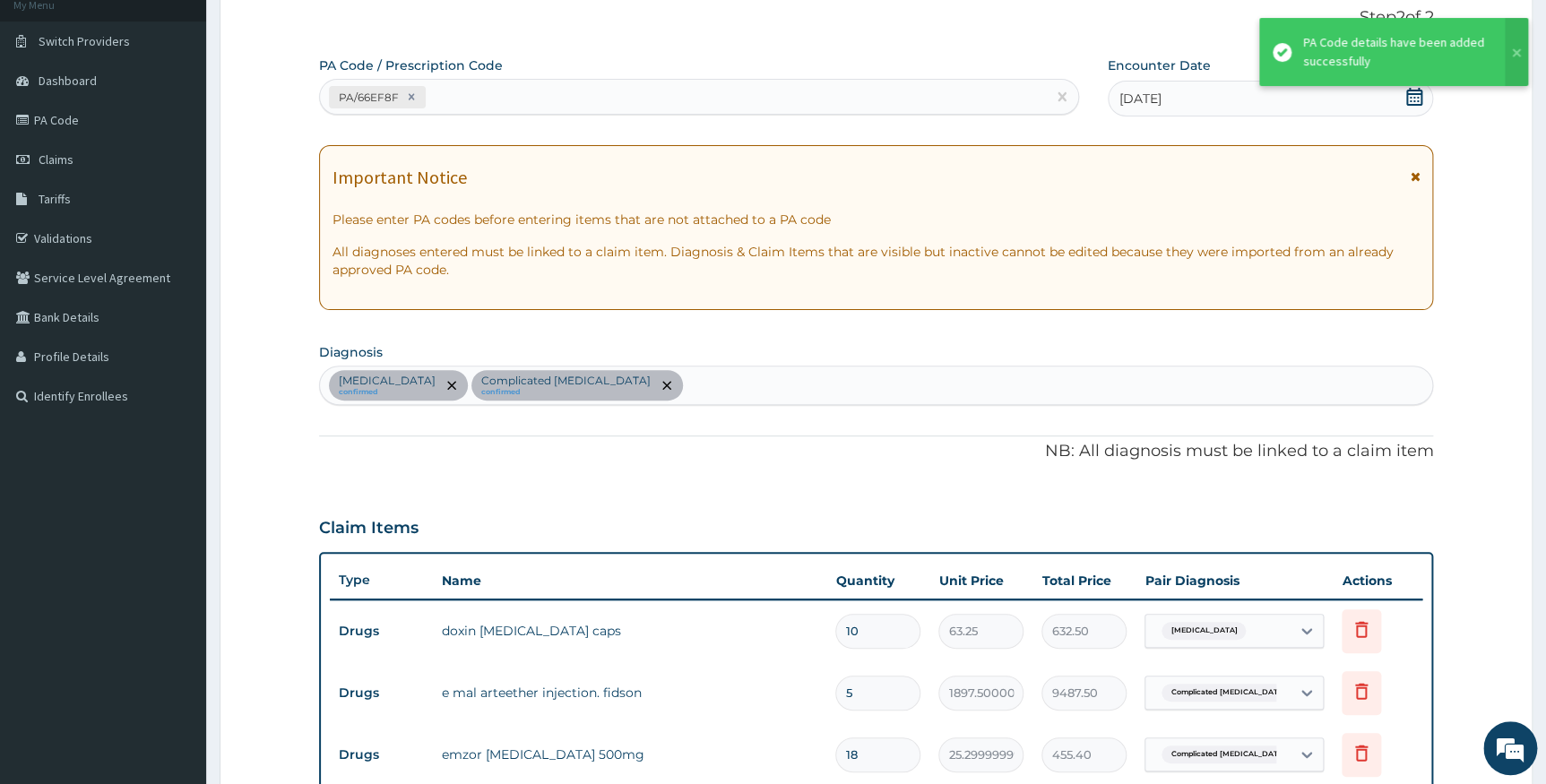
scroll to position [539, 0]
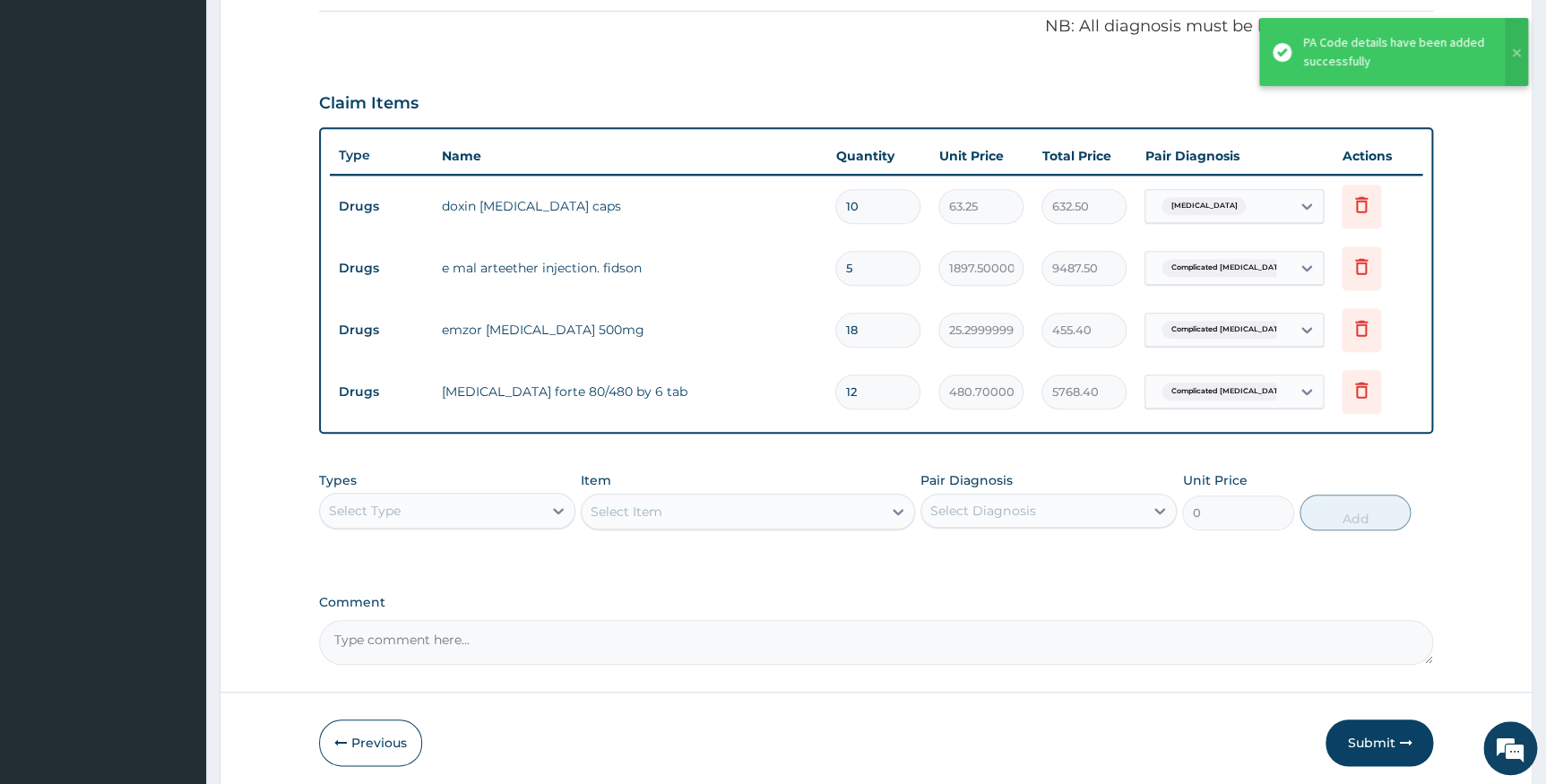
click at [762, 572] on div "PA Code / Prescription Code PA/66EF8F Encounter Date 14-09-2025 Important Notic…" at bounding box center [876, 149] width 1115 height 1033
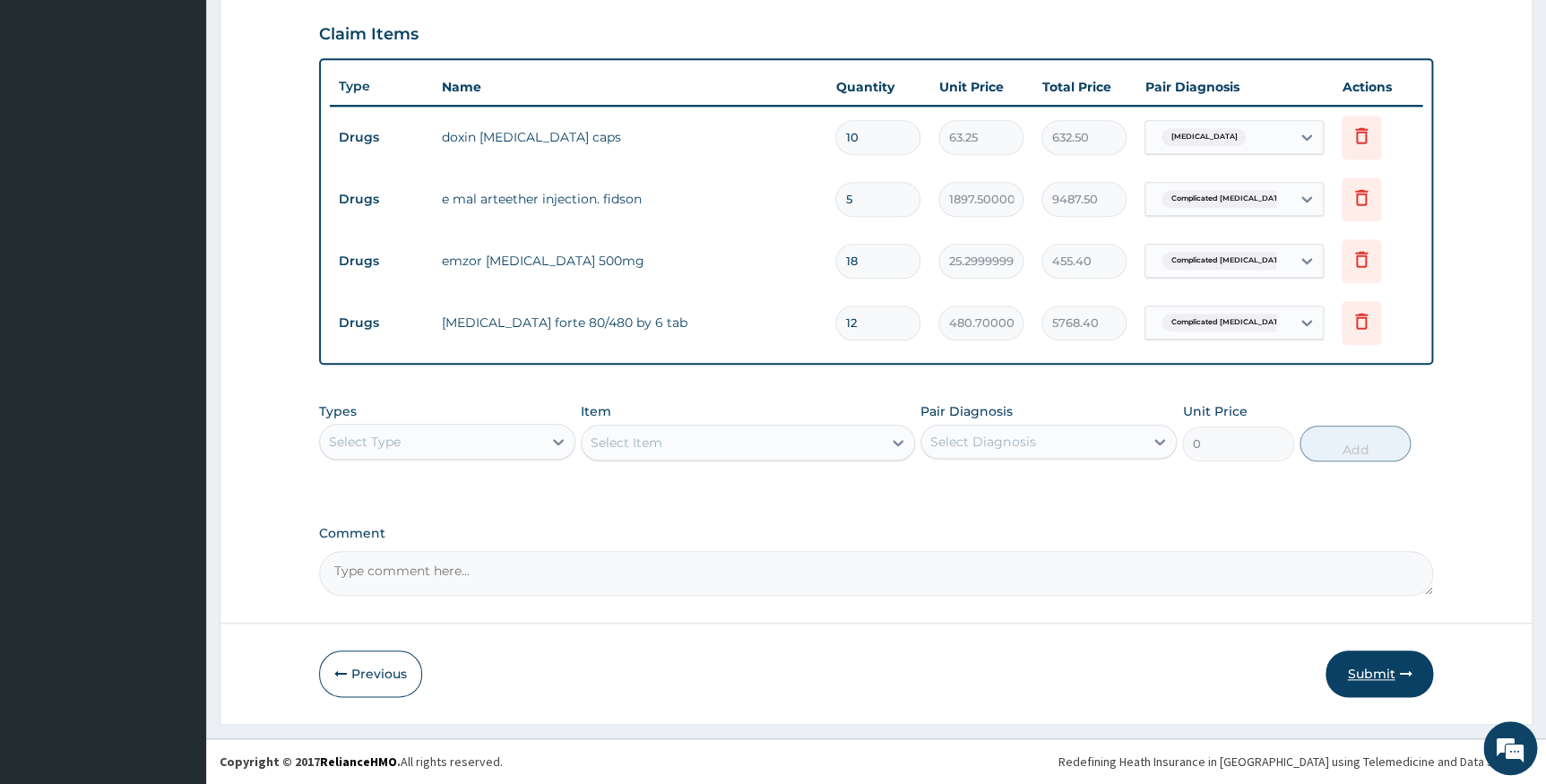
click at [1355, 669] on button "Submit" at bounding box center [1380, 674] width 108 height 47
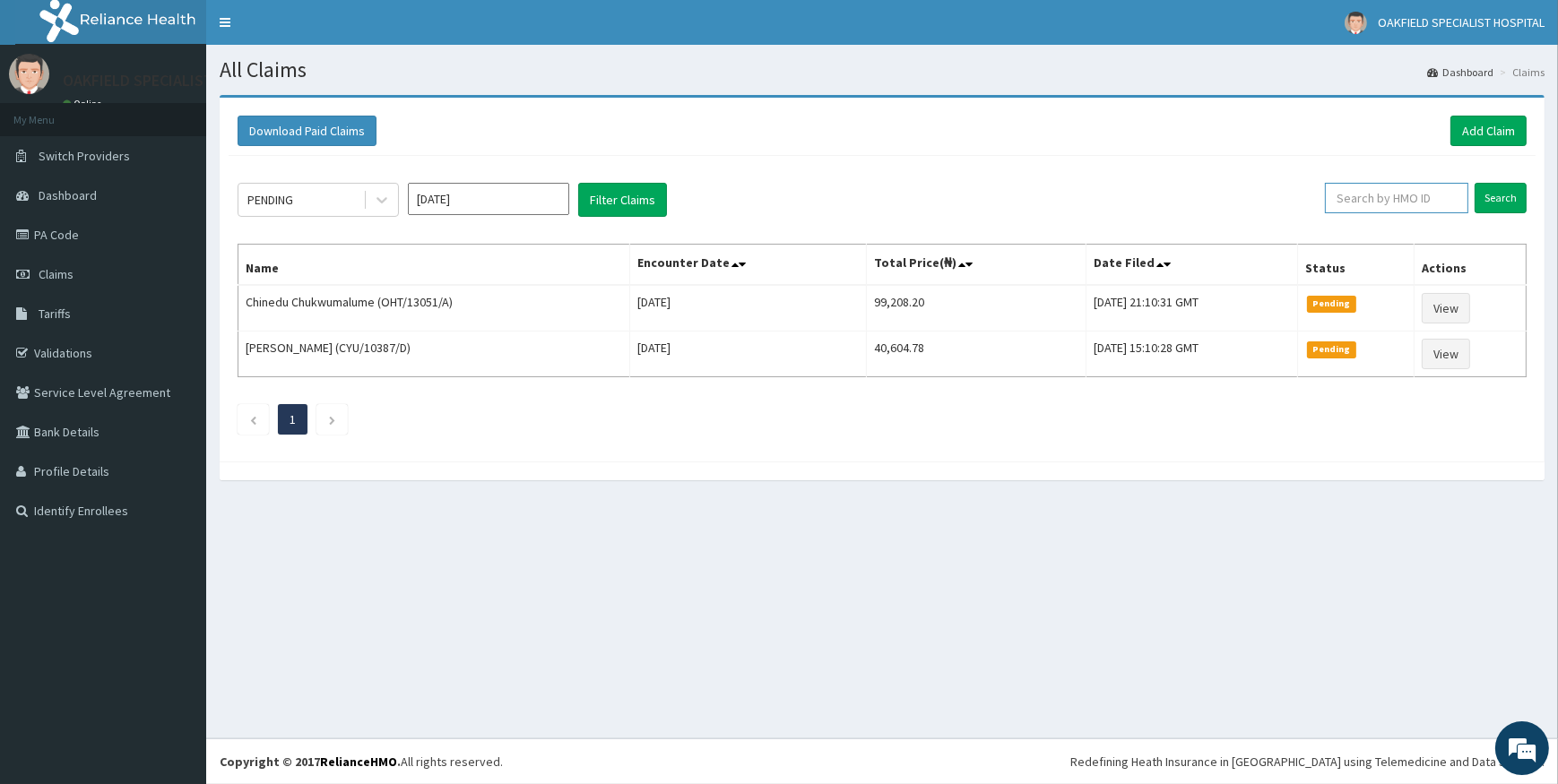
click at [1369, 194] on input "text" at bounding box center [1396, 197] width 143 height 30
paste input "CYU/10388/A"
click at [1496, 202] on input "Search" at bounding box center [1500, 197] width 52 height 30
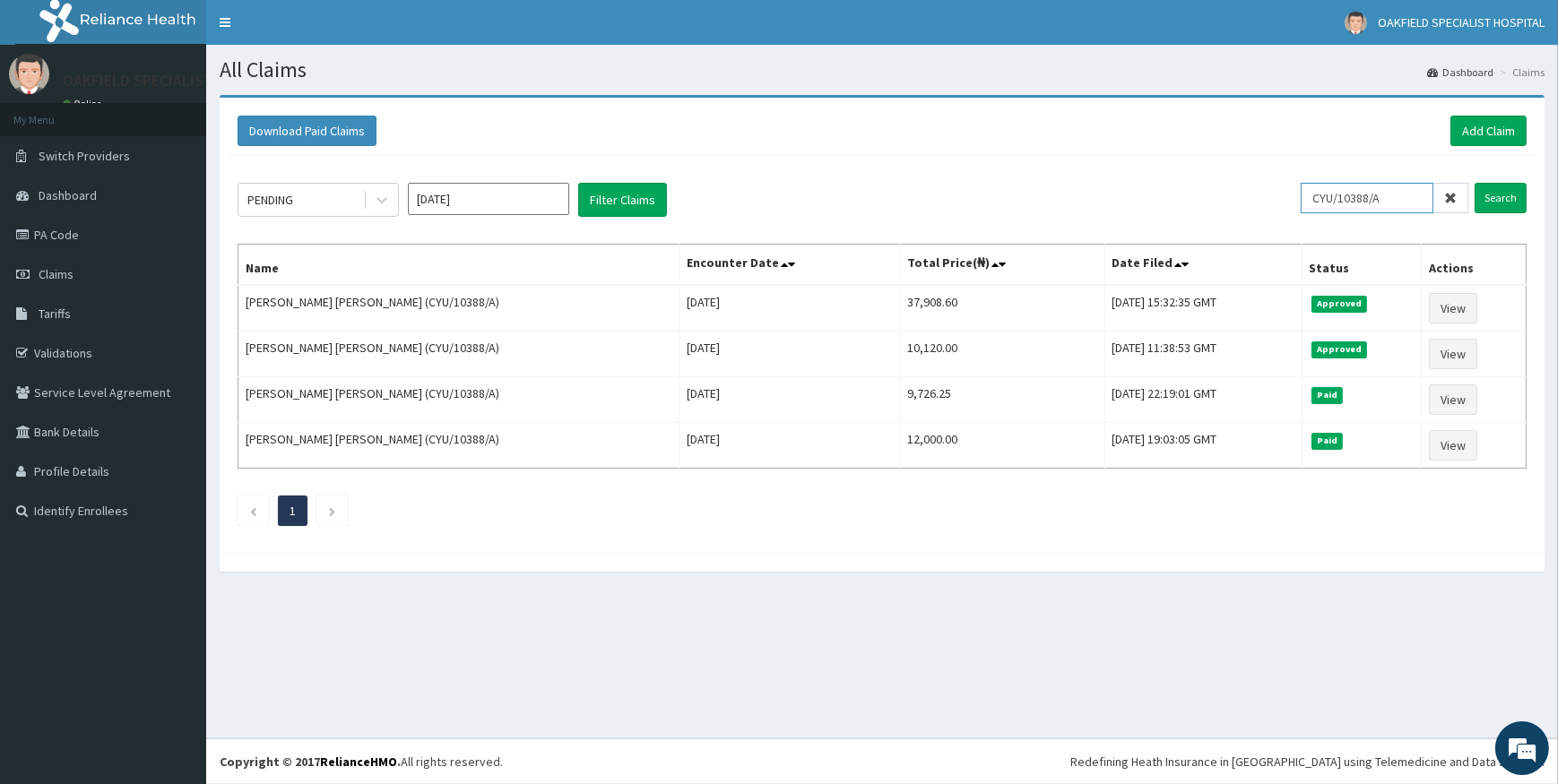
drag, startPoint x: 1417, startPoint y: 198, endPoint x: 1222, endPoint y: 203, distance: 195.1
click at [1246, 206] on div "PENDING [DATE] Filter Claims CYU/10388/A Search" at bounding box center [881, 199] width 1289 height 34
paste input "TFG/10122"
type input "TFG/10122/A"
click at [1501, 189] on input "Search" at bounding box center [1500, 197] width 52 height 30
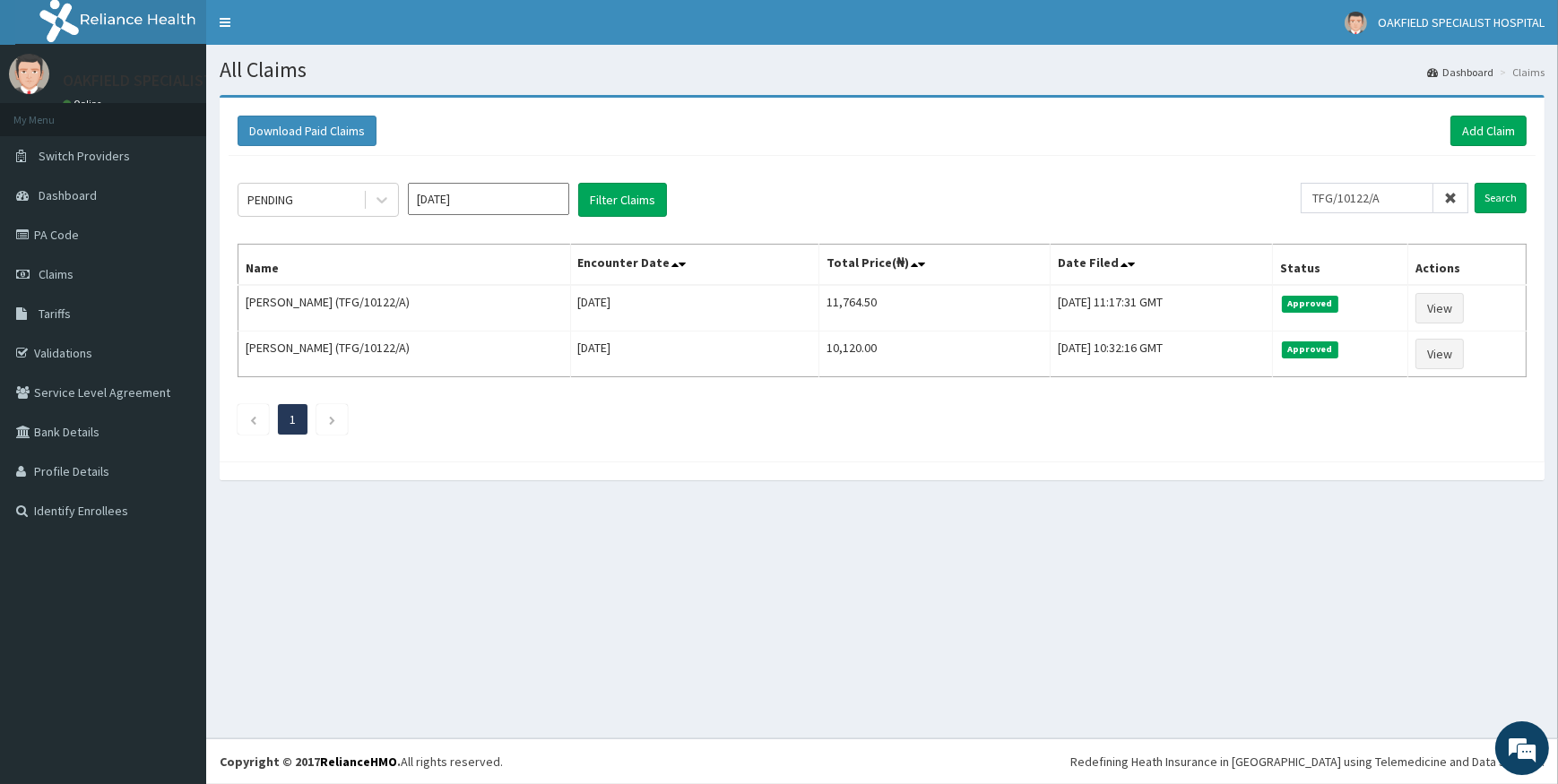
click at [1452, 192] on icon at bounding box center [1450, 198] width 13 height 13
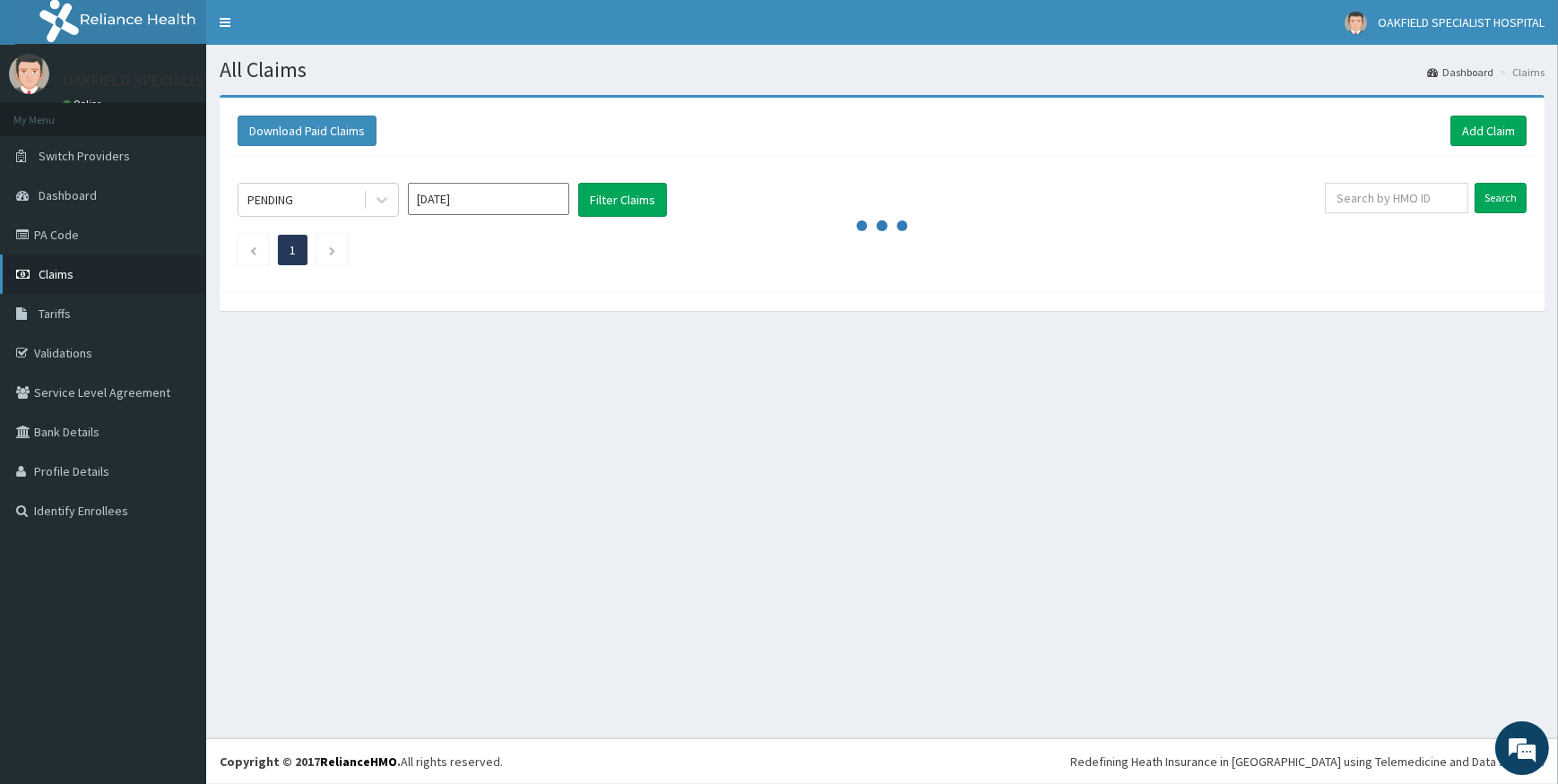
click at [50, 274] on span "Claims" at bounding box center [56, 275] width 35 height 16
